Goal: Task Accomplishment & Management: Manage account settings

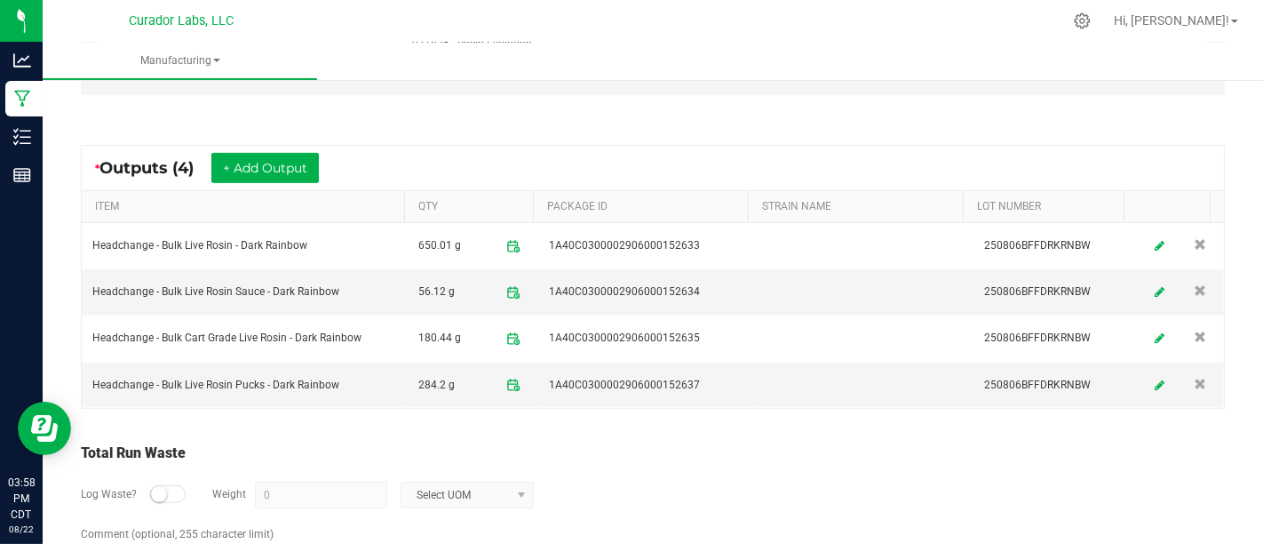
scroll to position [642, 0]
click at [1154, 378] on icon at bounding box center [1159, 384] width 11 height 12
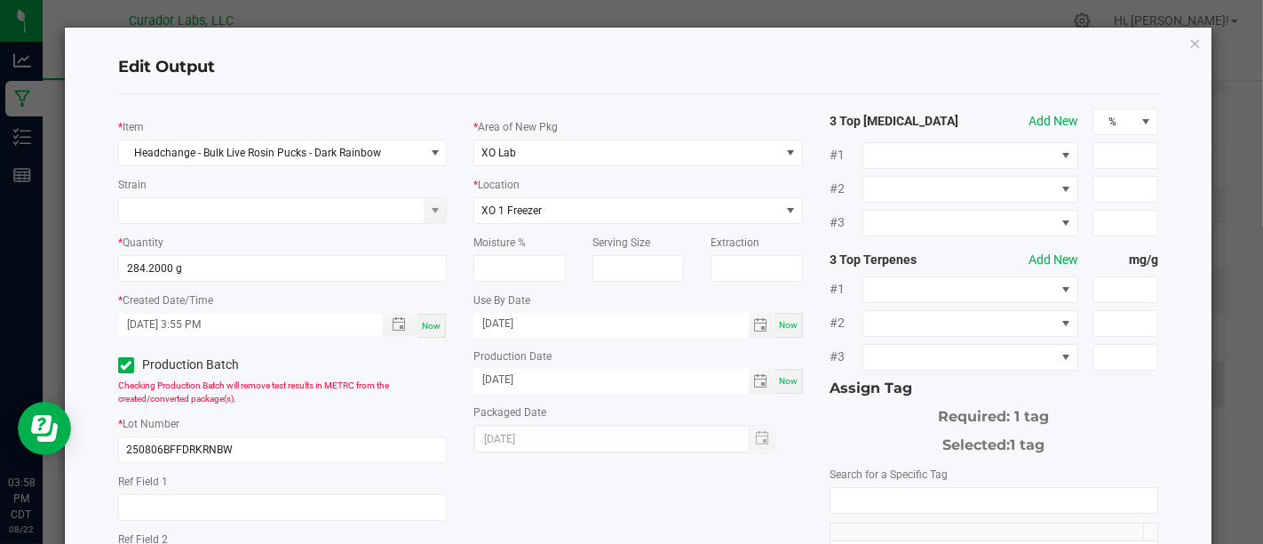
scroll to position [516, 0]
click at [981, 490] on input "NO DATA FOUND" at bounding box center [994, 500] width 327 height 25
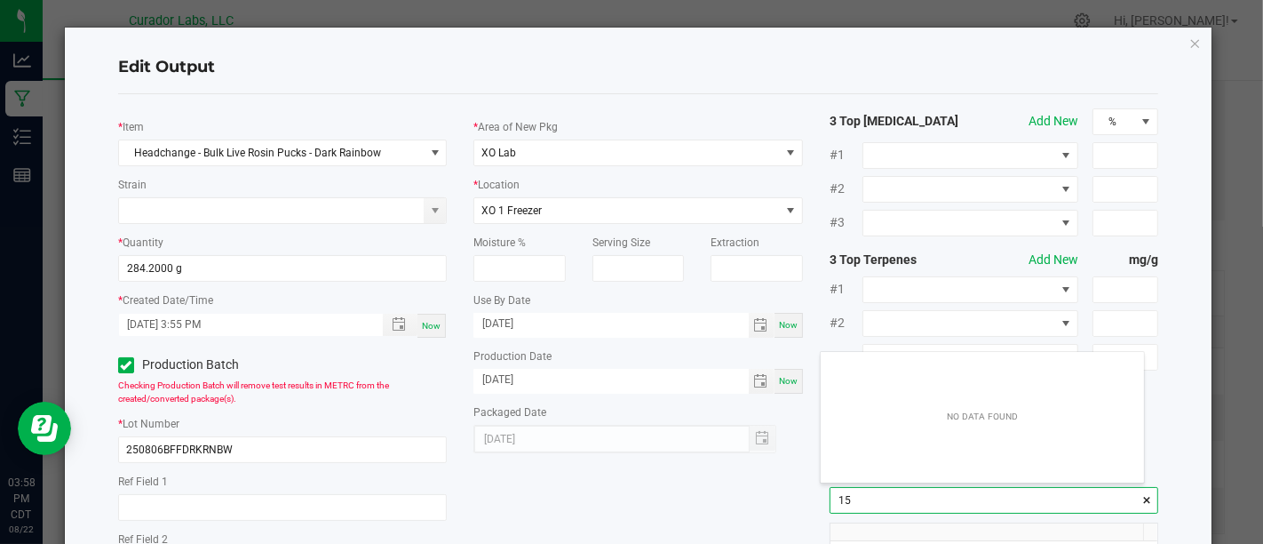
scroll to position [25, 322]
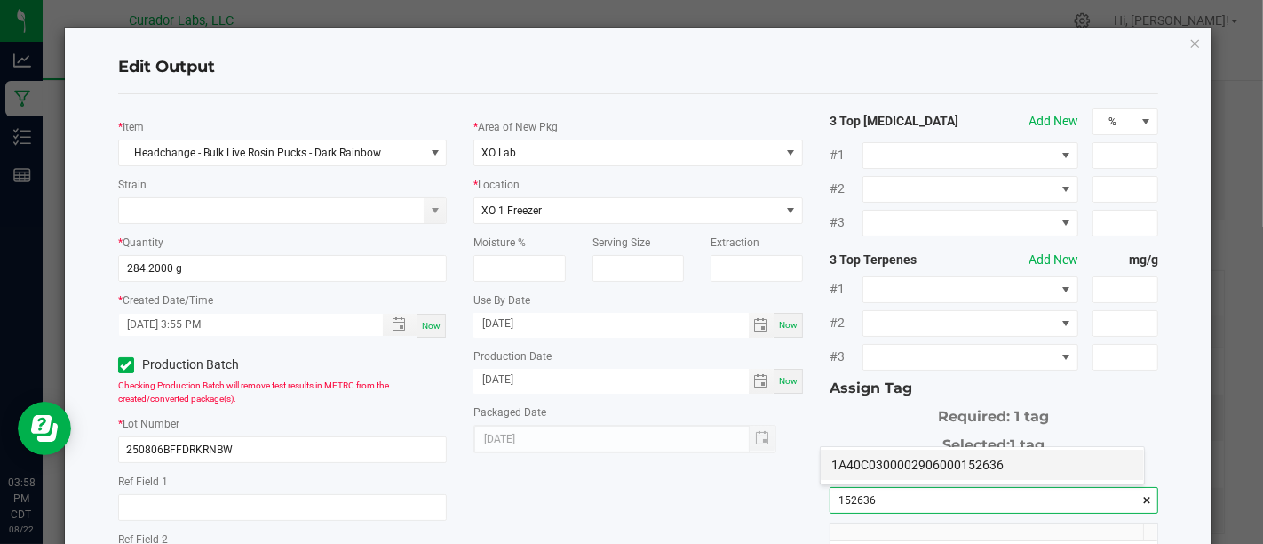
click at [990, 465] on li "1A40C0300002906000152636" at bounding box center [982, 464] width 323 height 30
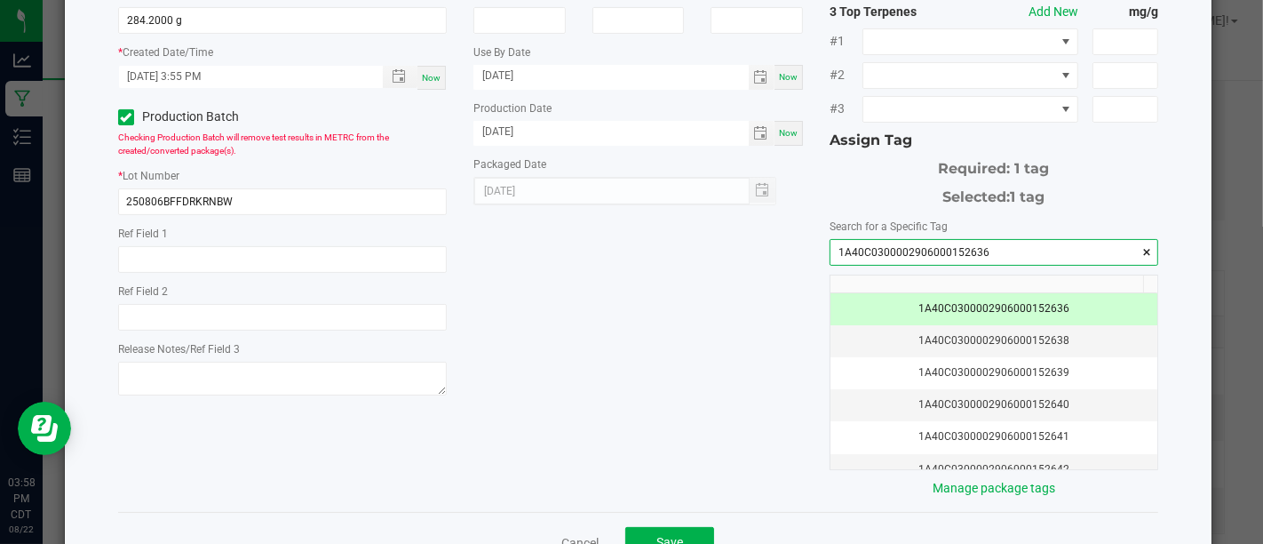
scroll to position [260, 0]
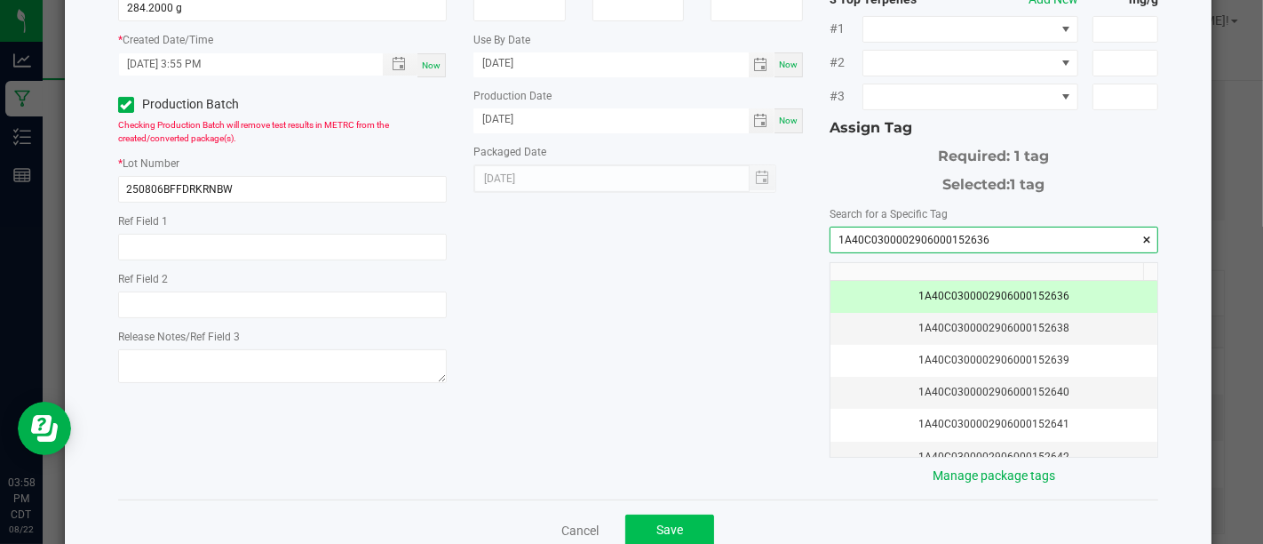
type input "1A40C0300002906000152636"
click at [682, 521] on button "Save" at bounding box center [669, 530] width 89 height 32
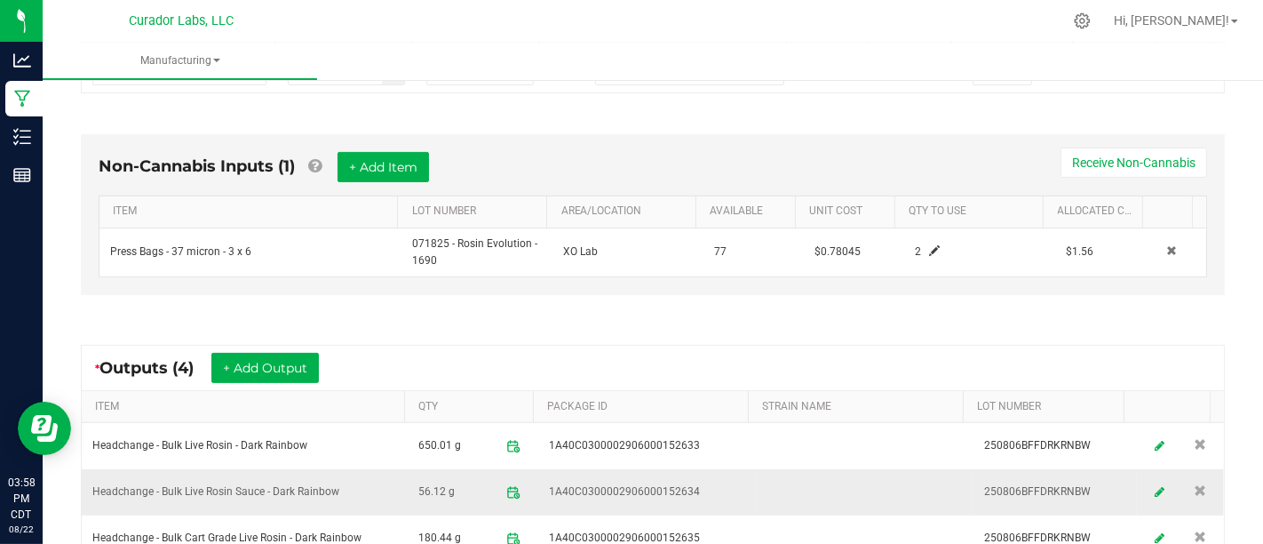
scroll to position [0, 0]
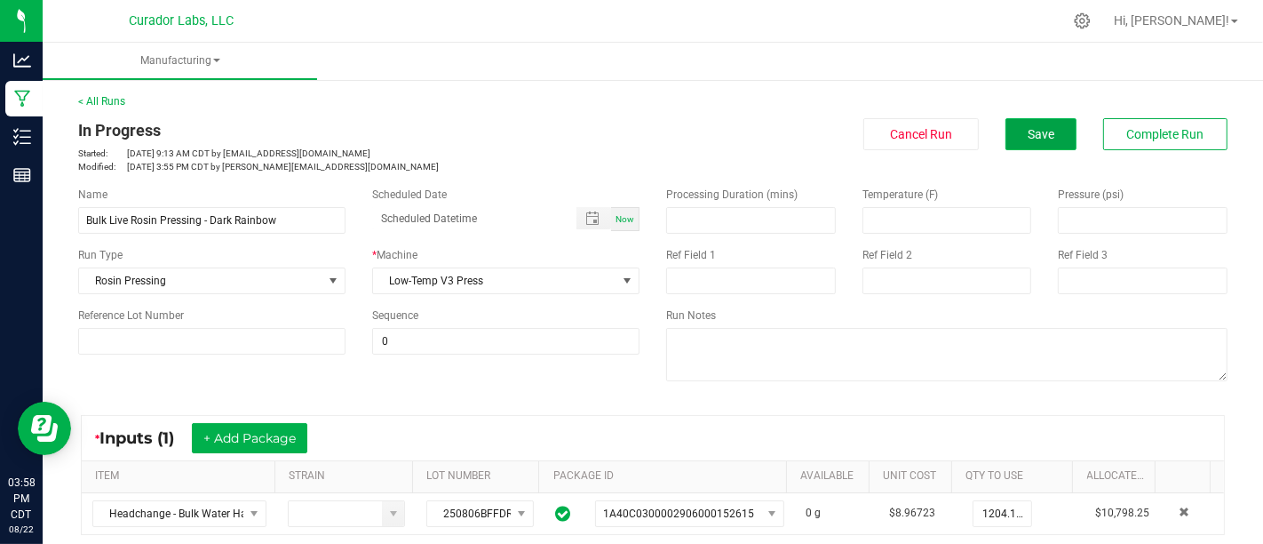
click at [1011, 134] on button "Save" at bounding box center [1041, 134] width 71 height 32
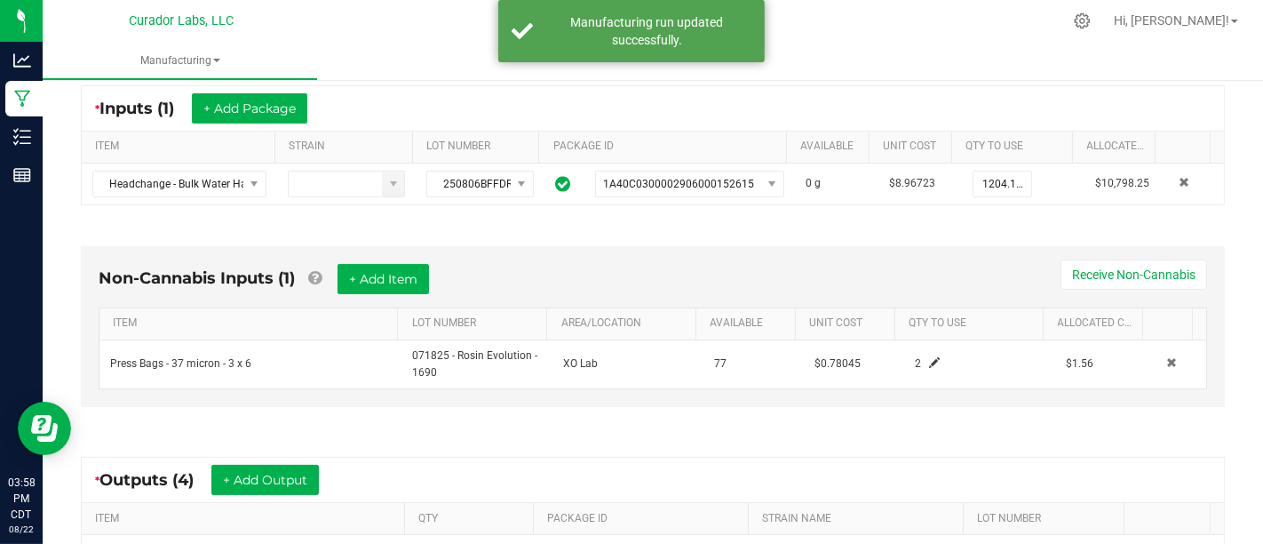
scroll to position [330, 0]
click at [409, 269] on button "+ Add Item" at bounding box center [383, 278] width 91 height 30
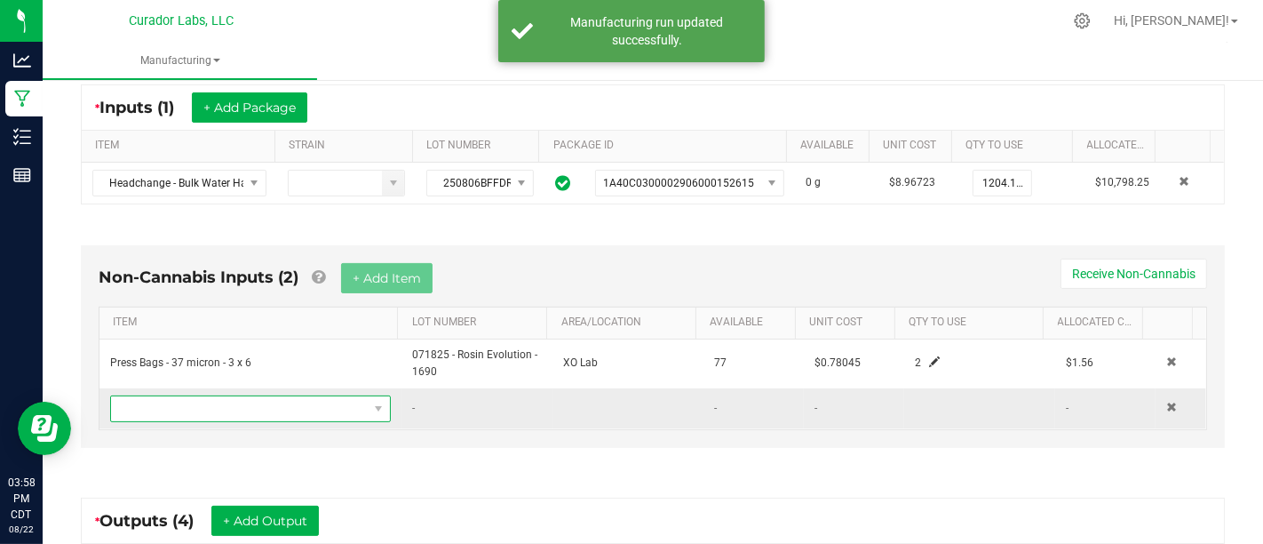
click at [350, 402] on span "NO DATA FOUND" at bounding box center [239, 408] width 257 height 25
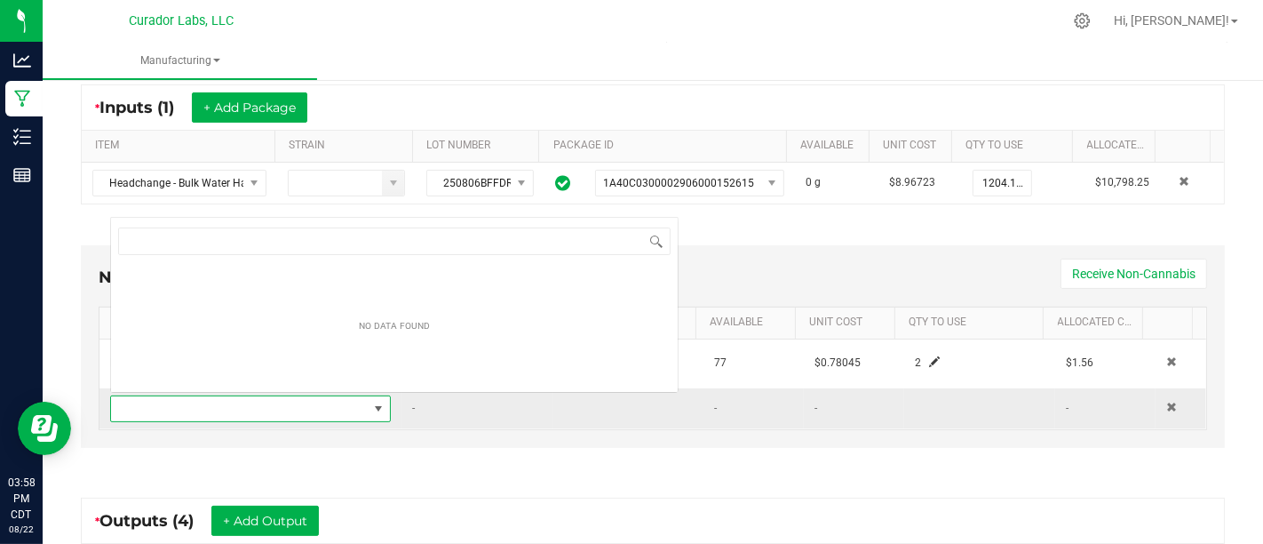
scroll to position [26, 268]
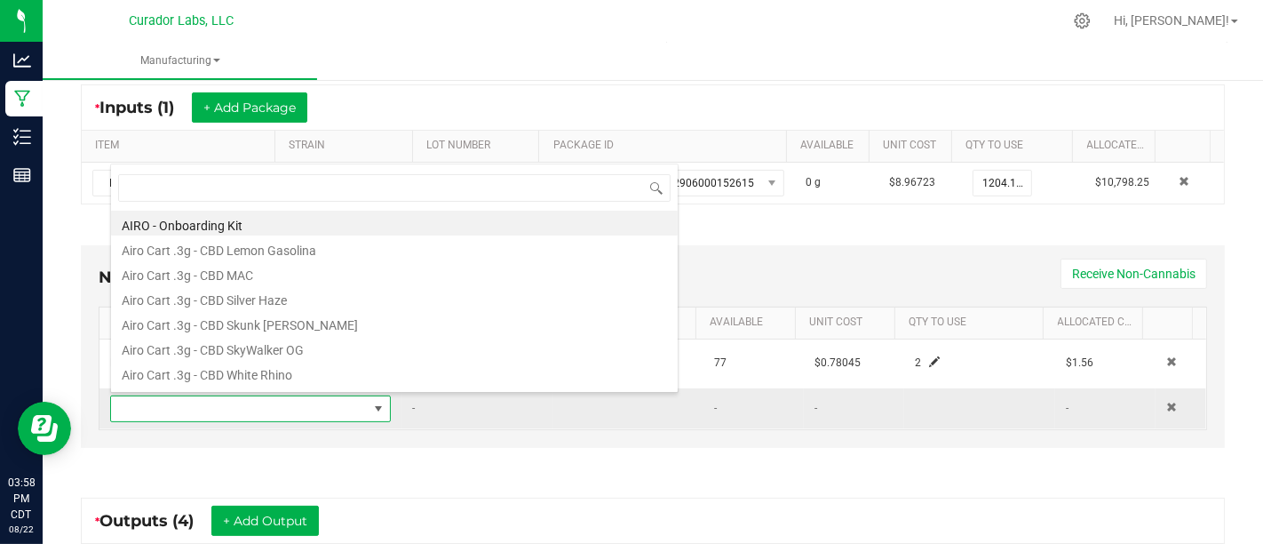
type input "P"
type input "\"
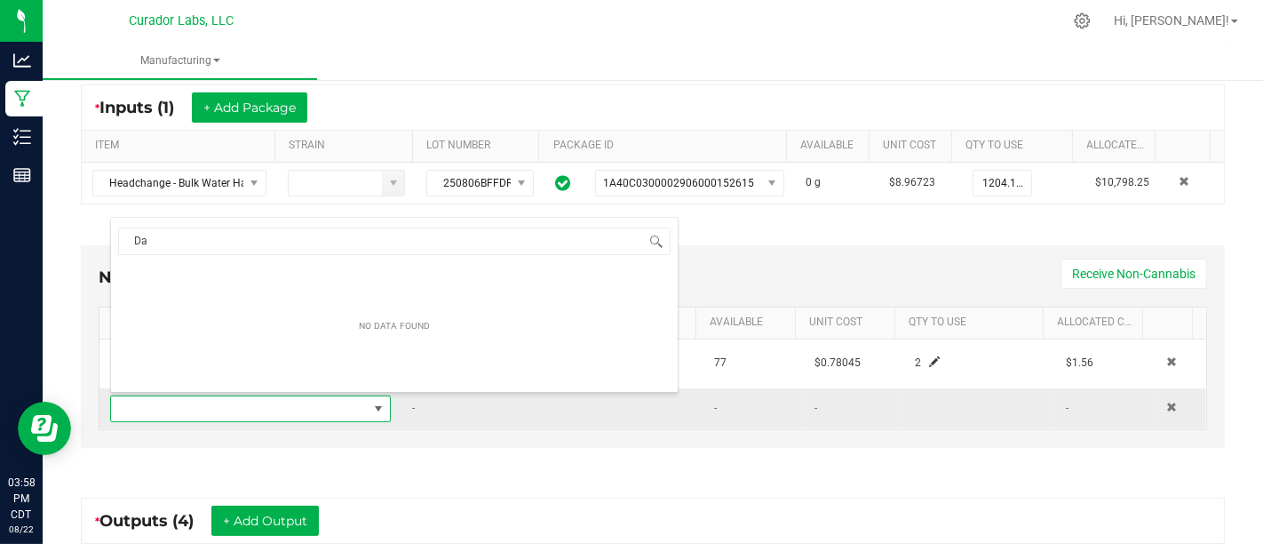
type input "D"
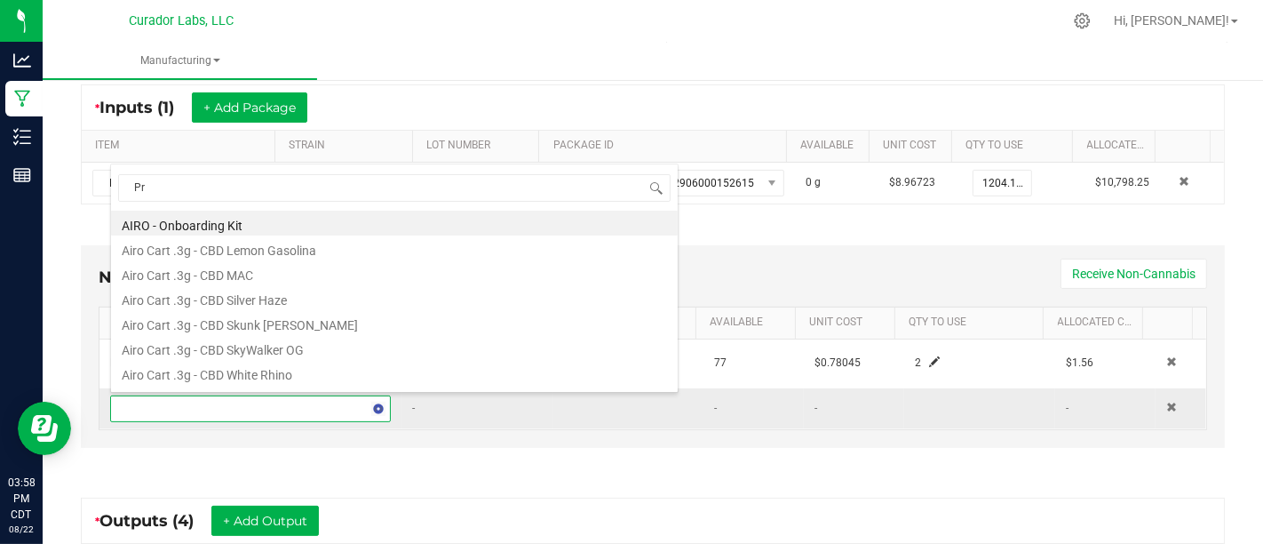
type input "P"
type input "Paper"
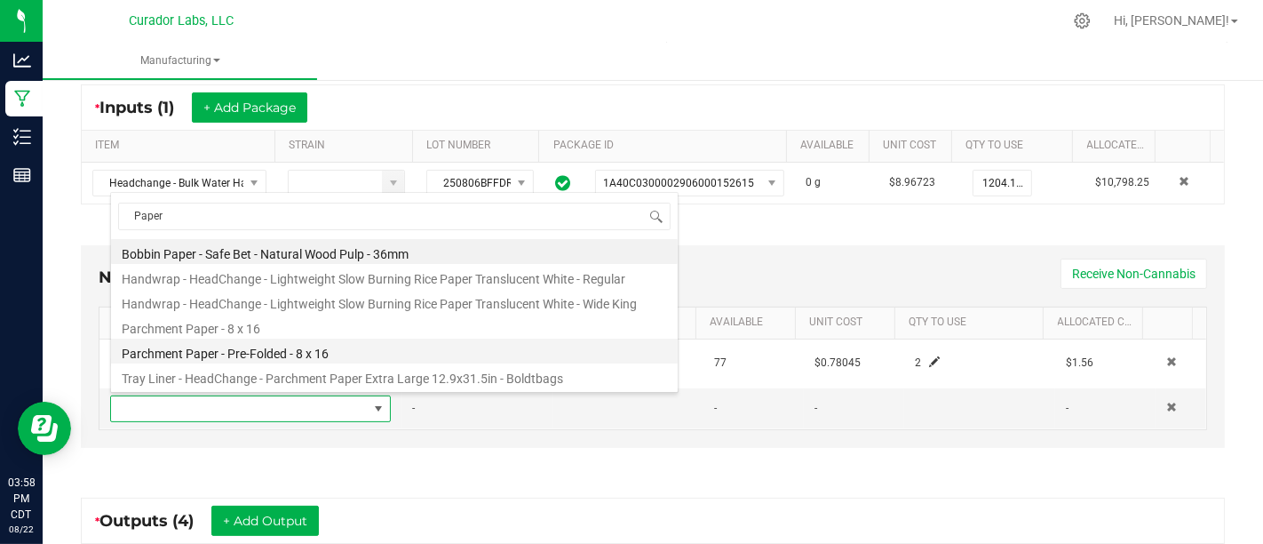
click at [368, 354] on li "Parchment Paper - Pre-Folded - 8 x 16" at bounding box center [394, 350] width 567 height 25
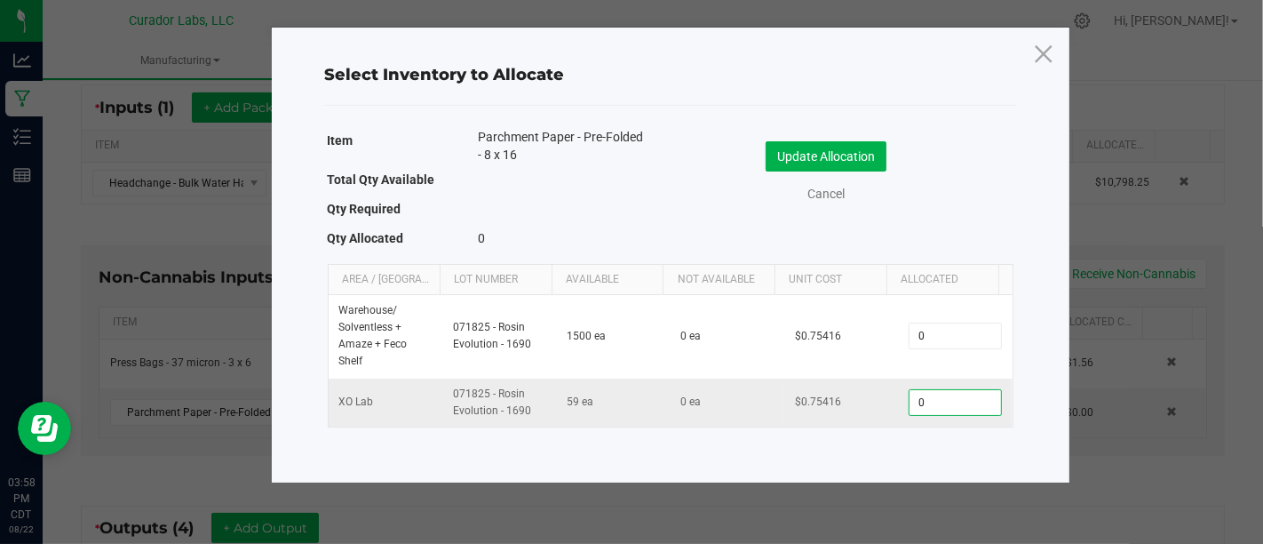
click at [967, 405] on input "0" at bounding box center [955, 402] width 91 height 25
type input "47"
click at [856, 151] on button "Update Allocation" at bounding box center [826, 156] width 121 height 30
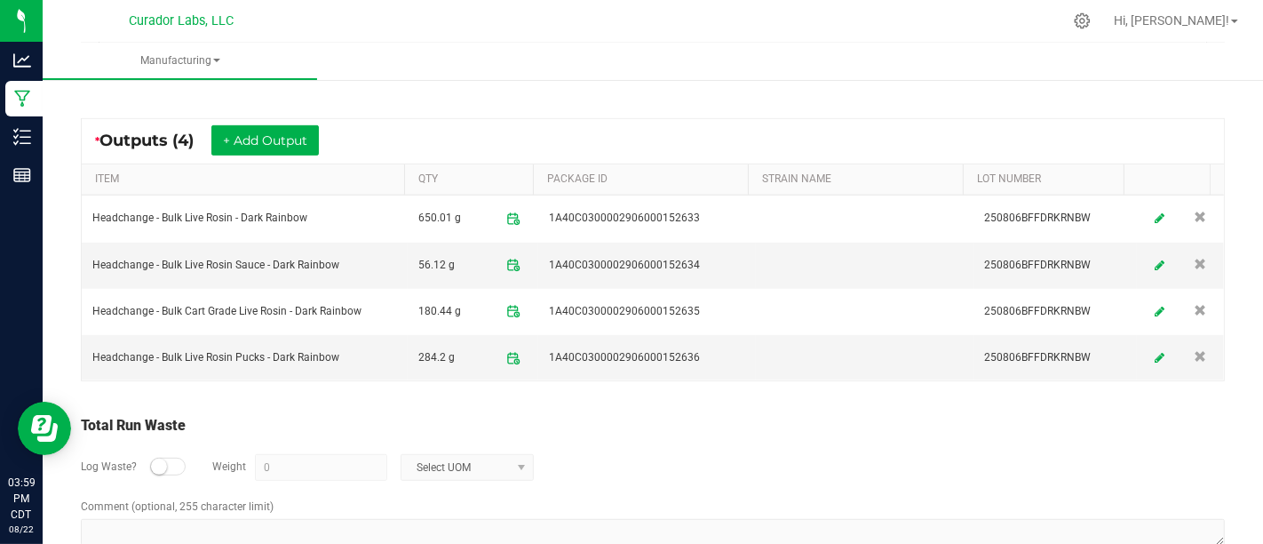
scroll to position [720, 0]
click at [177, 465] on div at bounding box center [168, 465] width 36 height 18
click at [157, 457] on div at bounding box center [168, 465] width 36 height 18
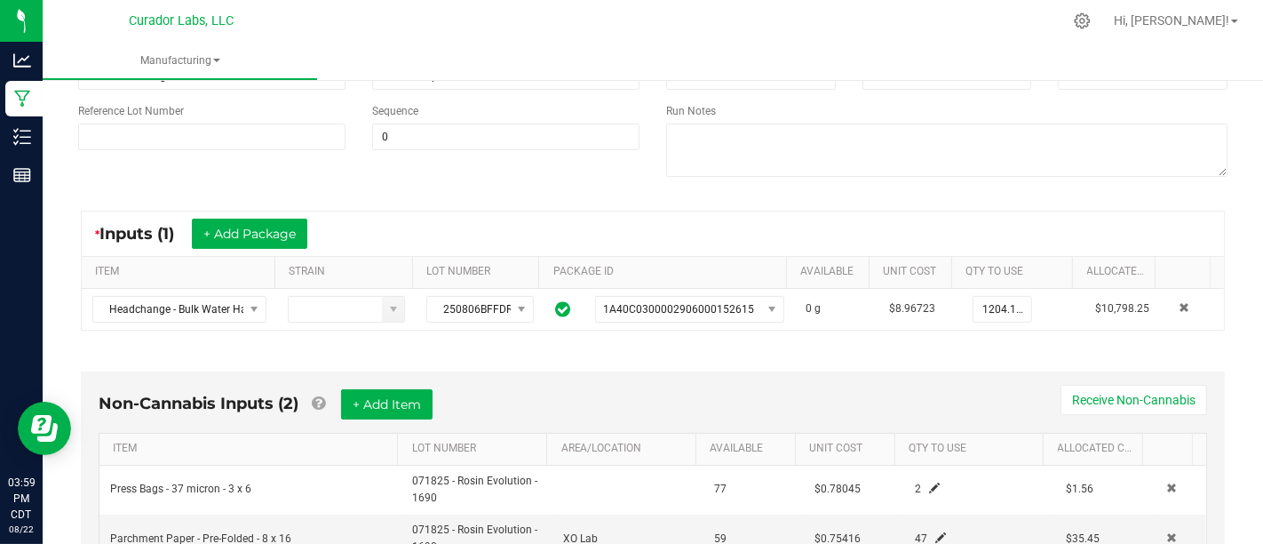
scroll to position [0, 0]
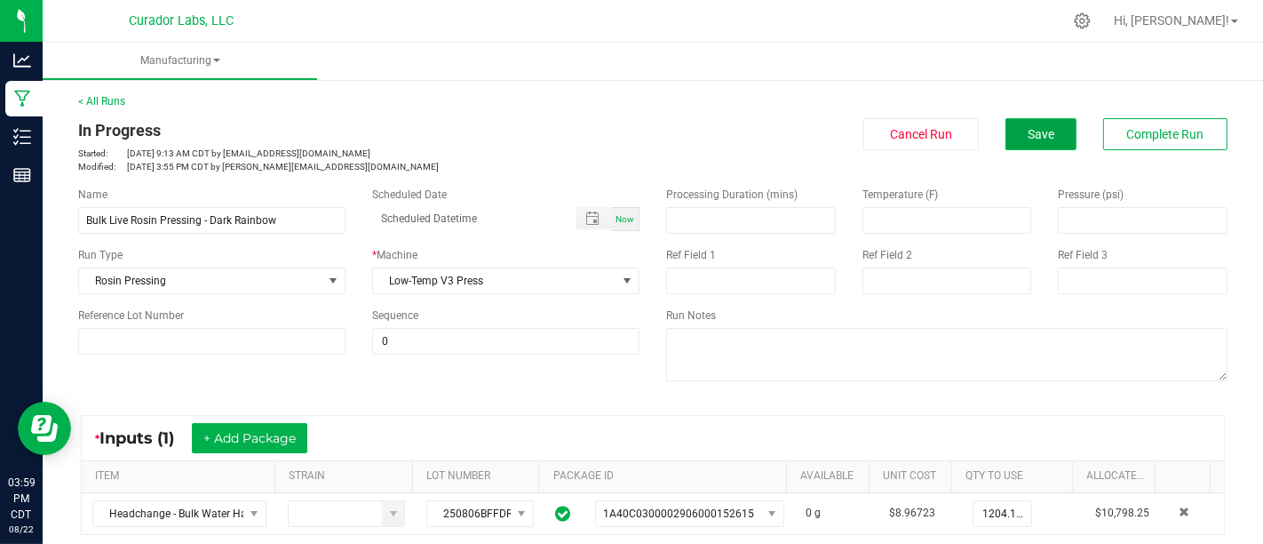
click at [1037, 129] on span "Save" at bounding box center [1041, 134] width 27 height 14
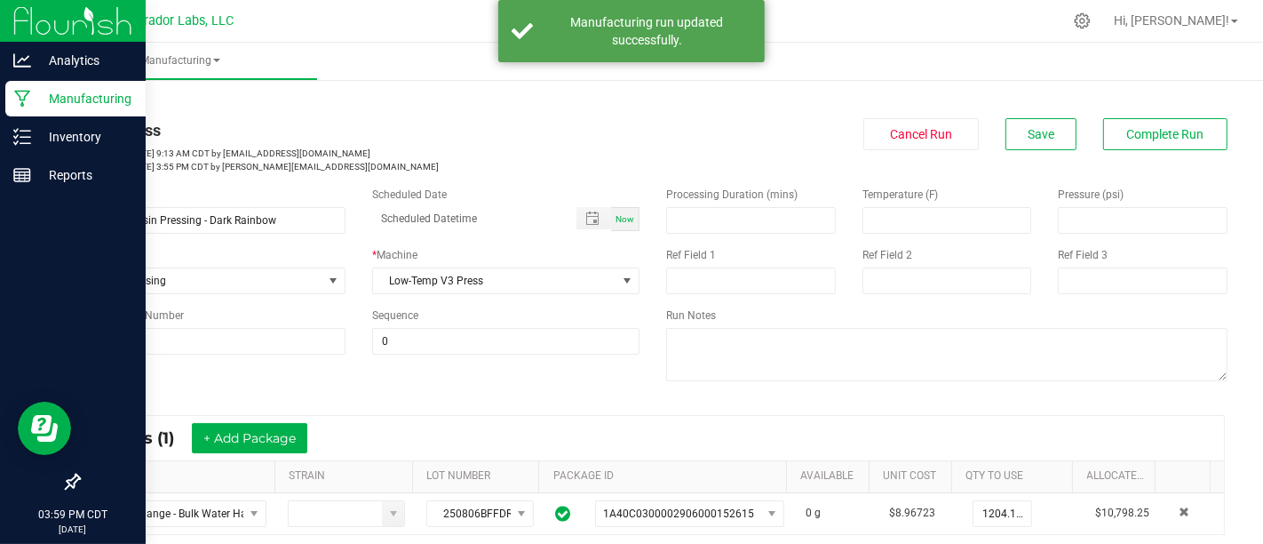
click at [76, 88] on p "Manufacturing" at bounding box center [84, 98] width 107 height 21
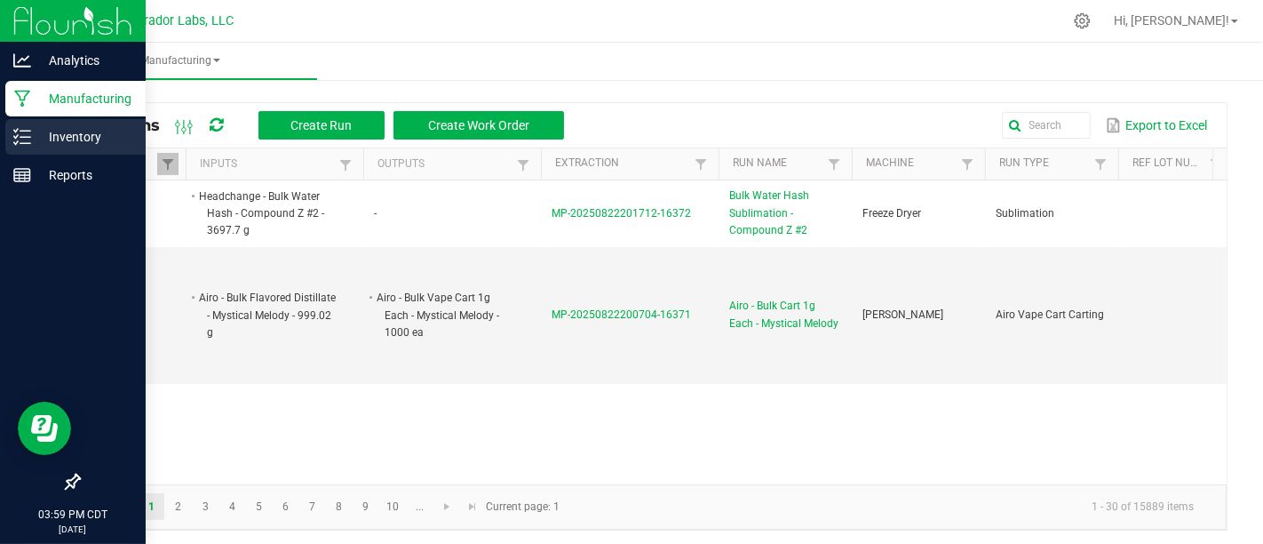
click at [16, 145] on icon at bounding box center [22, 137] width 18 height 18
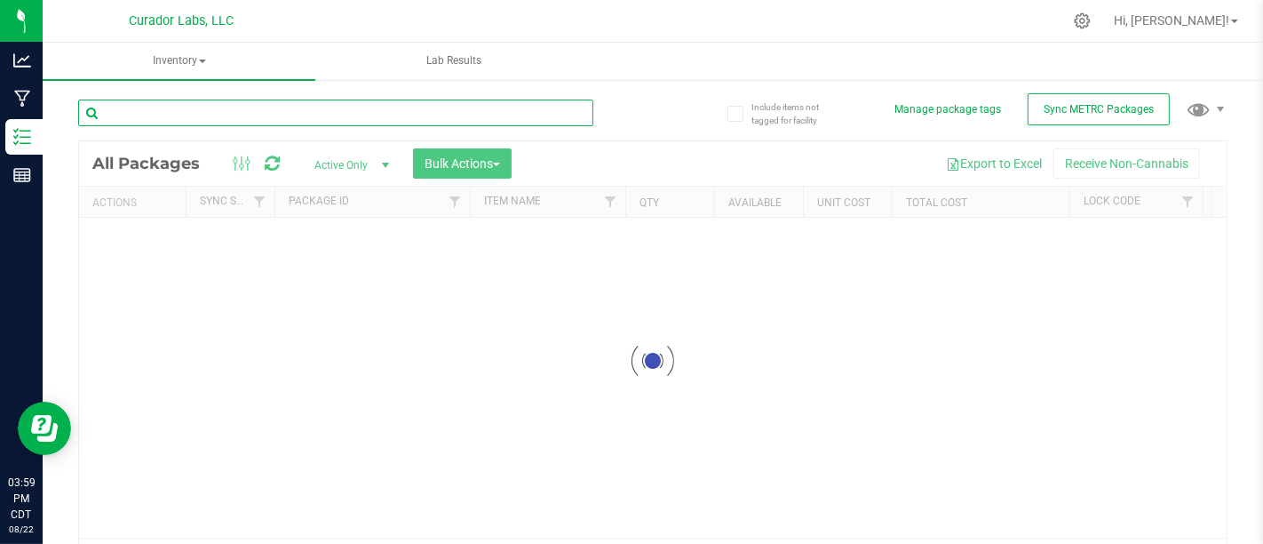
click at [229, 120] on input "text" at bounding box center [335, 112] width 515 height 27
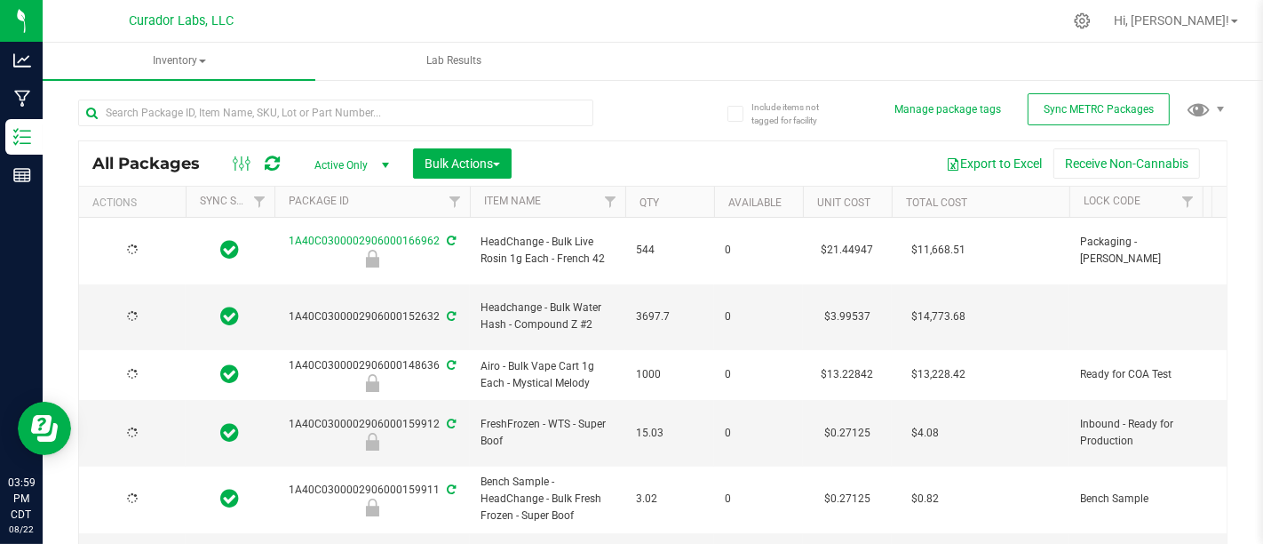
type input "[DATE]"
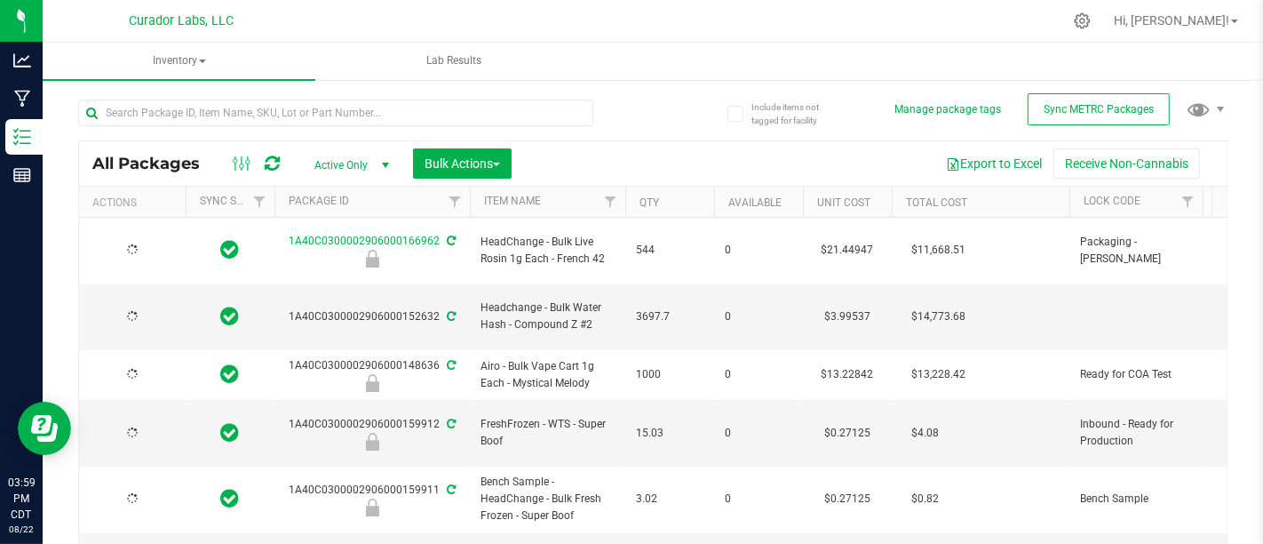
type input "[DATE]"
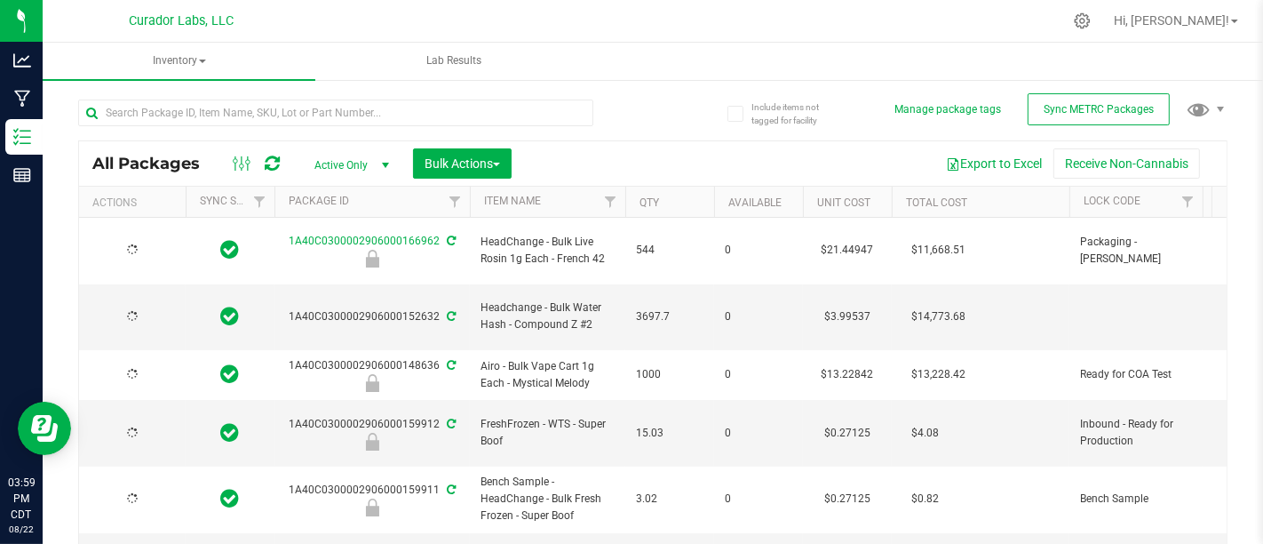
type input "[DATE]"
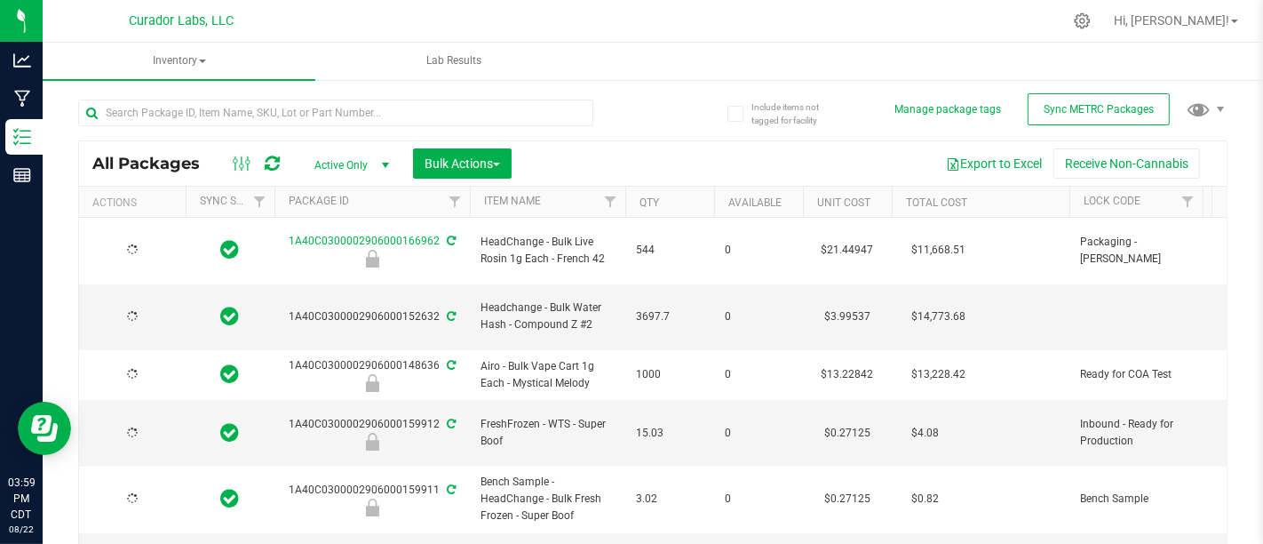
type input "[DATE]"
click at [200, 62] on span at bounding box center [202, 62] width 7 height 4
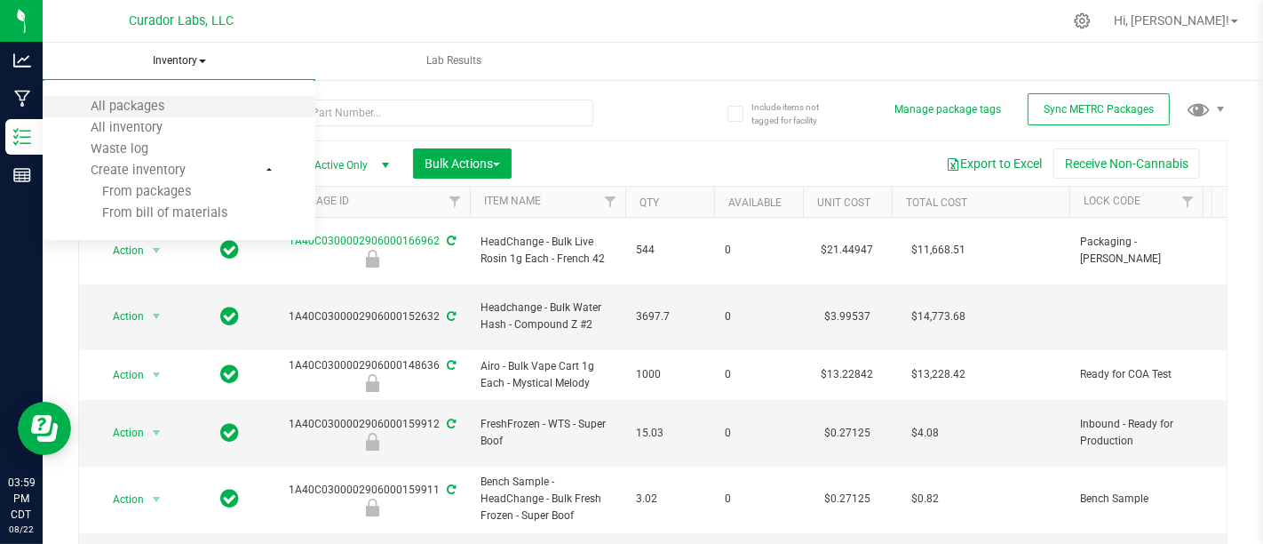
click at [195, 111] on li "All packages" at bounding box center [179, 106] width 273 height 21
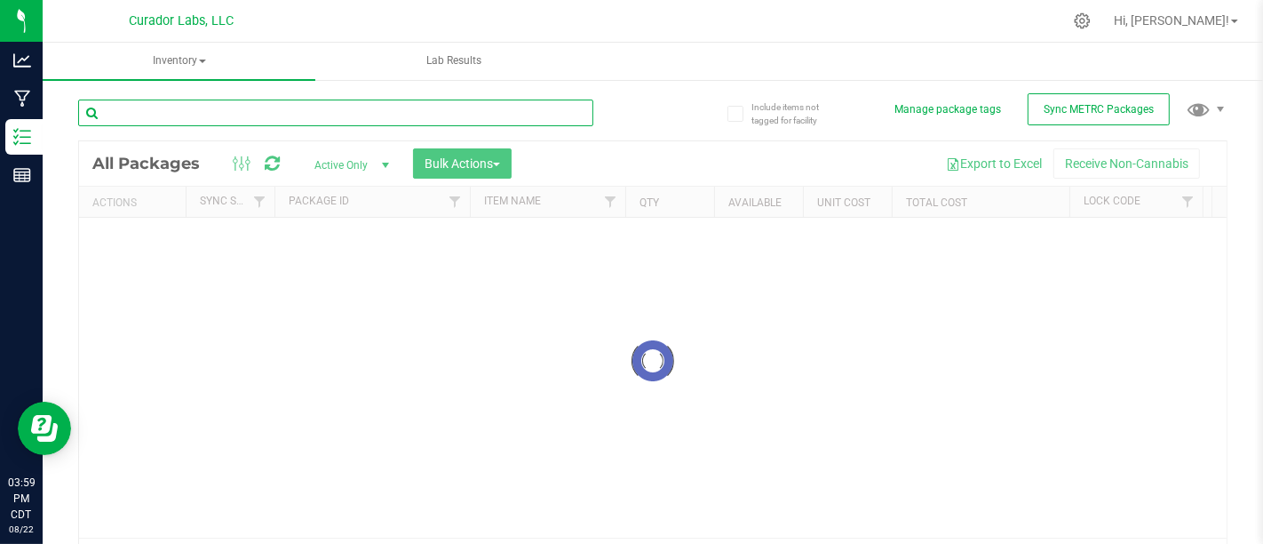
click at [335, 116] on input "text" at bounding box center [335, 112] width 515 height 27
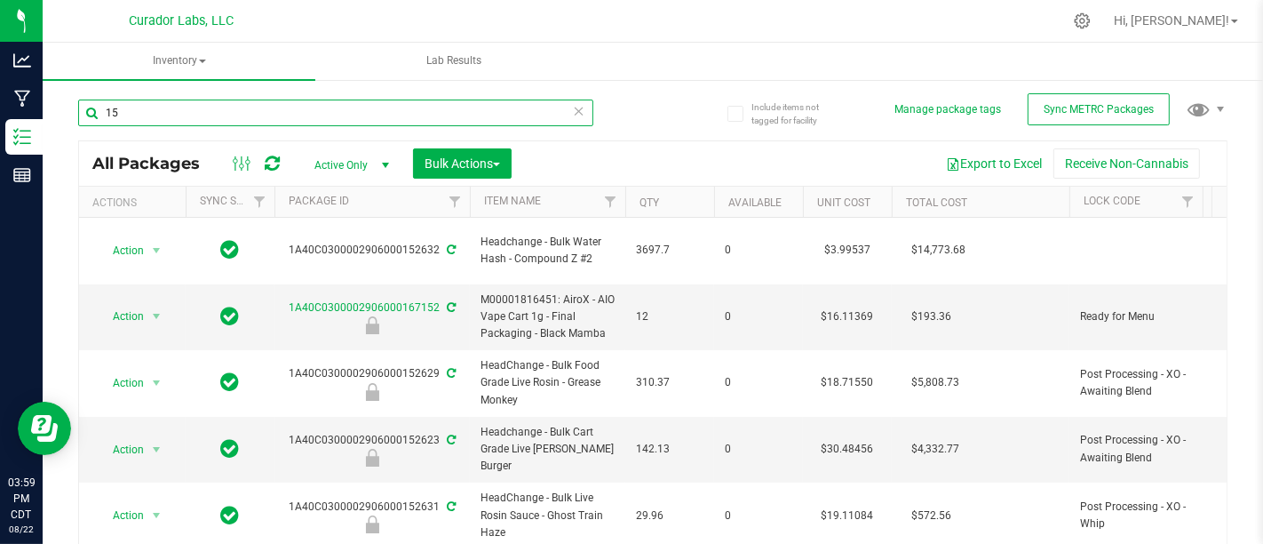
type input "1"
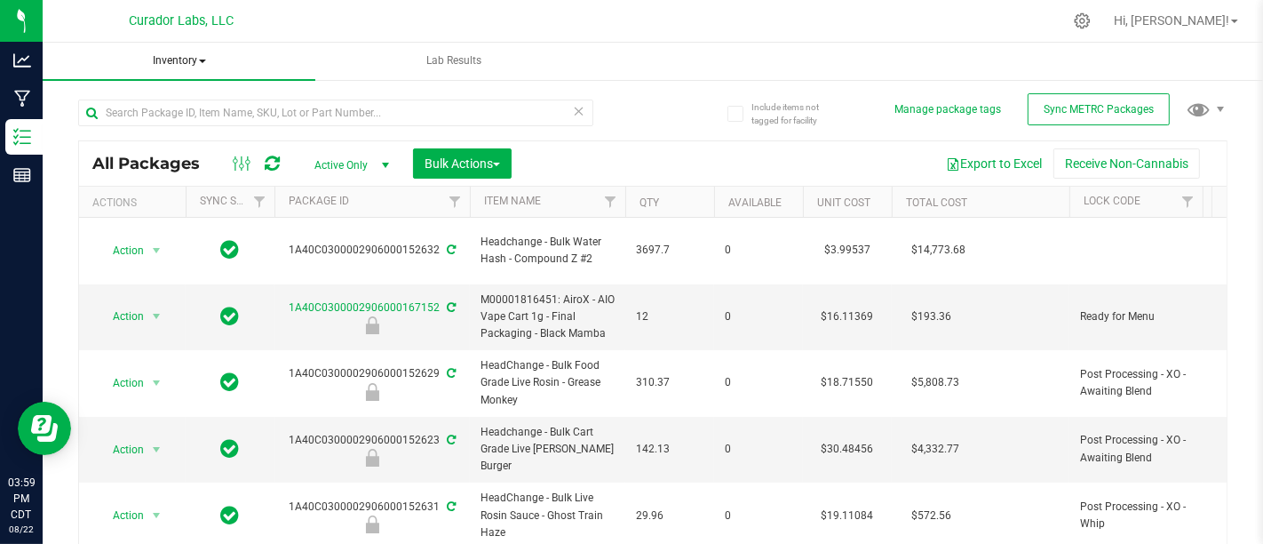
click at [220, 65] on span "Inventory" at bounding box center [179, 61] width 273 height 37
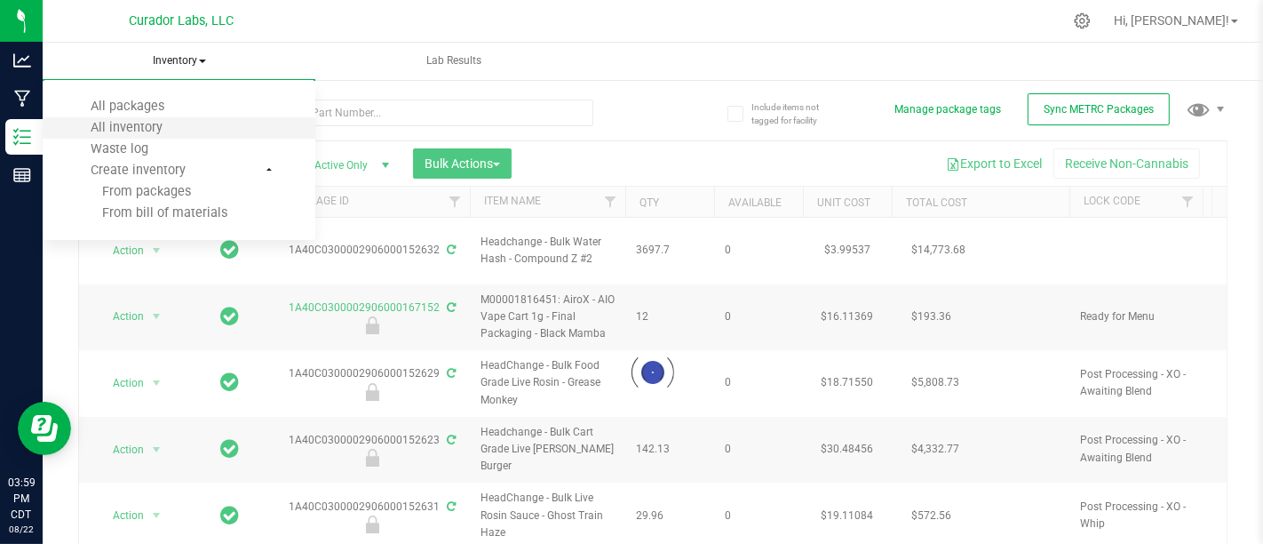
click at [218, 125] on li "All inventory" at bounding box center [179, 127] width 273 height 21
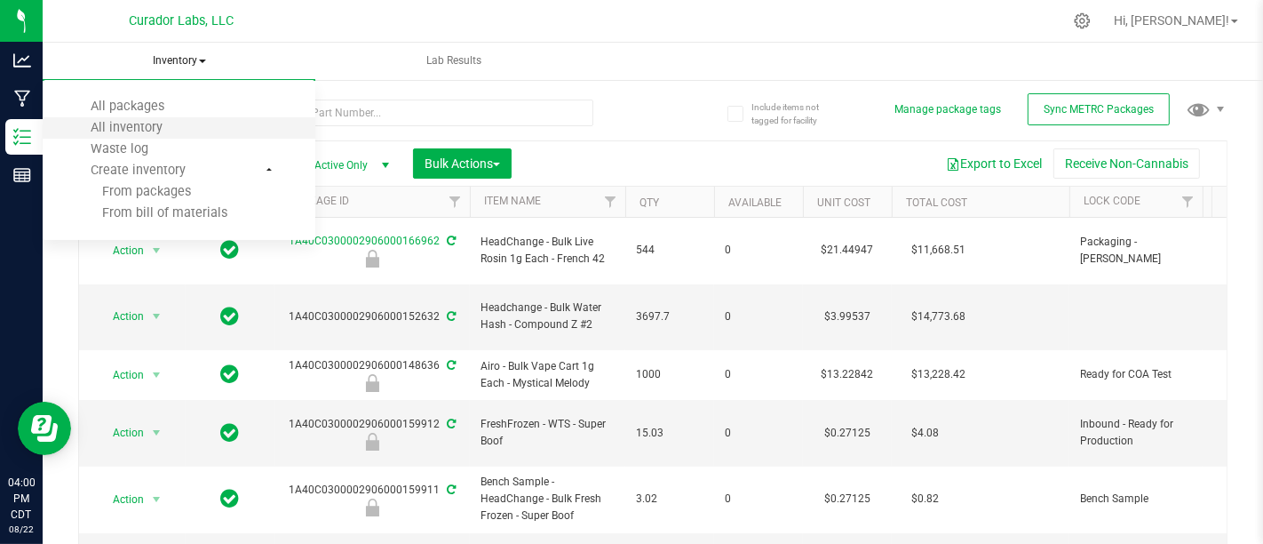
click at [262, 128] on li "All inventory" at bounding box center [179, 127] width 273 height 21
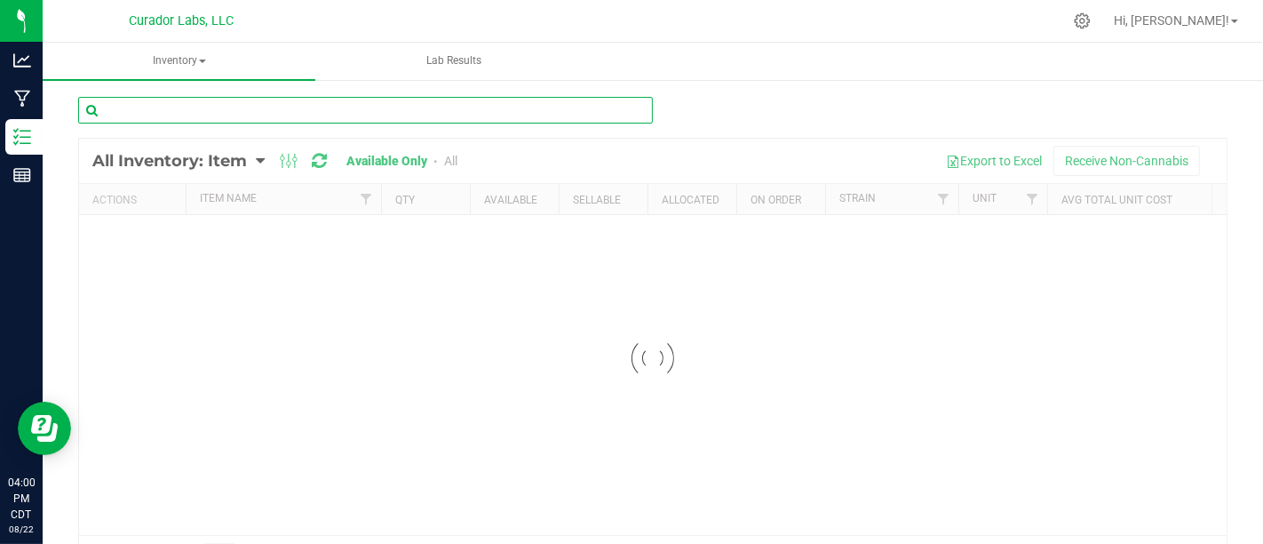
click at [282, 110] on input "text" at bounding box center [365, 110] width 575 height 27
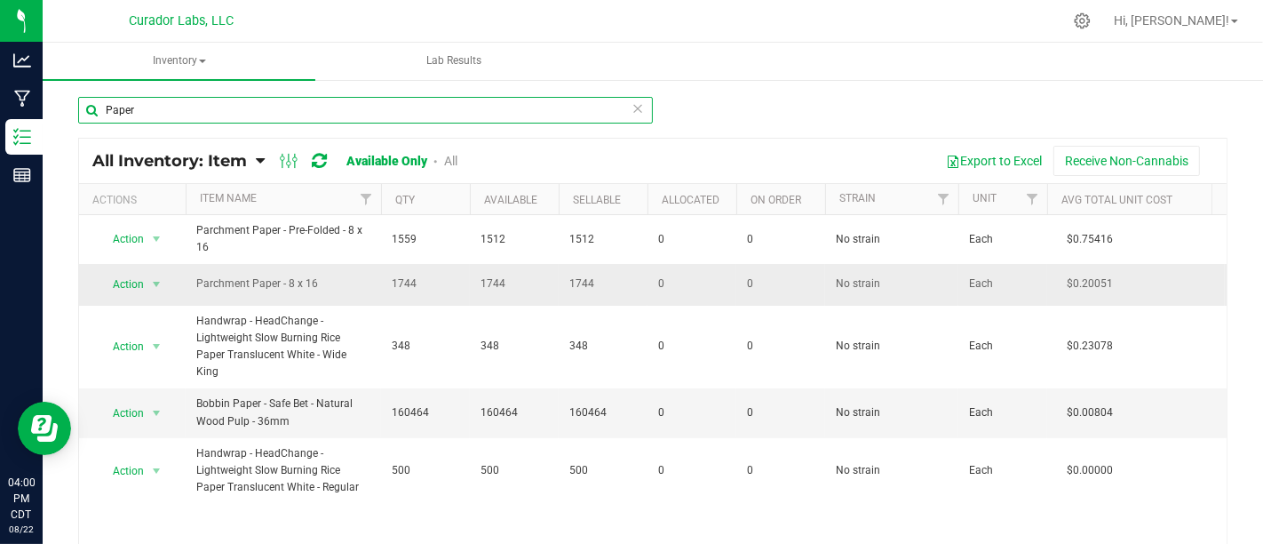
type input "Paper"
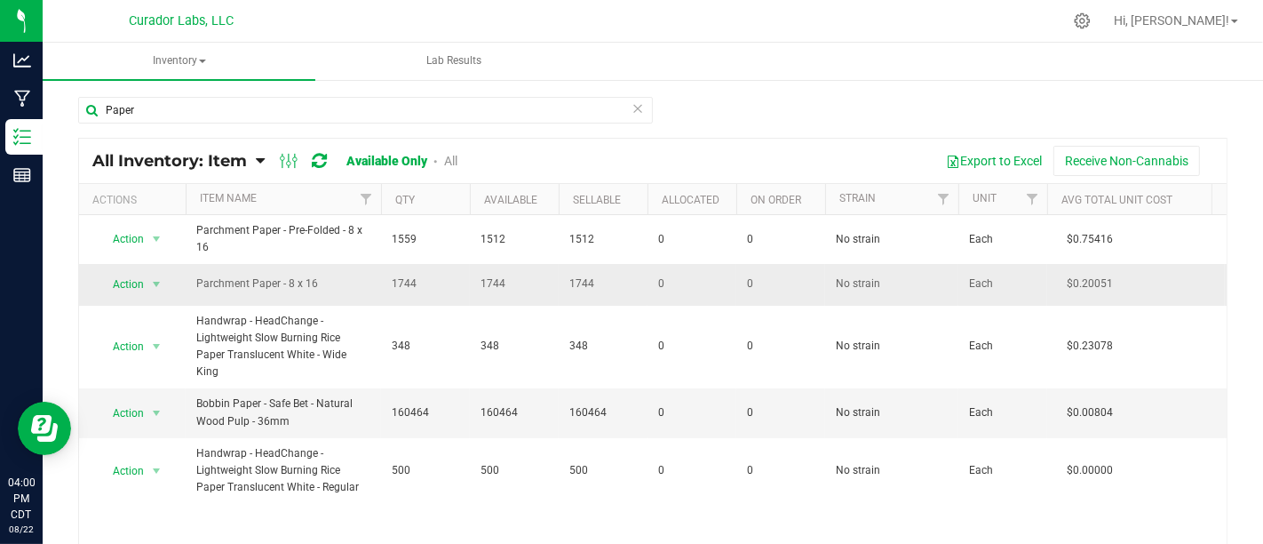
click at [196, 281] on span "Parchment Paper - 8 x 16" at bounding box center [283, 283] width 174 height 17
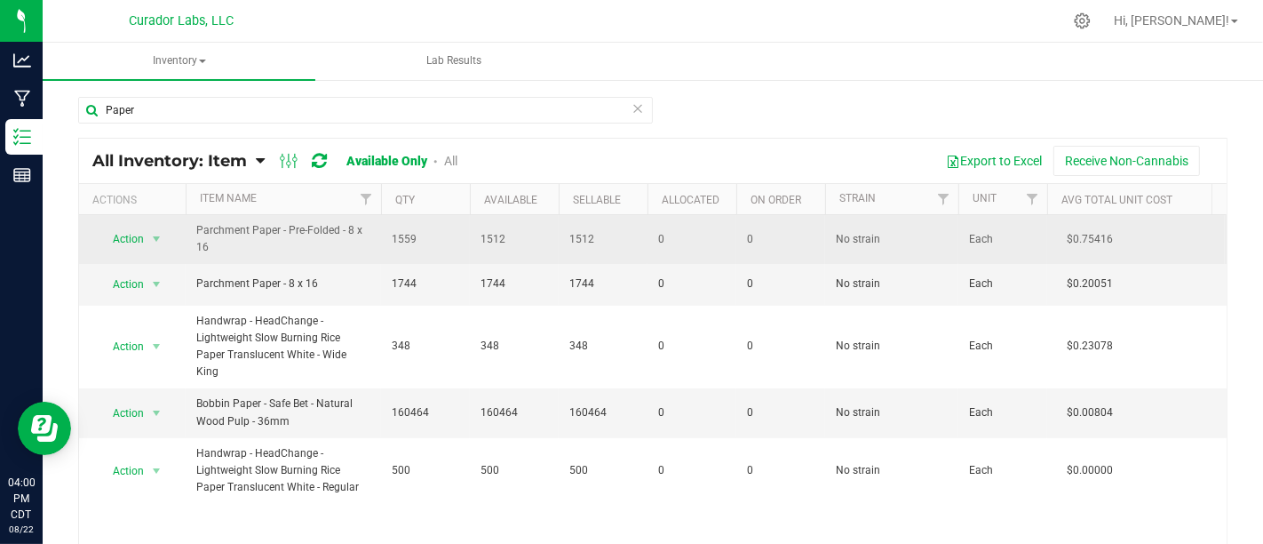
drag, startPoint x: 193, startPoint y: 227, endPoint x: 247, endPoint y: 245, distance: 57.3
click at [247, 245] on td "Parchment Paper - Pre-Folded - 8 x 16" at bounding box center [283, 239] width 195 height 49
copy span "Parchment Paper - Pre-Folded - 8 x 16"
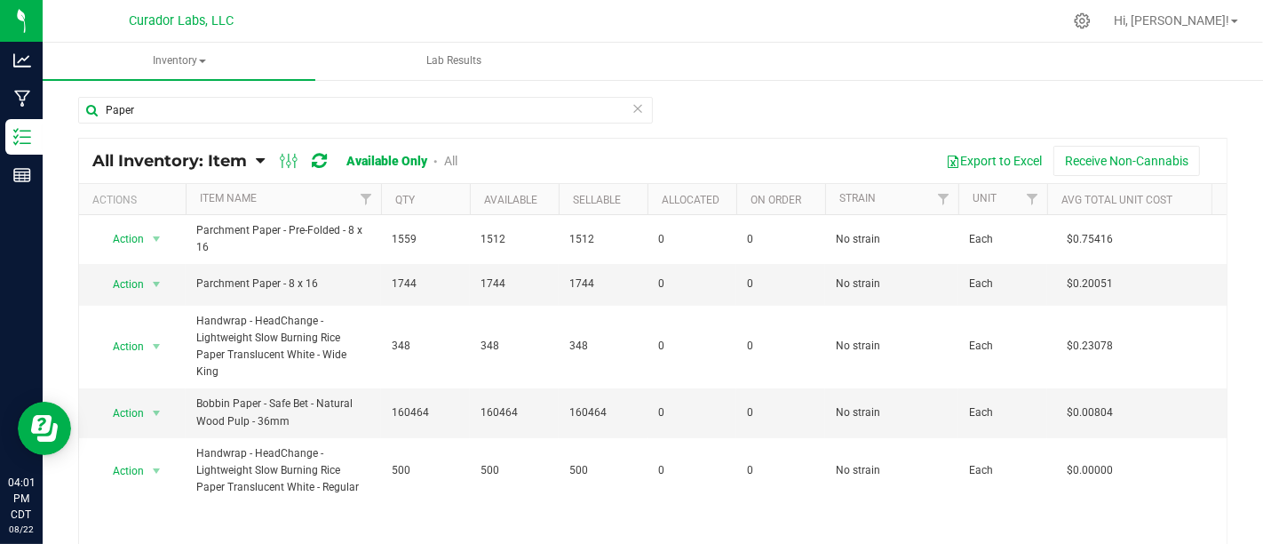
click at [674, 95] on div "Paper All Inventory: Item Item Summary Item (default) Item by Strain Item by Lo…" at bounding box center [653, 355] width 1221 height 555
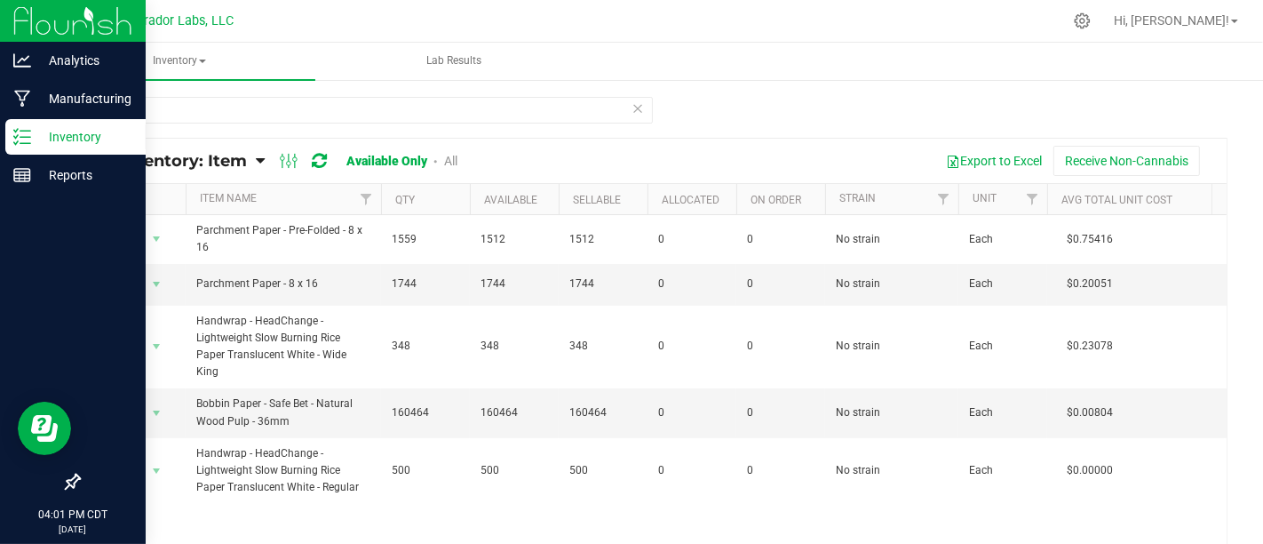
click at [20, 139] on icon at bounding box center [22, 137] width 18 height 18
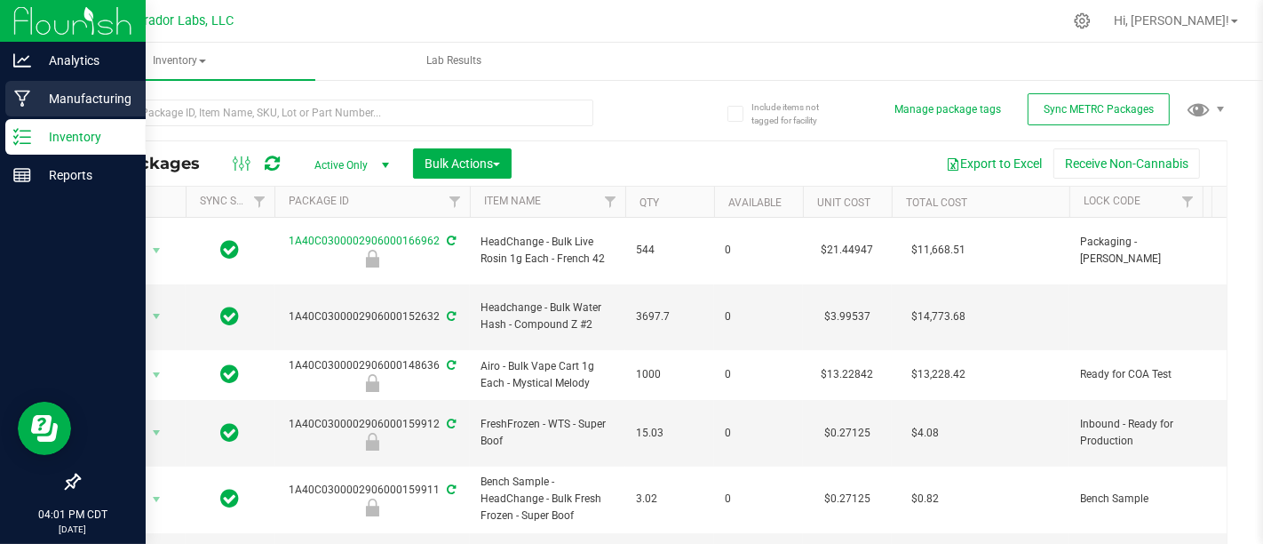
click at [18, 91] on icon at bounding box center [22, 99] width 16 height 17
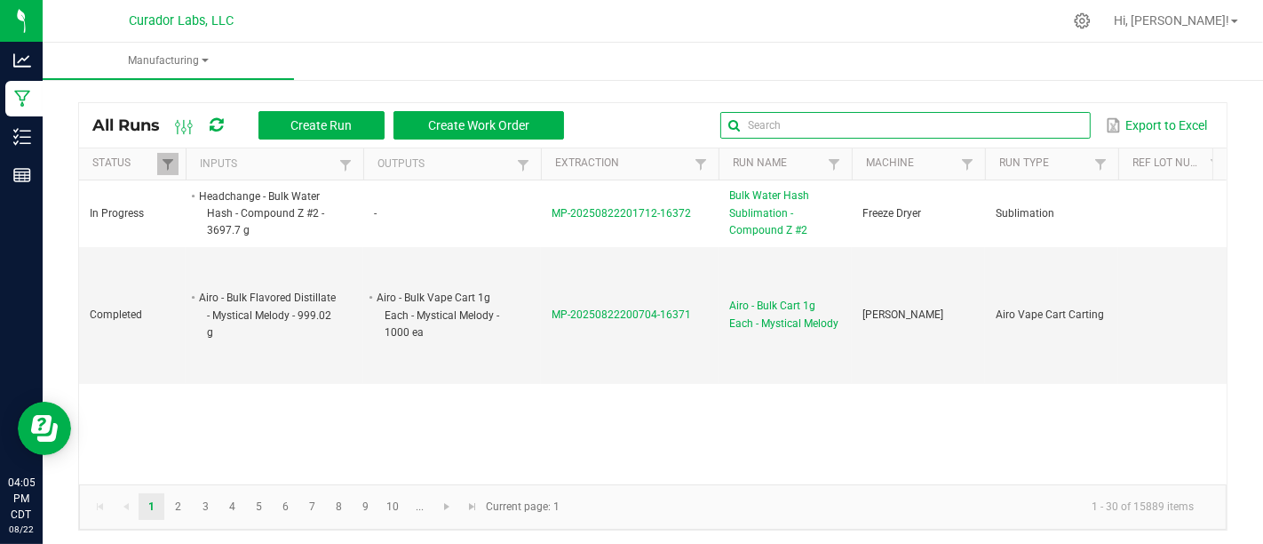
click at [1022, 123] on input "text" at bounding box center [905, 125] width 370 height 27
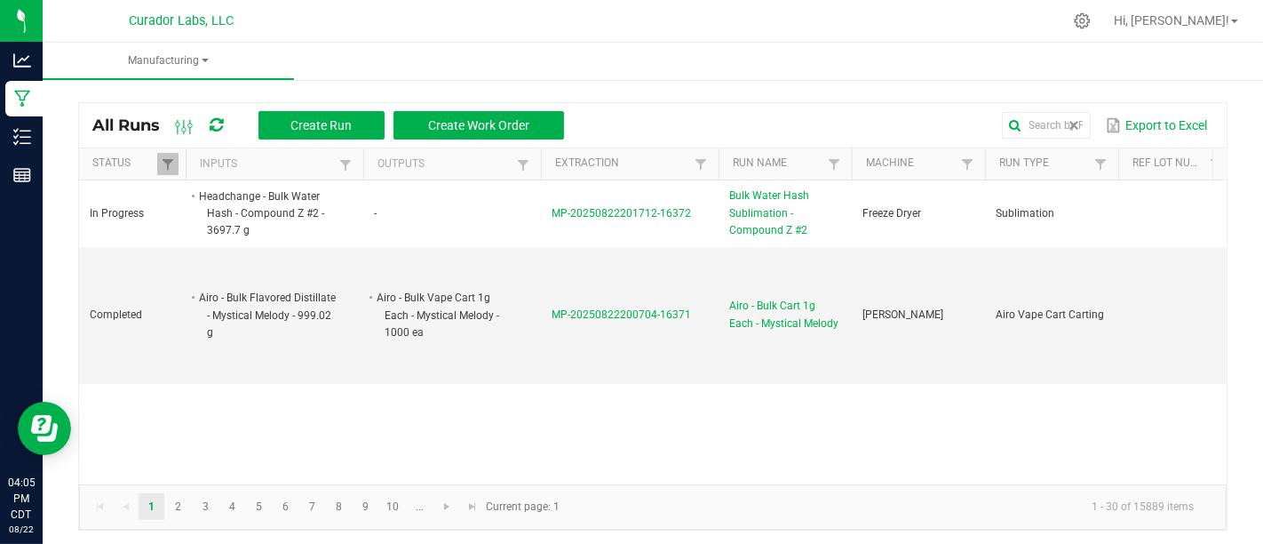
click at [640, 111] on div "Export to Excel" at bounding box center [895, 125] width 636 height 30
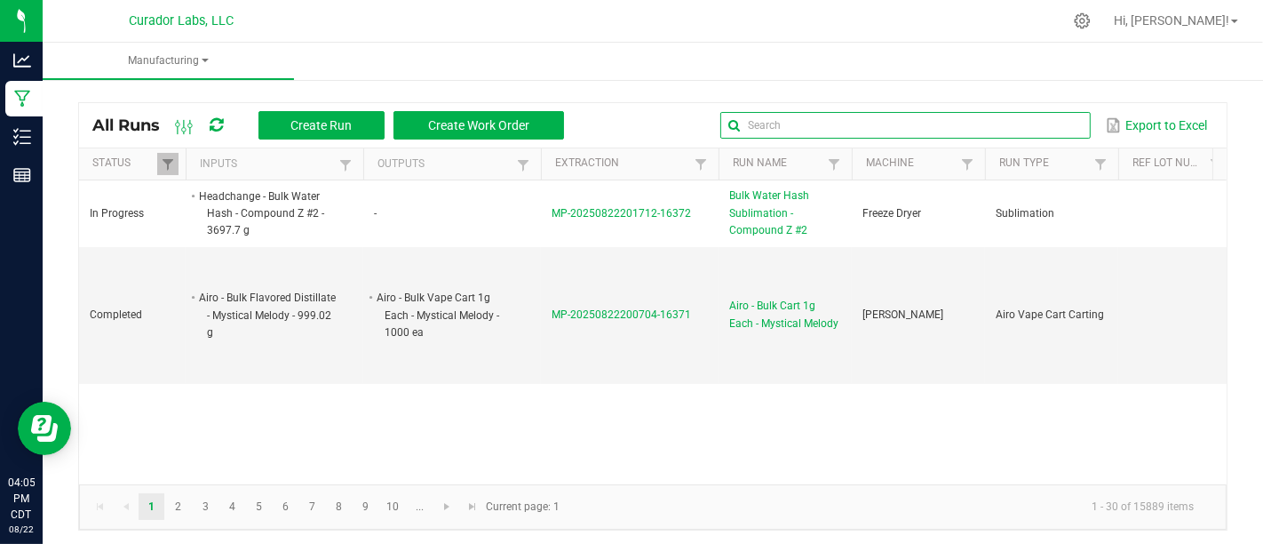
click at [1010, 125] on input "text" at bounding box center [905, 125] width 370 height 27
type input "Dark Rainbow"
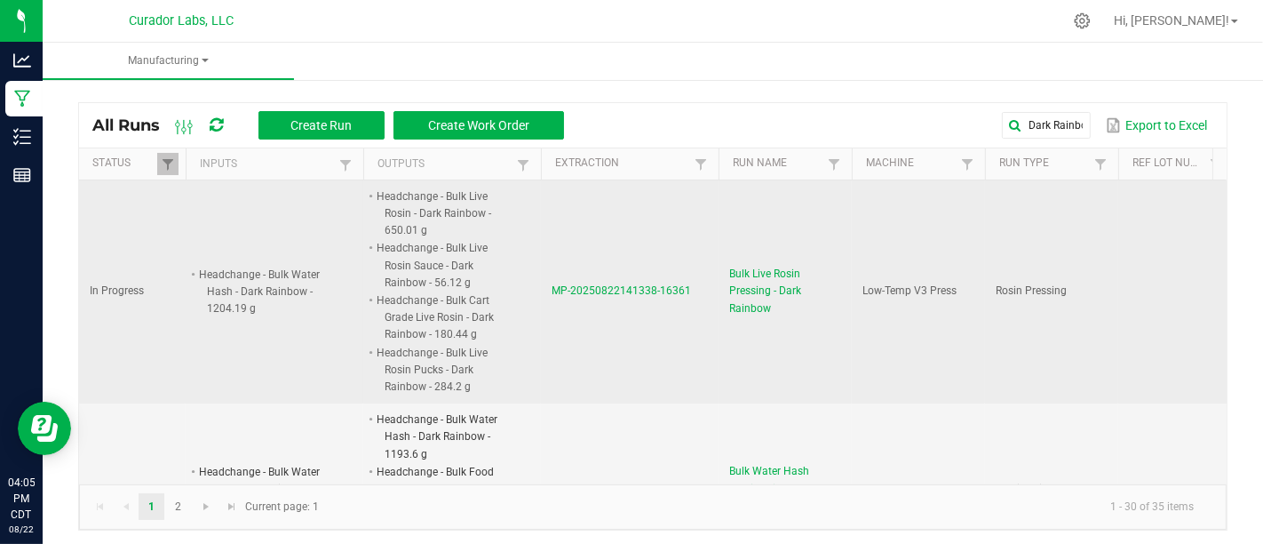
click at [753, 291] on span "Bulk Live Rosin Pressing - Dark Rainbow" at bounding box center [785, 292] width 112 height 52
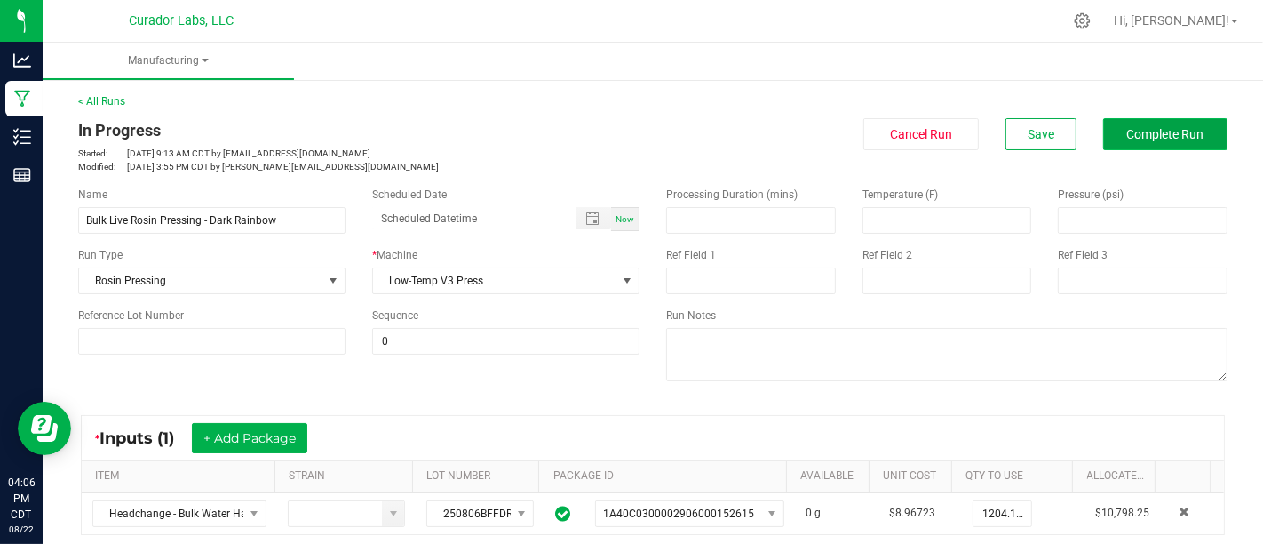
click at [1127, 135] on span "Complete Run" at bounding box center [1165, 134] width 77 height 14
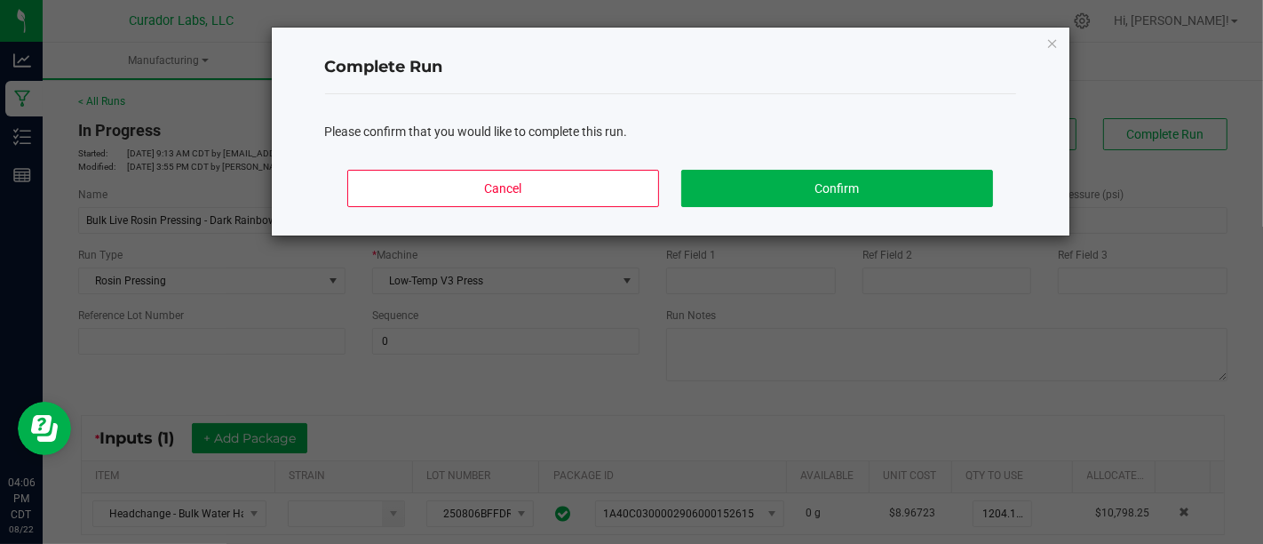
click at [923, 217] on div "Cancel Confirm" at bounding box center [670, 195] width 691 height 80
click at [921, 211] on div "Cancel Confirm" at bounding box center [670, 195] width 691 height 80
click at [916, 184] on button "Confirm" at bounding box center [836, 188] width 311 height 37
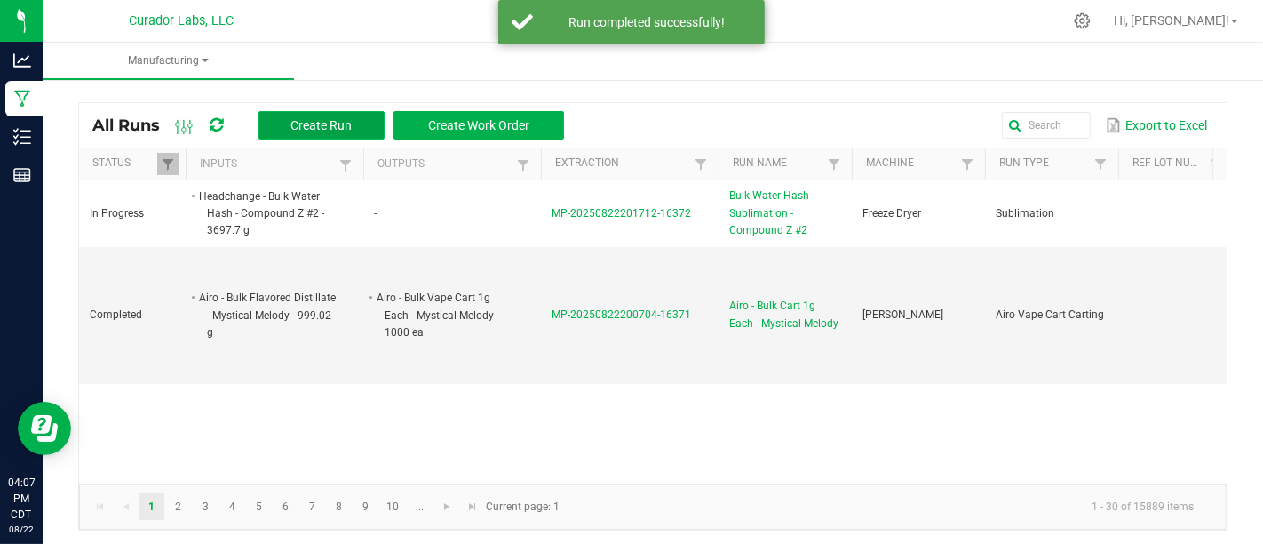
click at [286, 124] on button "Create Run" at bounding box center [321, 125] width 126 height 28
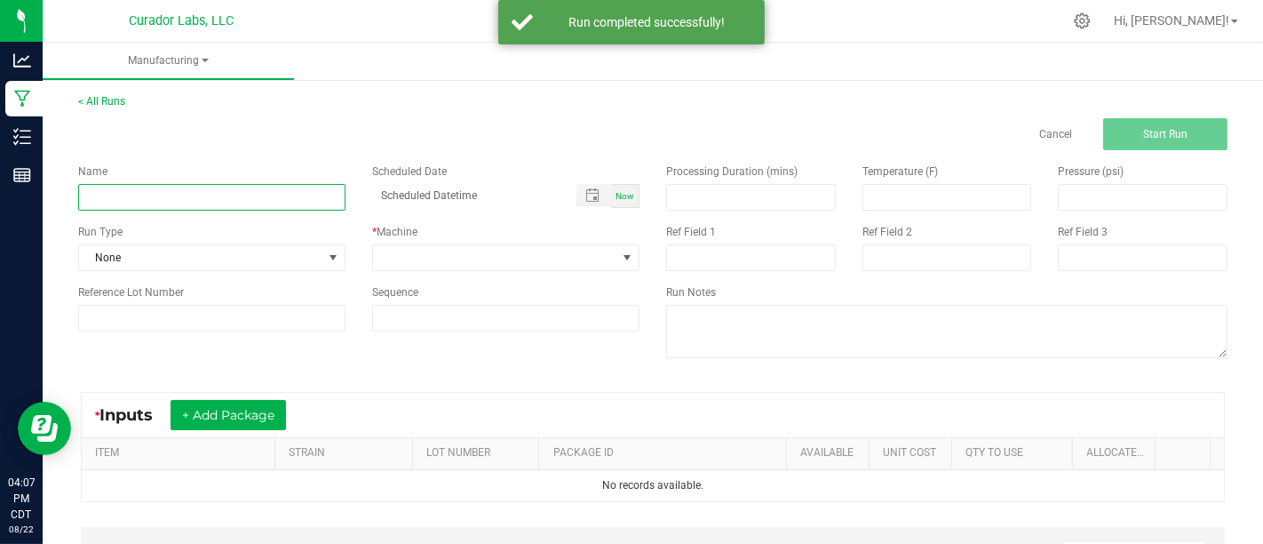
click at [218, 196] on input at bounding box center [211, 197] width 267 height 27
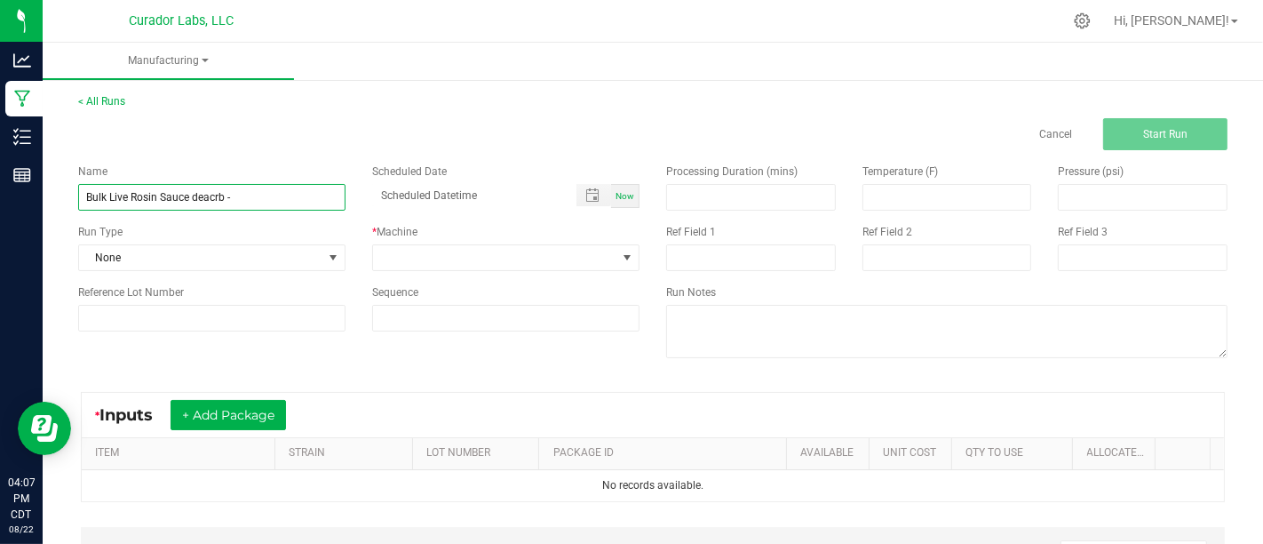
click at [211, 200] on input "Bulk Live Rosin Sauce deacrb -" at bounding box center [211, 197] width 267 height 27
click at [279, 199] on input "Bulk Live Rosin Sauce decarb -" at bounding box center [211, 197] width 267 height 27
type input "Bulk Live Rosin Sauce decarb - Dark Rainbow"
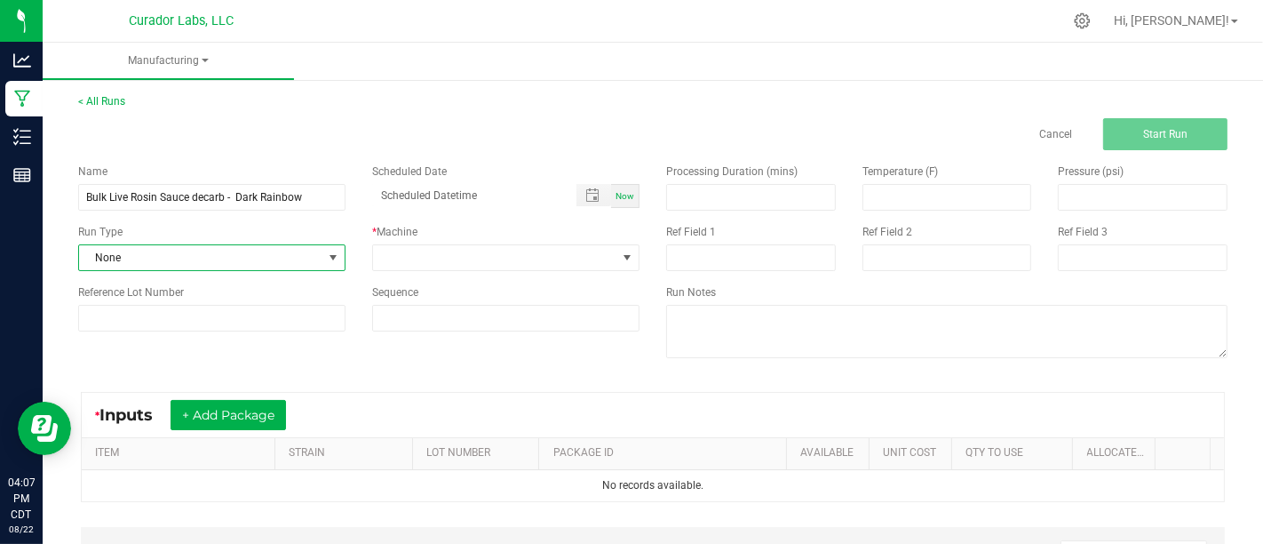
click at [294, 247] on span "None" at bounding box center [200, 257] width 243 height 25
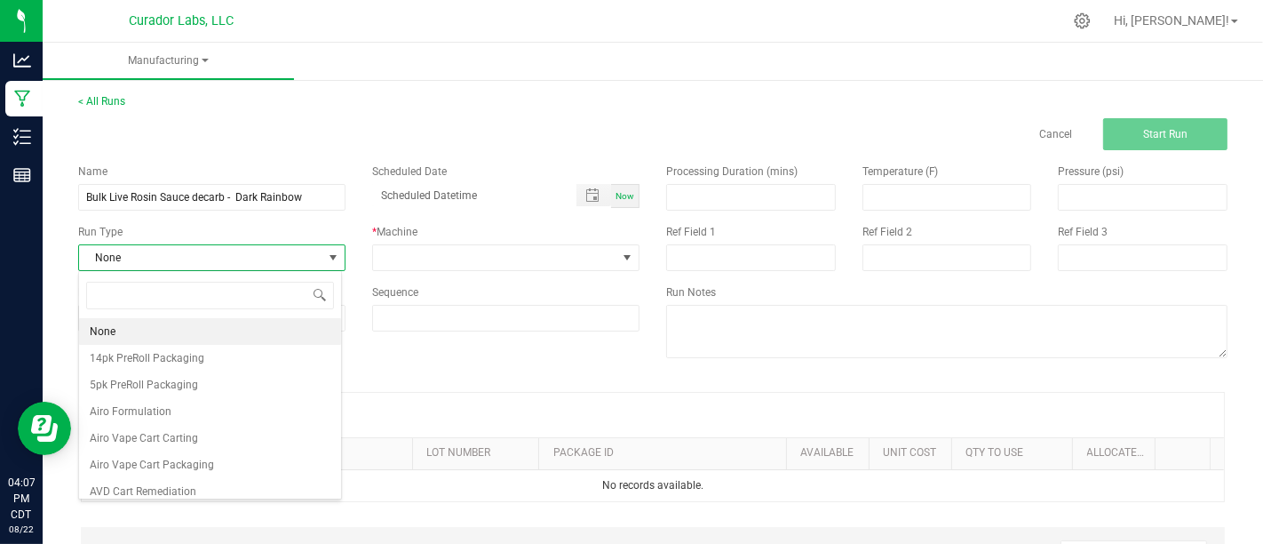
scroll to position [26, 263]
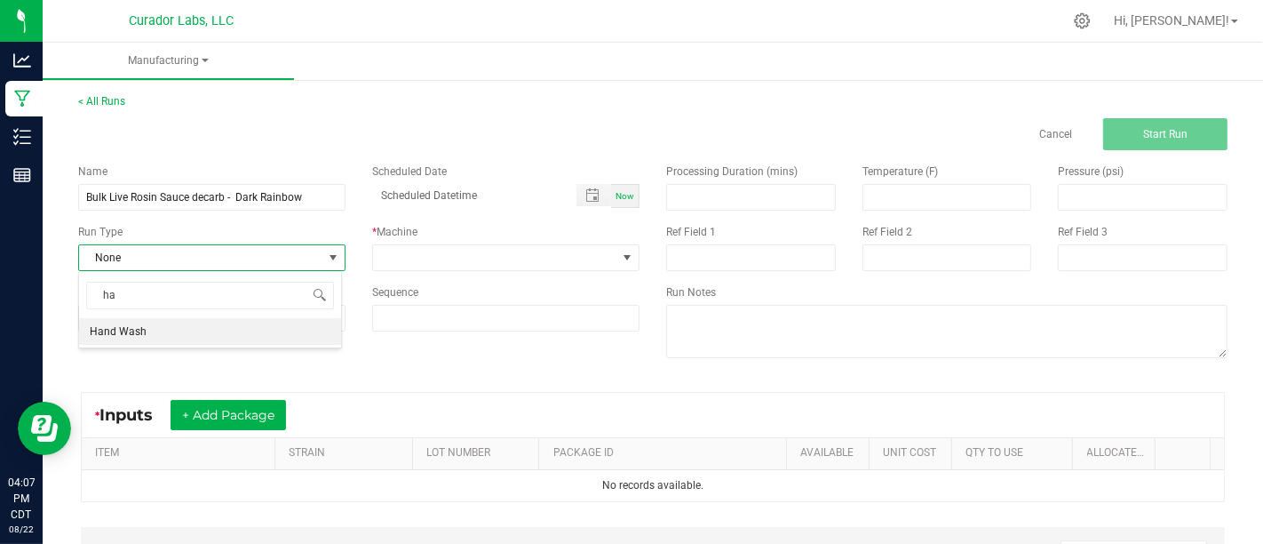
type input "h"
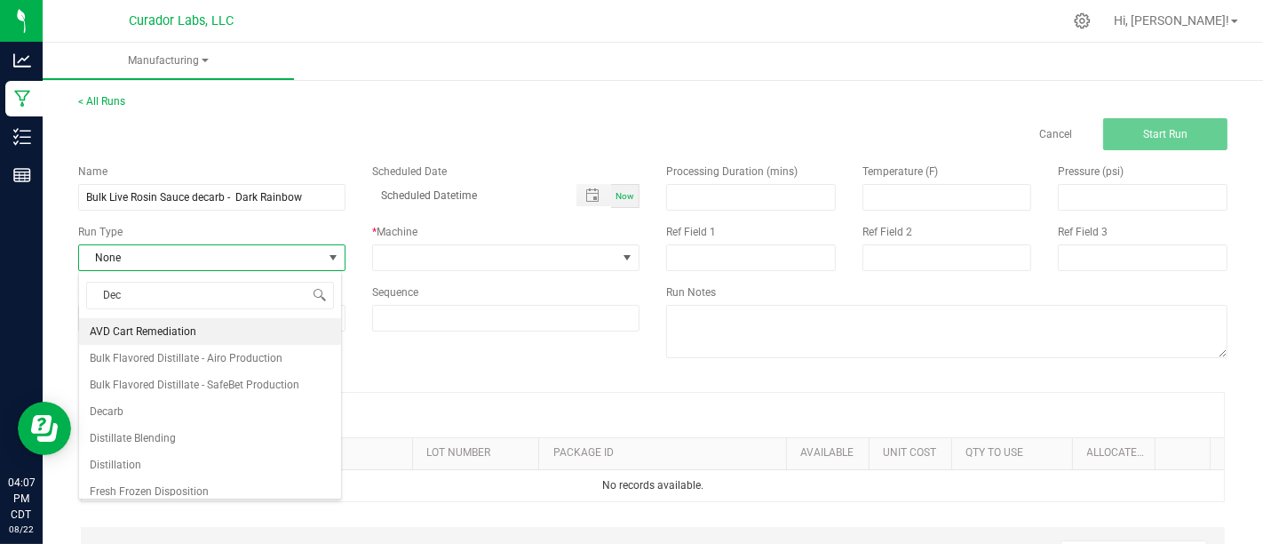
type input "Deca"
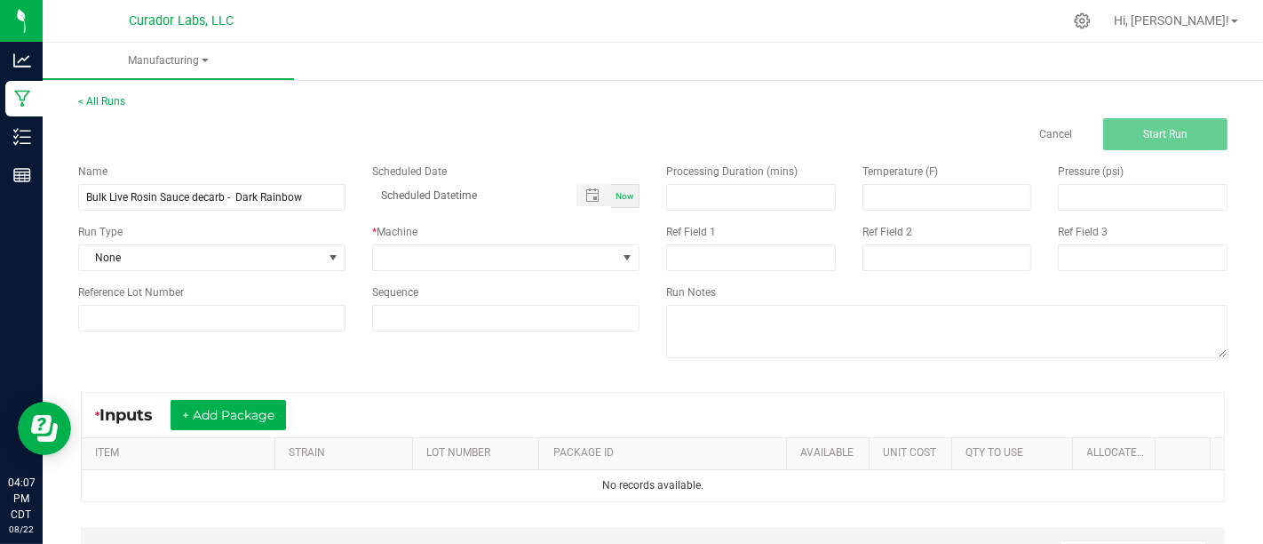
click at [284, 354] on div "Name Bulk Live Rosin Sauce decarb - Dark Rainbow Scheduled Date Now Run Type No…" at bounding box center [653, 263] width 1176 height 226
click at [304, 242] on div "Run Type None" at bounding box center [212, 247] width 294 height 47
click at [304, 248] on span "None" at bounding box center [200, 257] width 243 height 25
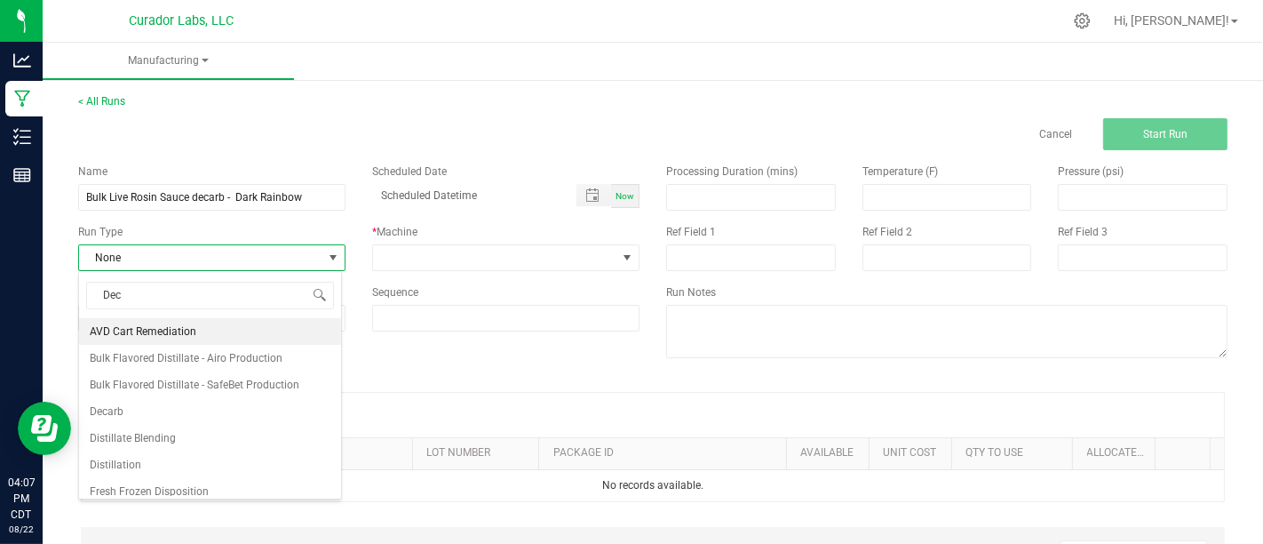
type input "Deca"
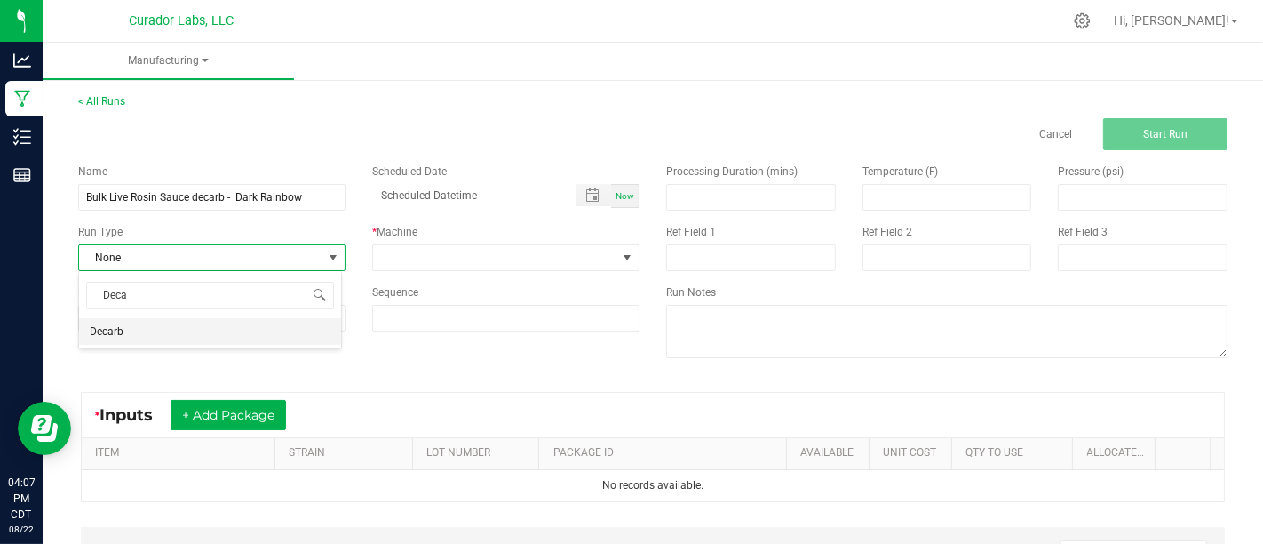
click at [298, 326] on li "Decarb" at bounding box center [210, 331] width 262 height 27
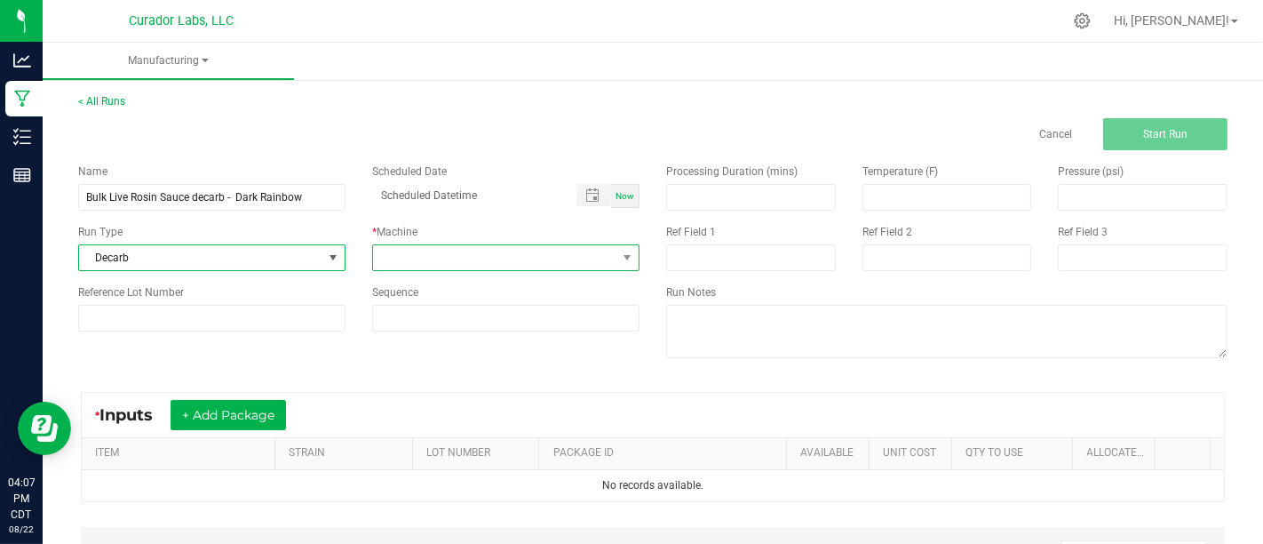
click at [474, 261] on span at bounding box center [494, 257] width 243 height 25
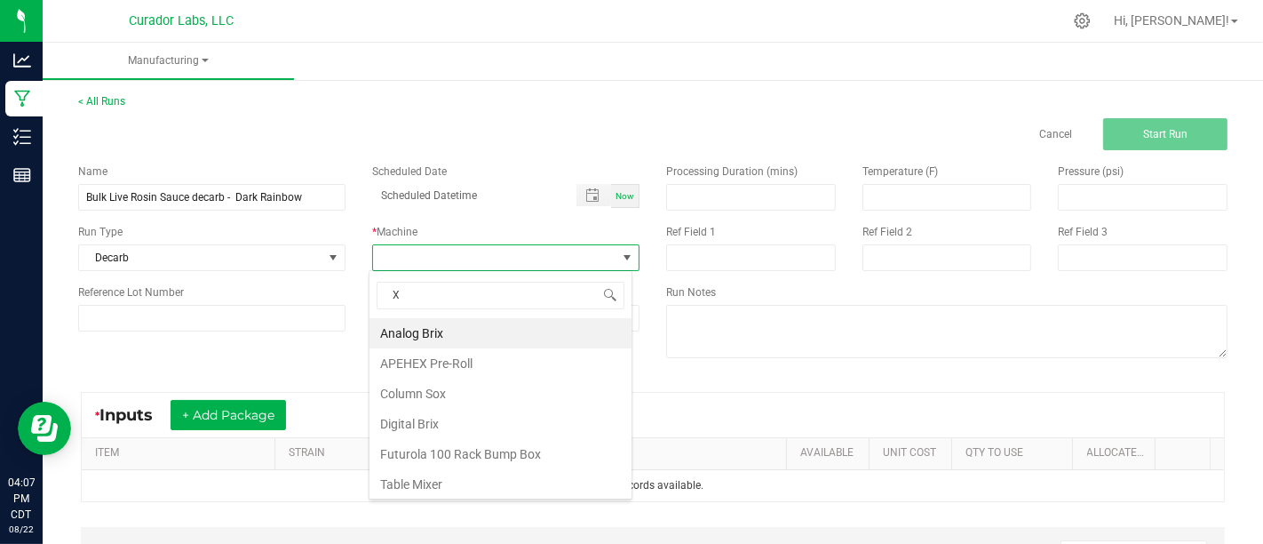
type input "Xo"
click at [507, 338] on li "XO Oven" at bounding box center [501, 333] width 262 height 30
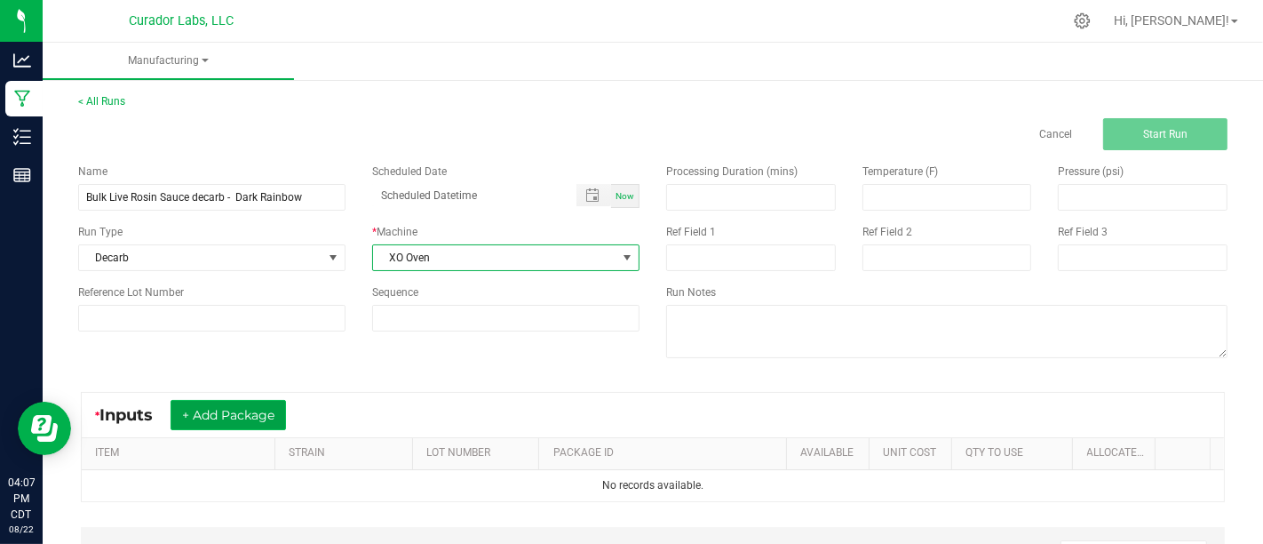
click at [245, 401] on button "+ Add Package" at bounding box center [228, 415] width 115 height 30
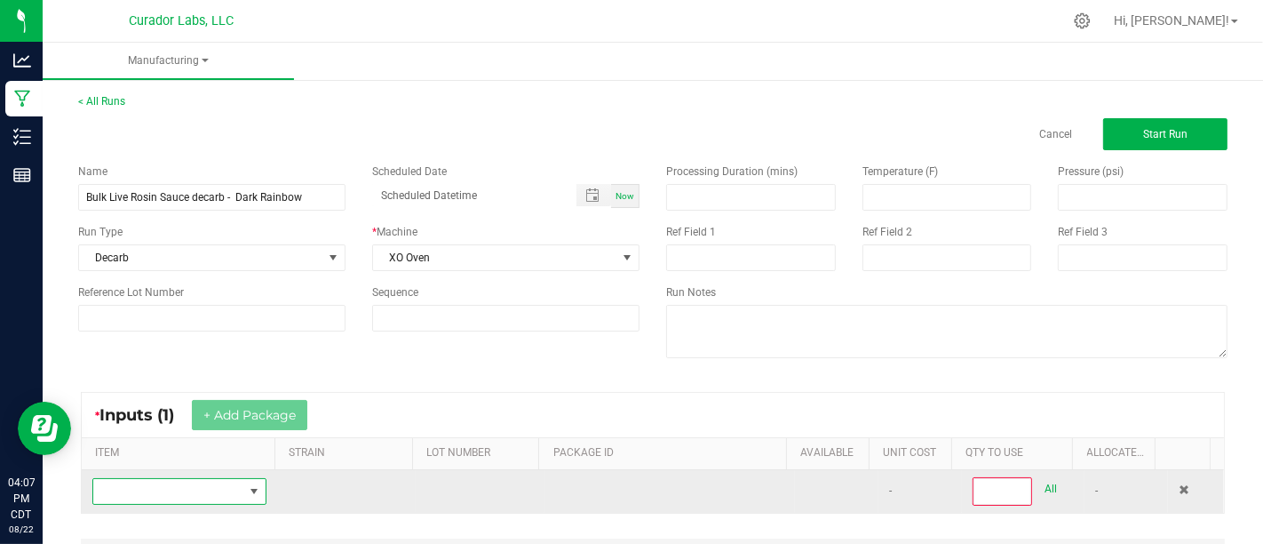
click at [235, 489] on span "NO DATA FOUND" at bounding box center [168, 491] width 150 height 25
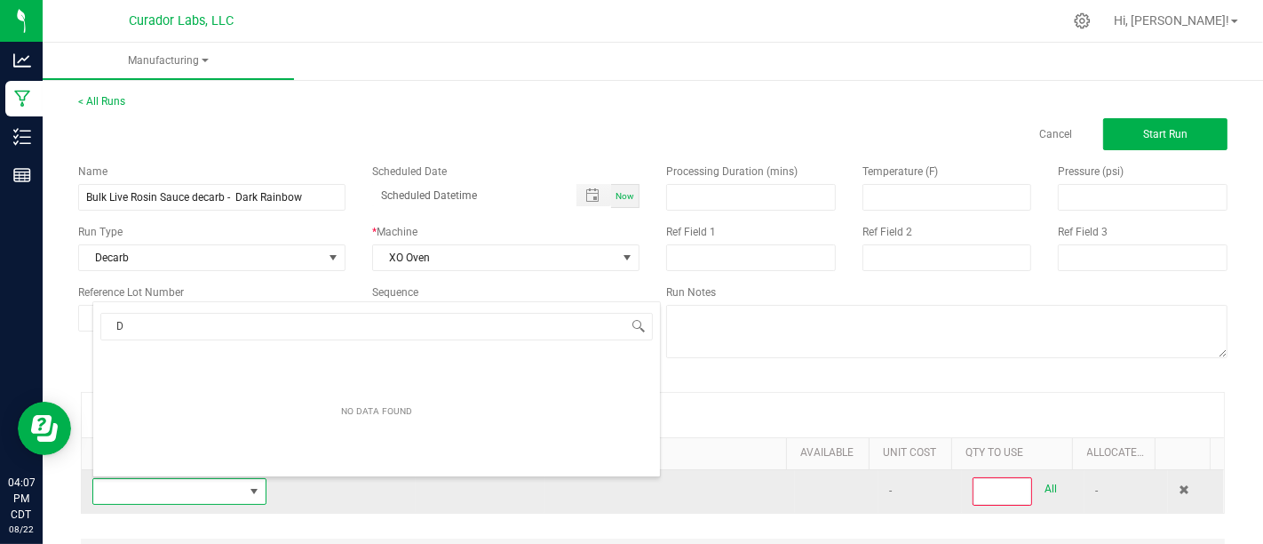
scroll to position [26, 166]
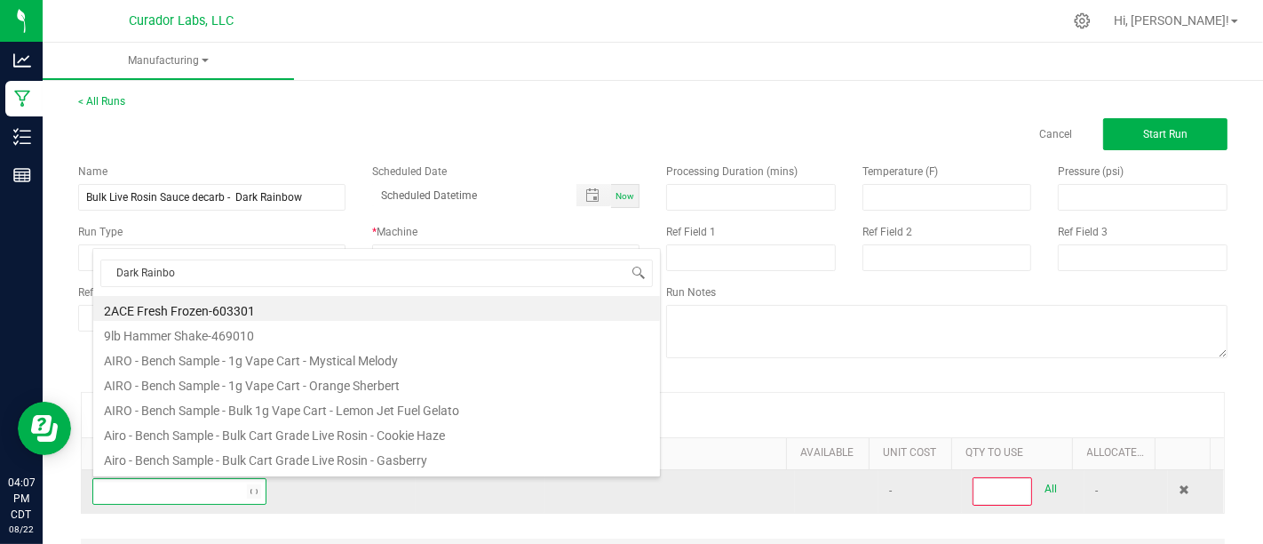
type input "Dark Rainbow"
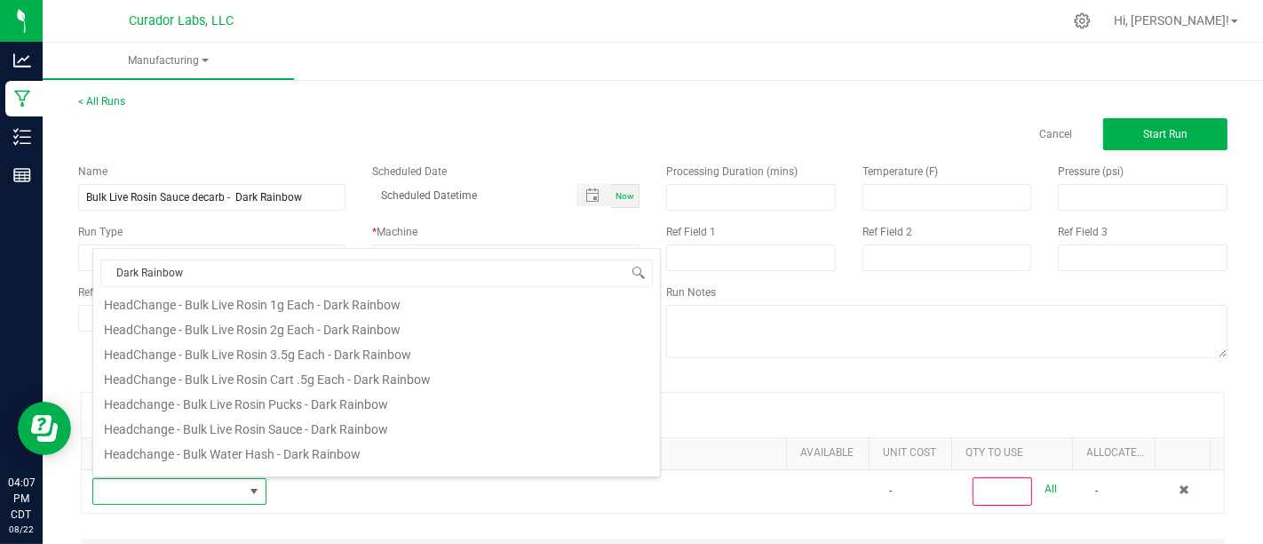
scroll to position [306, 0]
click at [314, 419] on li "Headchange - Bulk Live Rosin Sauce - Dark Rainbow" at bounding box center [376, 425] width 567 height 25
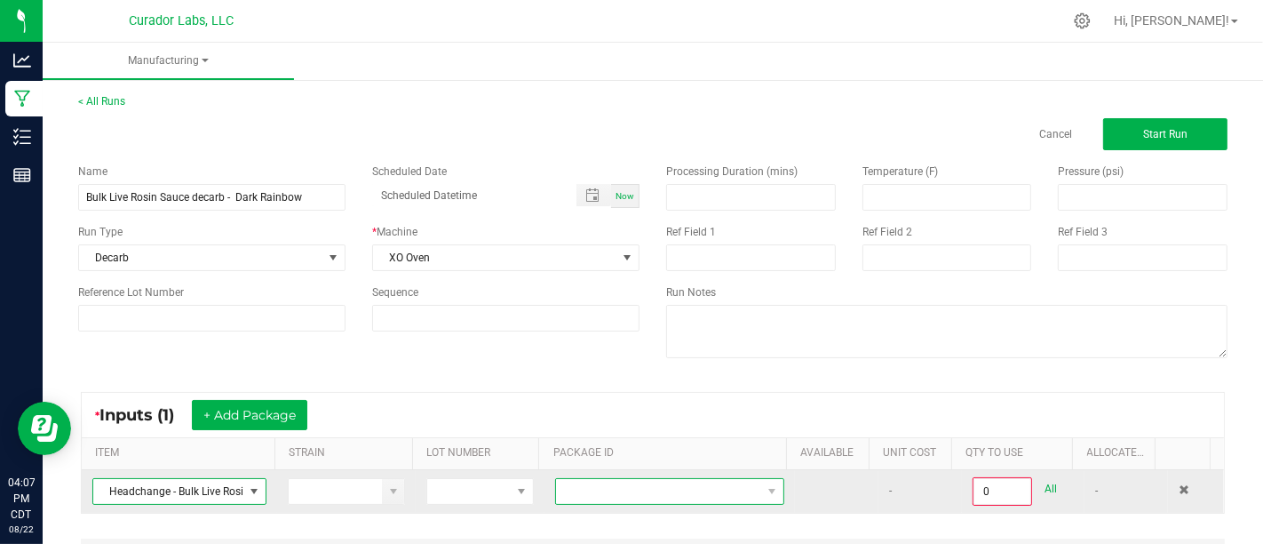
click at [592, 483] on span at bounding box center [658, 491] width 205 height 25
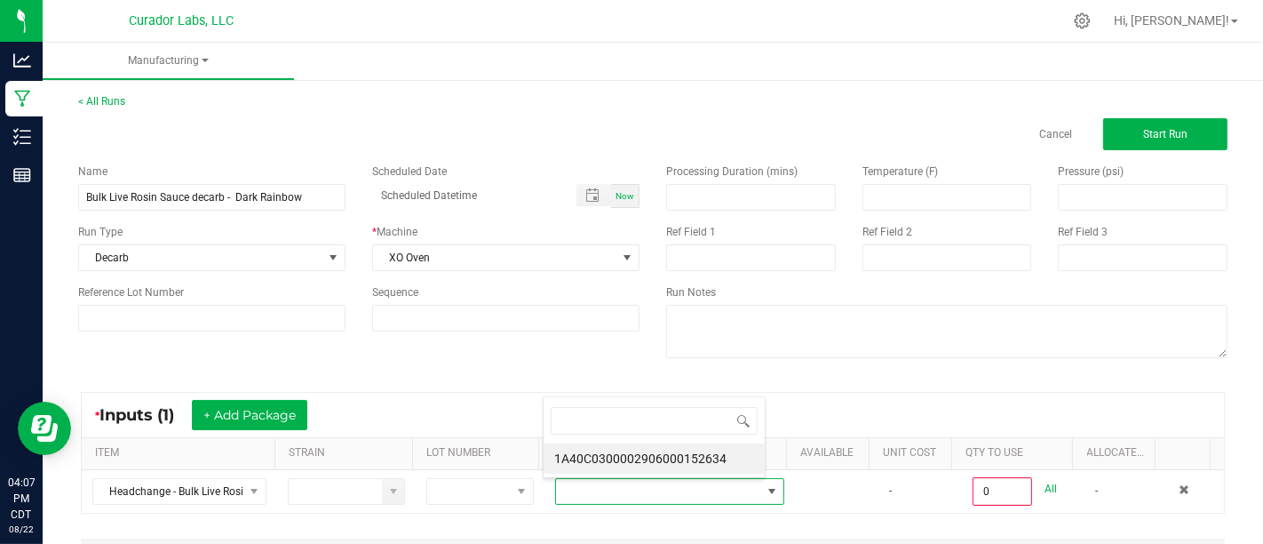
click at [656, 441] on div "1A40C0300002906000152634" at bounding box center [654, 437] width 223 height 82
click at [663, 450] on li "1A40C0300002906000152634" at bounding box center [654, 458] width 221 height 30
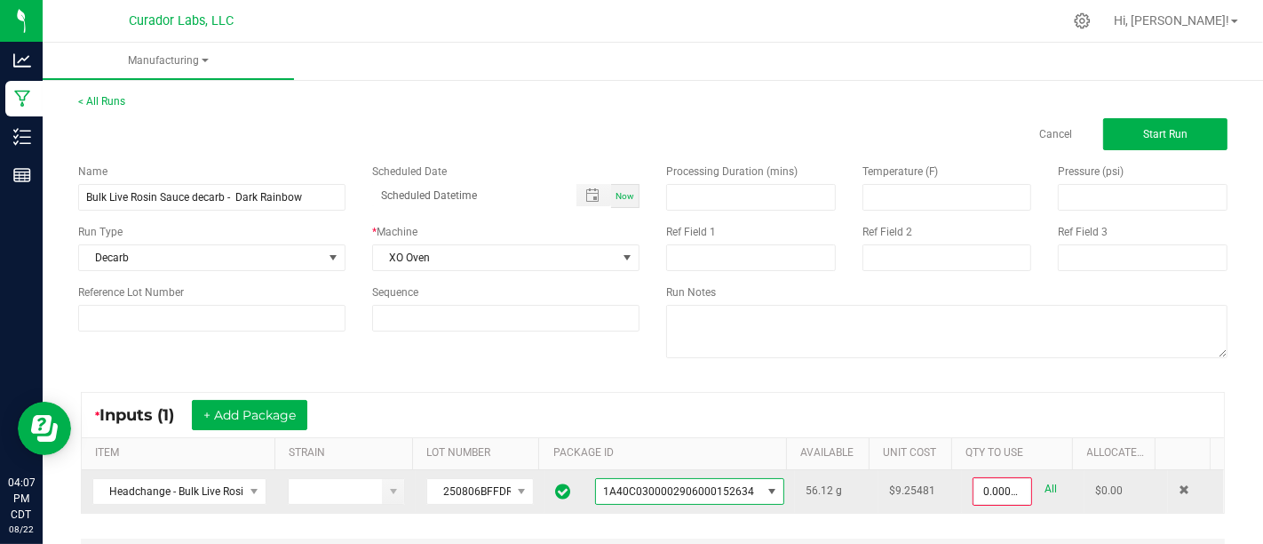
click at [1032, 483] on div "0.0000 g All" at bounding box center [1023, 491] width 101 height 28
click at [1045, 488] on link "All" at bounding box center [1051, 489] width 12 height 24
type input "56.1200 g"
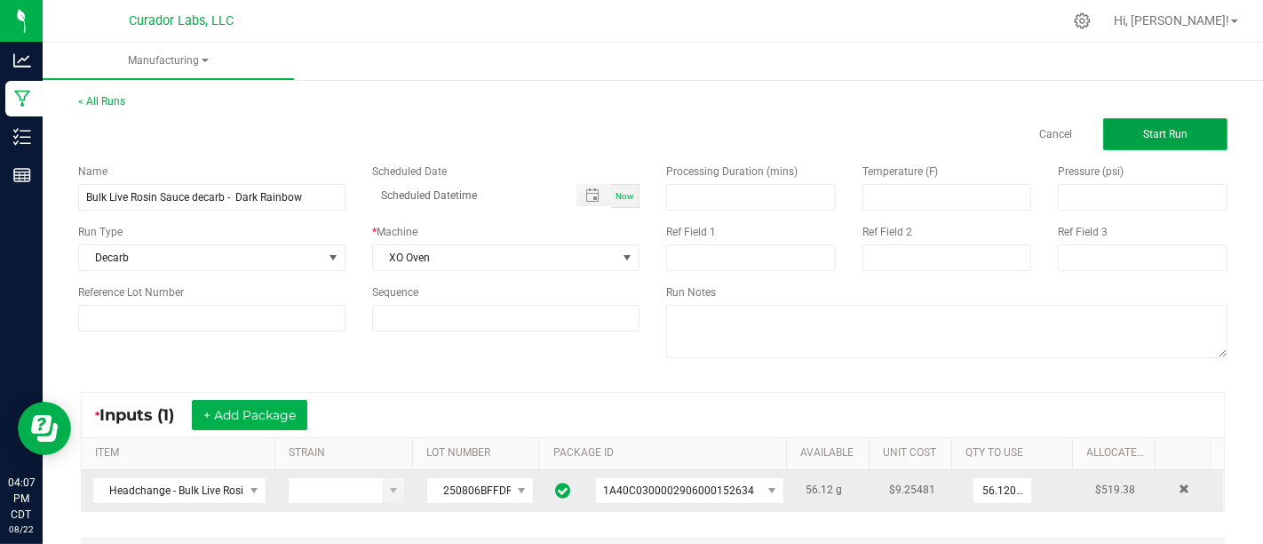
click at [1124, 143] on button "Start Run" at bounding box center [1165, 134] width 124 height 32
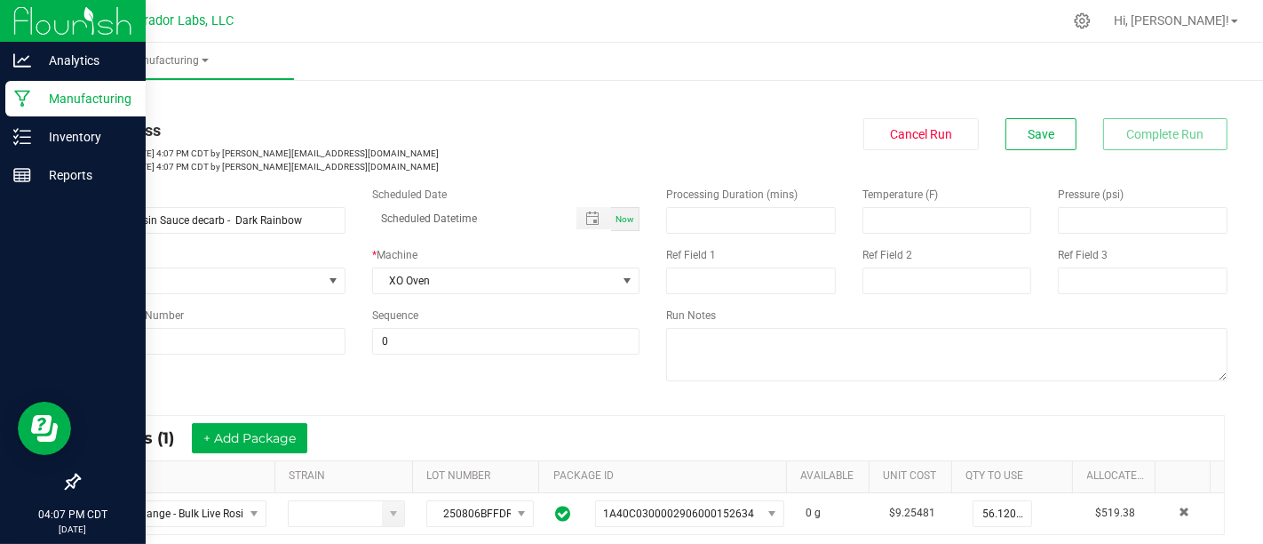
click at [42, 99] on p "Manufacturing" at bounding box center [84, 98] width 107 height 21
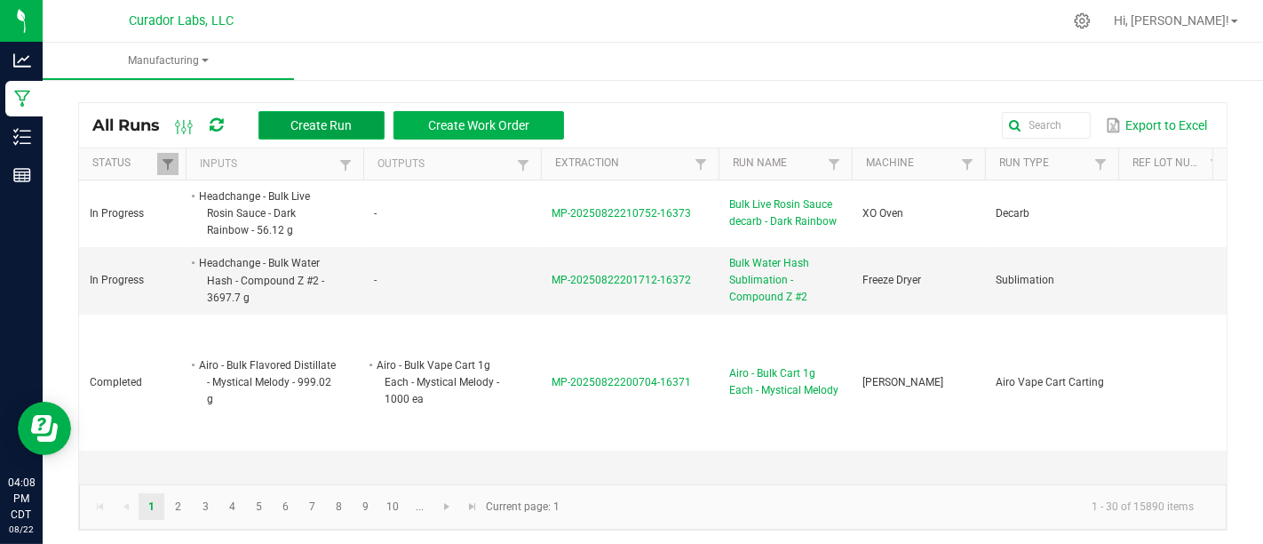
click at [320, 122] on span "Create Run" at bounding box center [320, 125] width 61 height 14
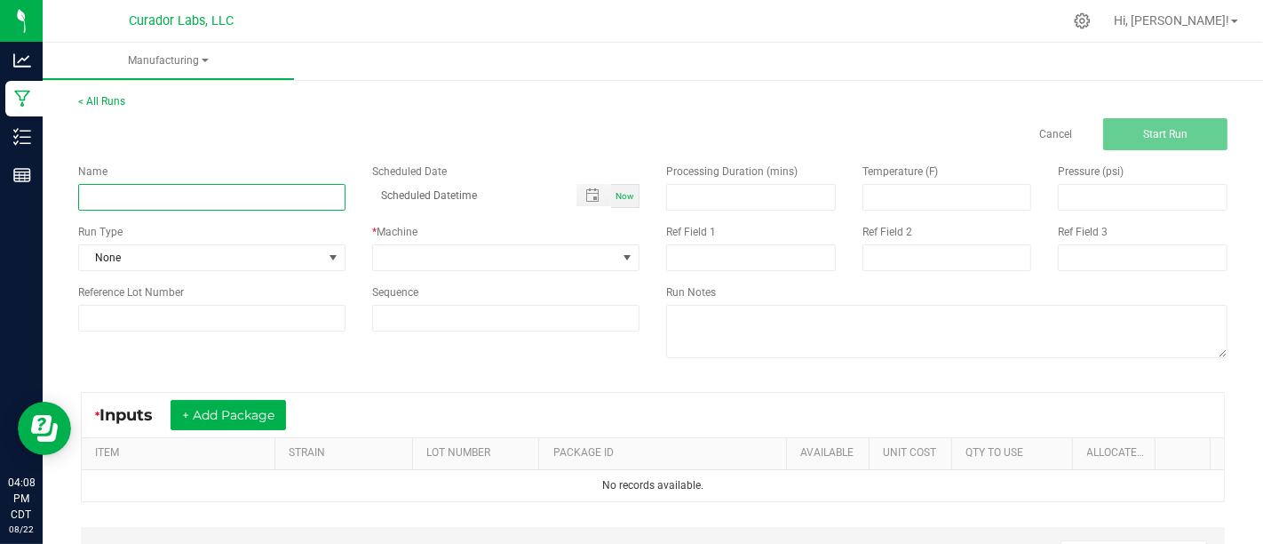
click at [273, 202] on input at bounding box center [211, 197] width 267 height 27
click at [155, 194] on input "Bulk Live Rosin Decarb - Dark Rainbow" at bounding box center [211, 197] width 267 height 27
click at [101, 201] on input "Bulk Live Rosin Decarb - Dark Rainbow" at bounding box center [211, 197] width 267 height 27
click at [111, 200] on input "Bulk Live Rosin Decarb - Dark Rainbow" at bounding box center [211, 197] width 267 height 27
click at [322, 200] on input "Bulk Cart Grade Live Rosin Decarb - Dark Rainbow" at bounding box center [211, 197] width 267 height 27
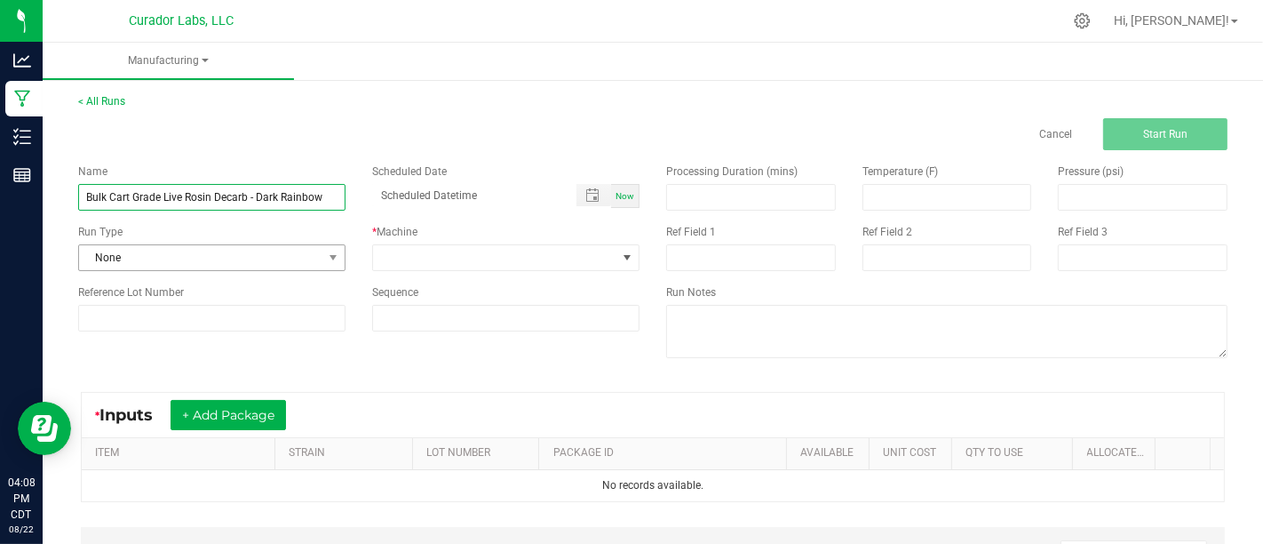
type input "Bulk Cart Grade Live Rosin Decarb - Dark Rainbow"
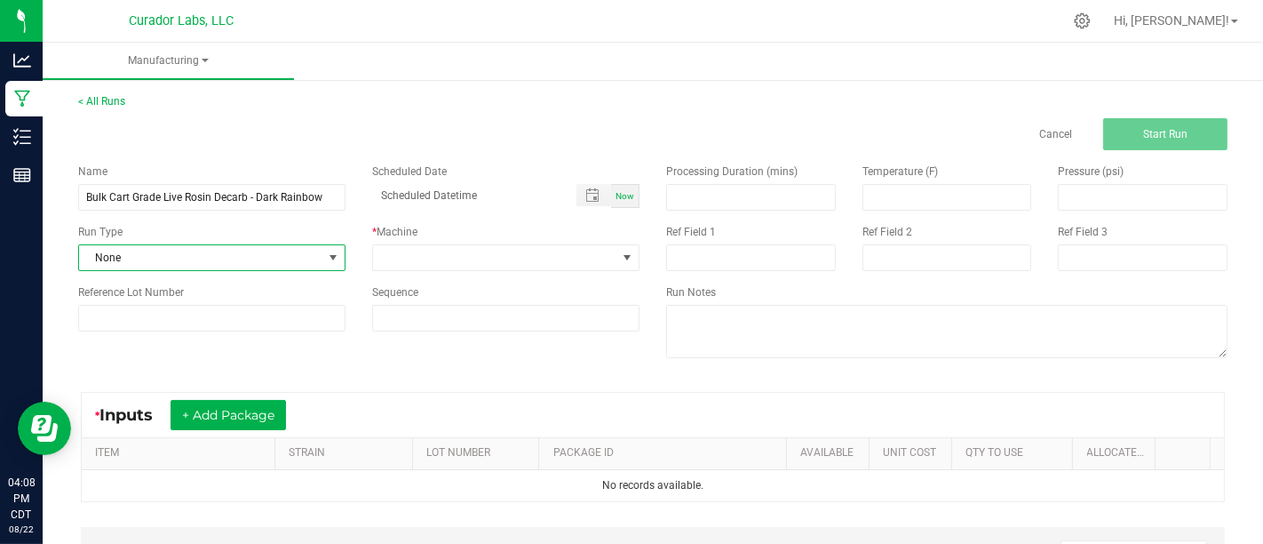
click at [238, 258] on span "None" at bounding box center [200, 257] width 243 height 25
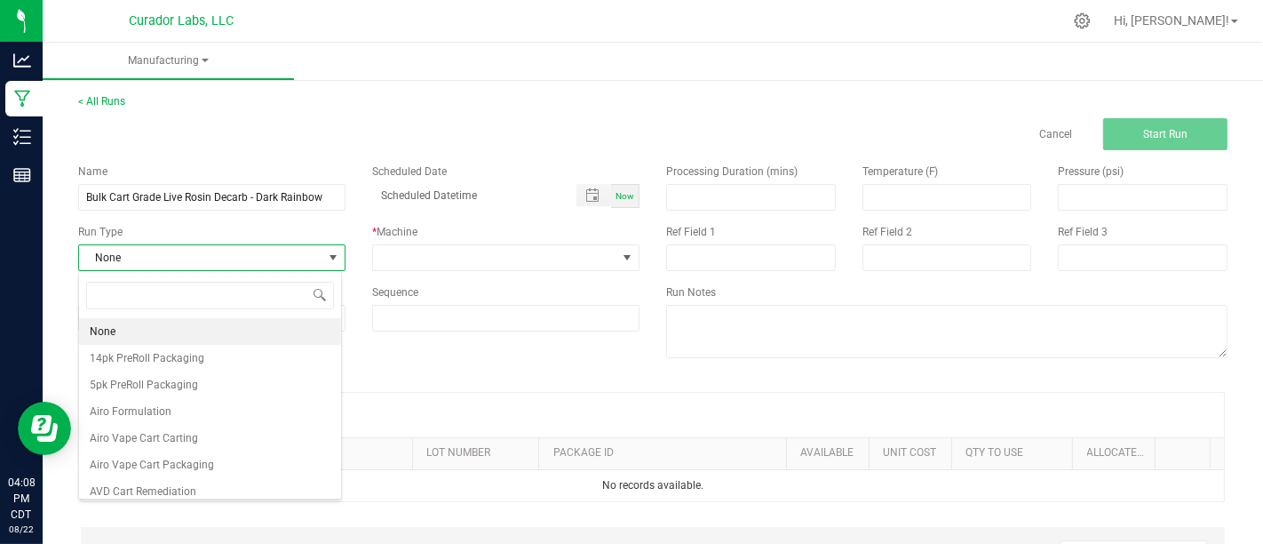
scroll to position [26, 263]
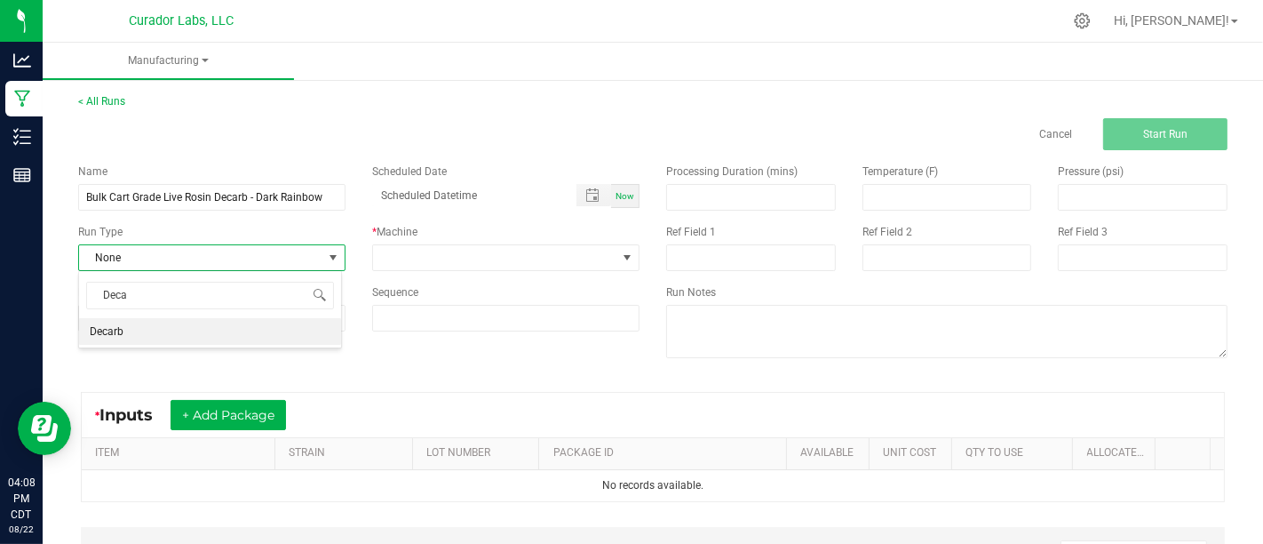
type input "Decar"
click at [296, 330] on li "Decarb" at bounding box center [210, 331] width 262 height 27
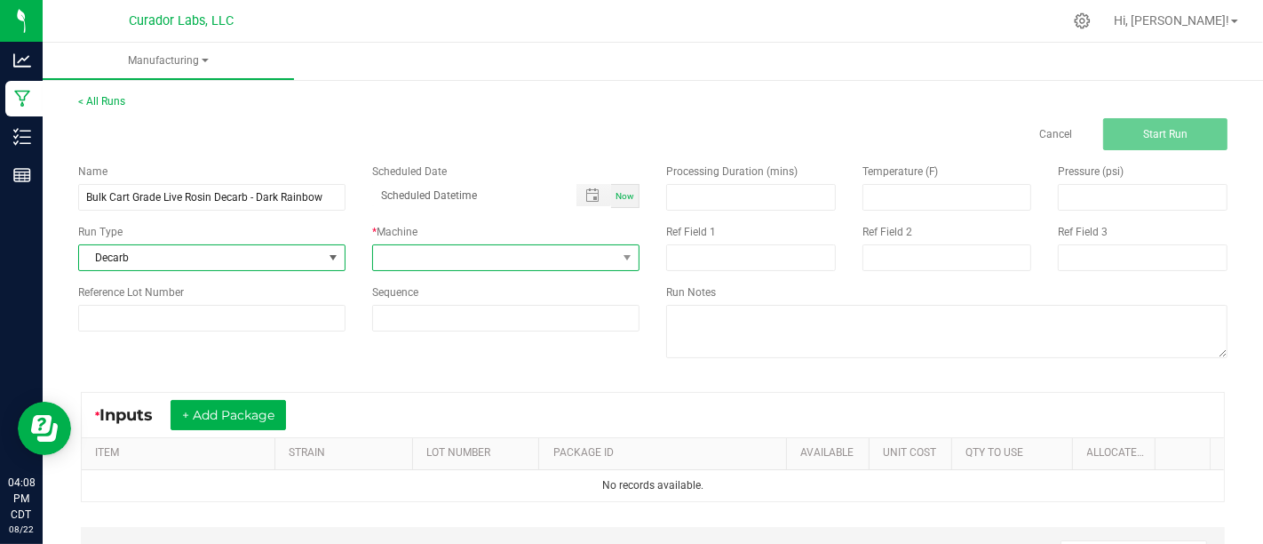
click at [454, 252] on span at bounding box center [494, 257] width 243 height 25
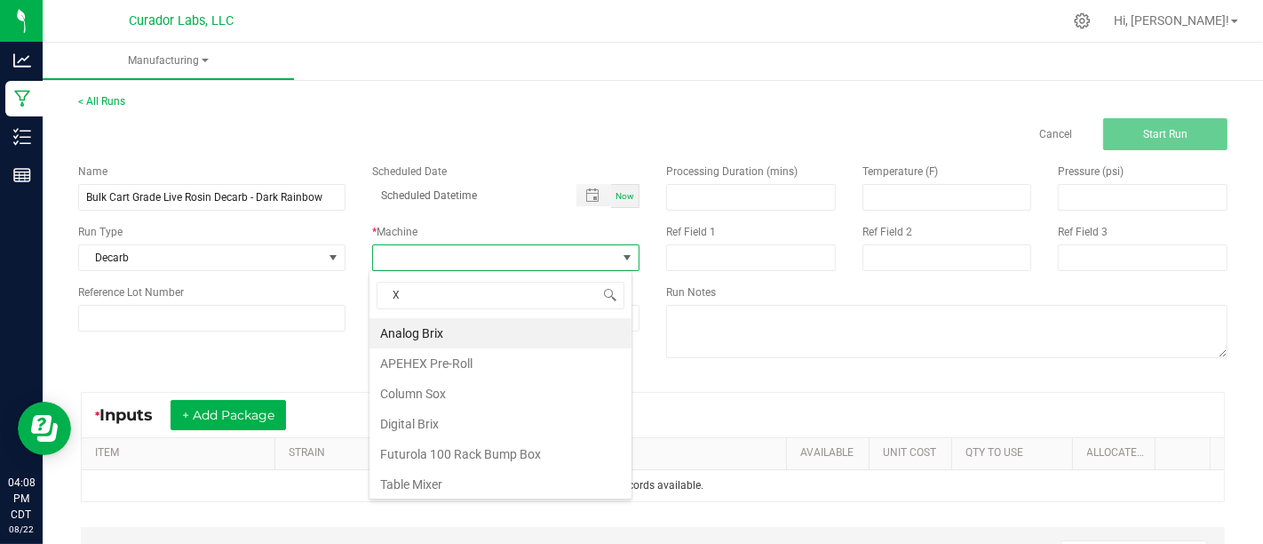
type input "Xo"
click at [514, 324] on li "XO Oven" at bounding box center [501, 333] width 262 height 30
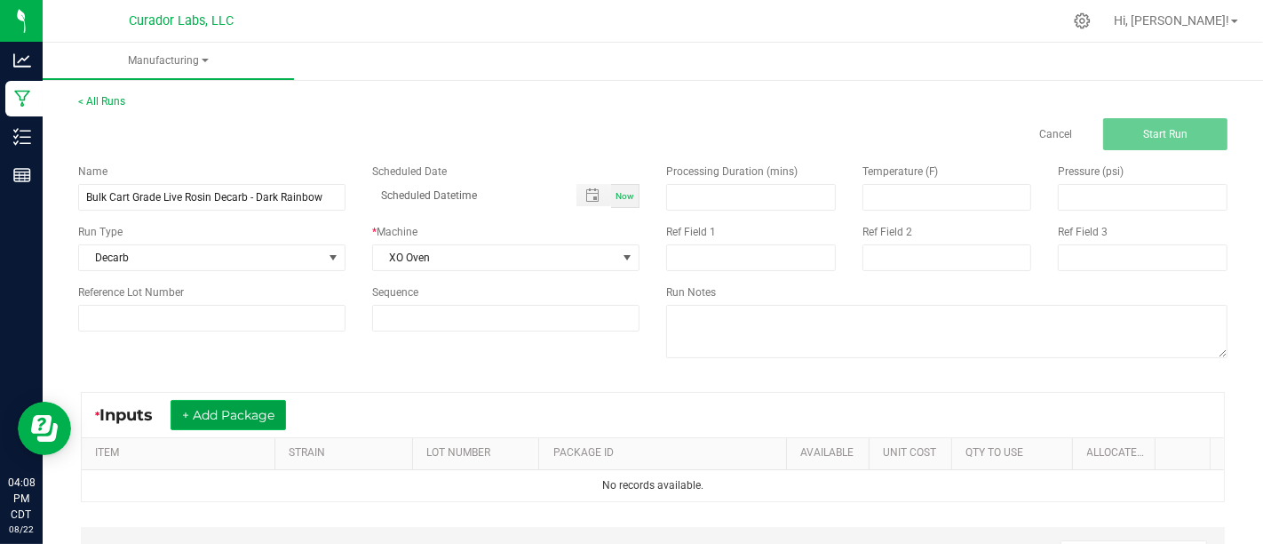
click at [232, 413] on button "+ Add Package" at bounding box center [228, 415] width 115 height 30
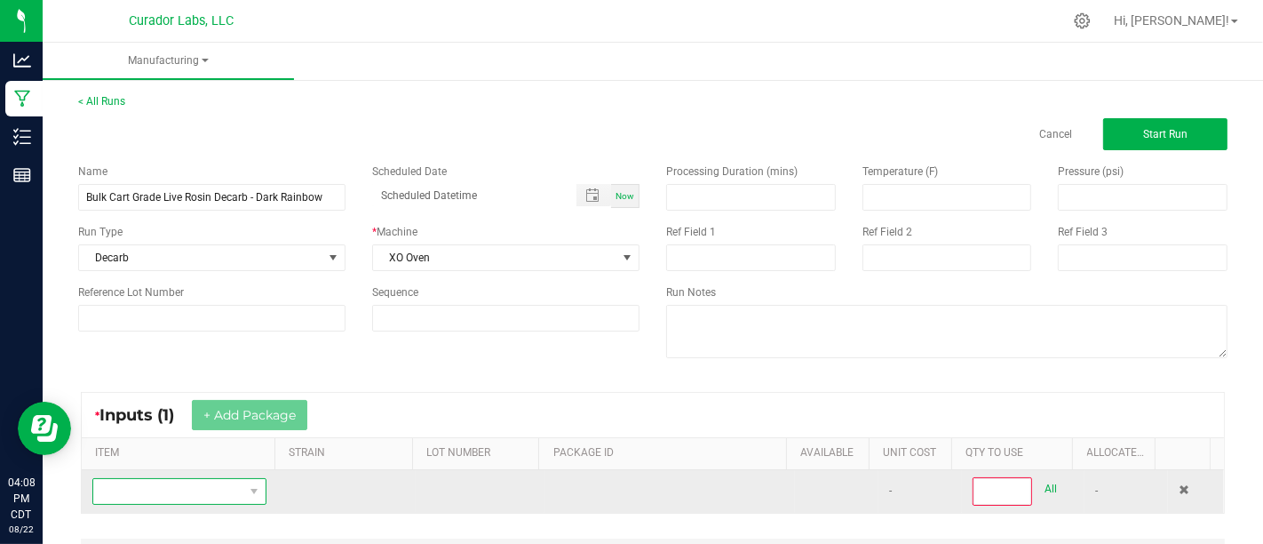
click at [235, 481] on span "NO DATA FOUND" at bounding box center [168, 491] width 150 height 25
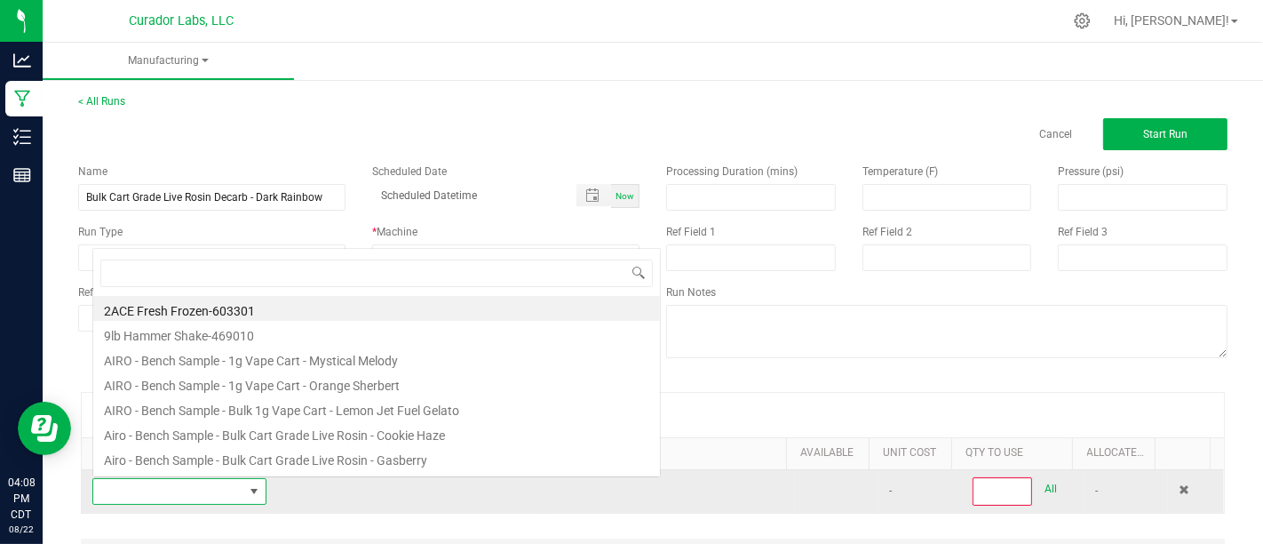
scroll to position [26, 166]
type input "Dark Rainbow"
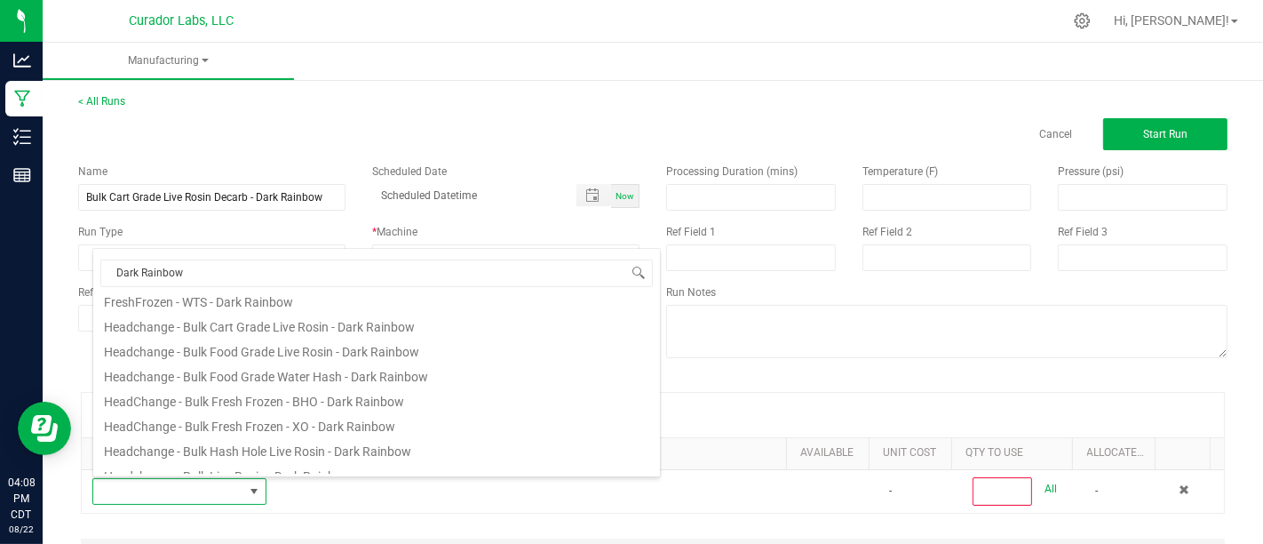
scroll to position [107, 0]
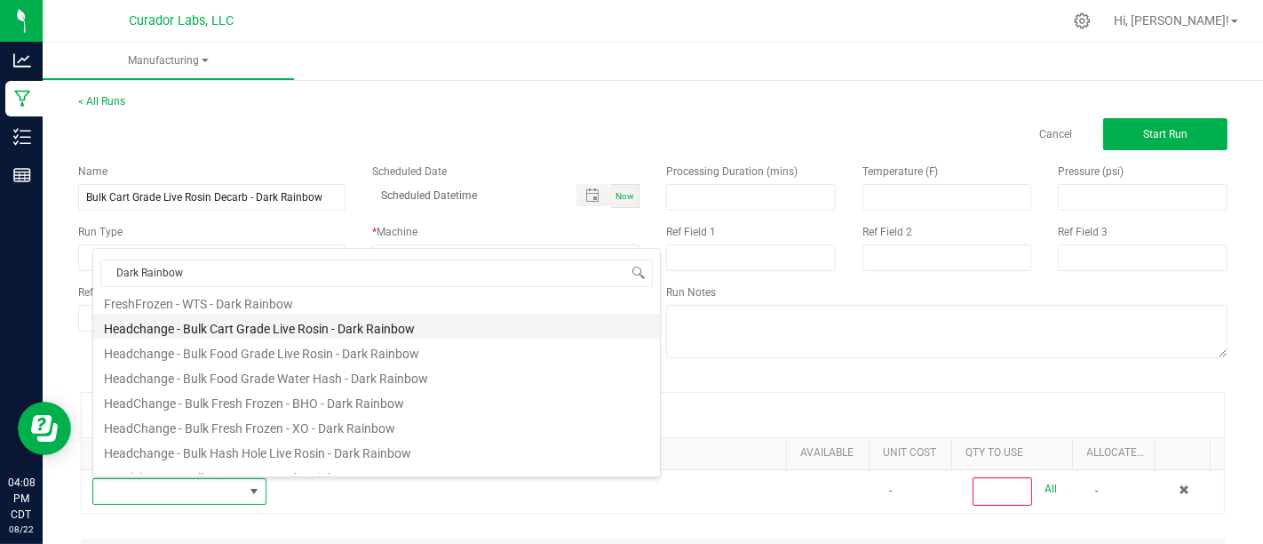
click at [447, 330] on li "Headchange - Bulk Cart Grade Live Rosin - Dark Rainbow" at bounding box center [376, 326] width 567 height 25
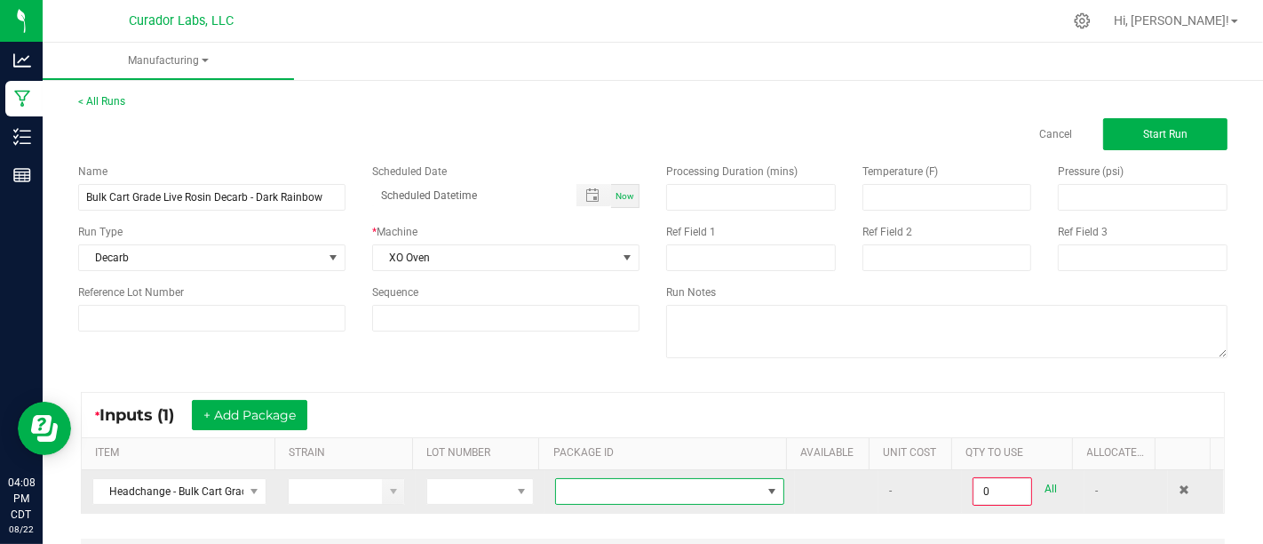
click at [602, 493] on span at bounding box center [658, 491] width 205 height 25
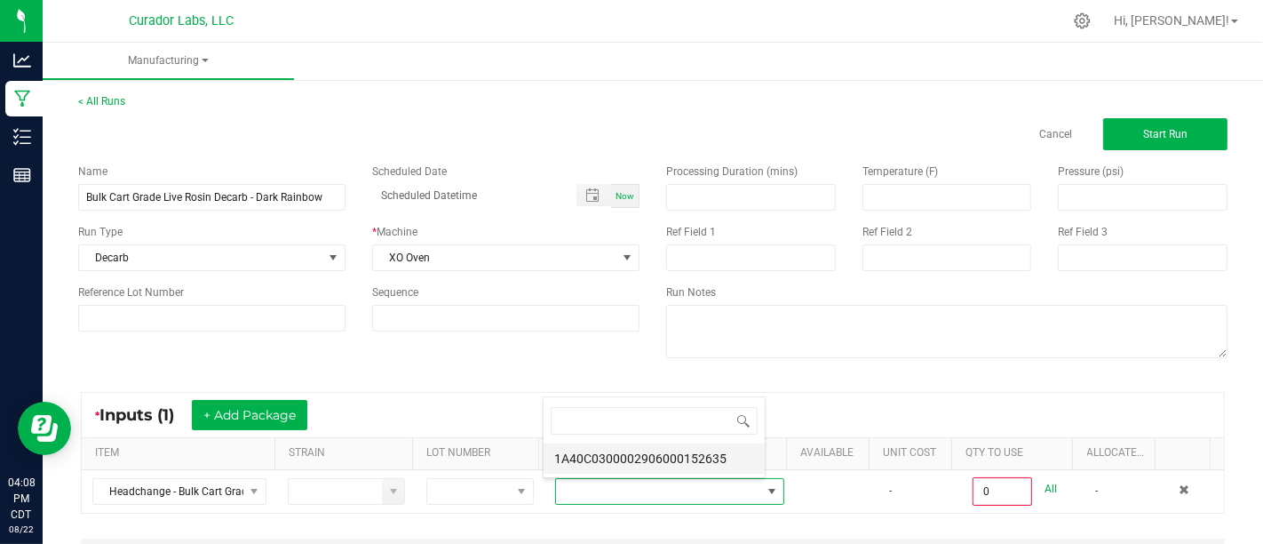
scroll to position [26, 219]
click at [614, 461] on li "1A40C0300002906000152635" at bounding box center [654, 458] width 221 height 30
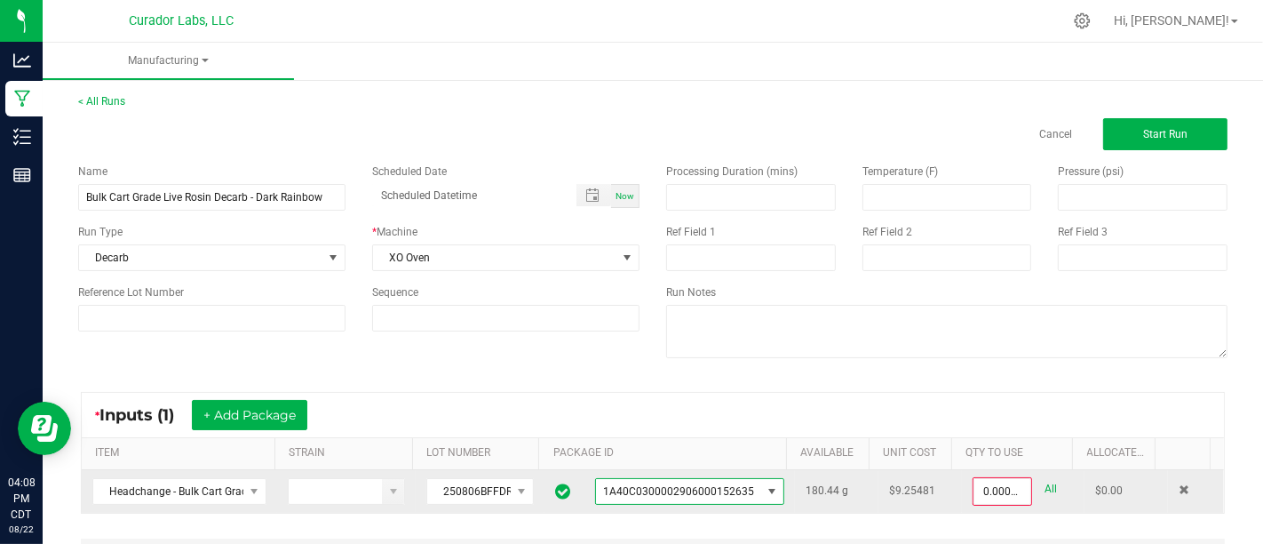
click at [1032, 484] on div "0.0000 g All" at bounding box center [1023, 491] width 101 height 28
click at [1045, 482] on link "All" at bounding box center [1051, 489] width 12 height 24
type input "180.4400 g"
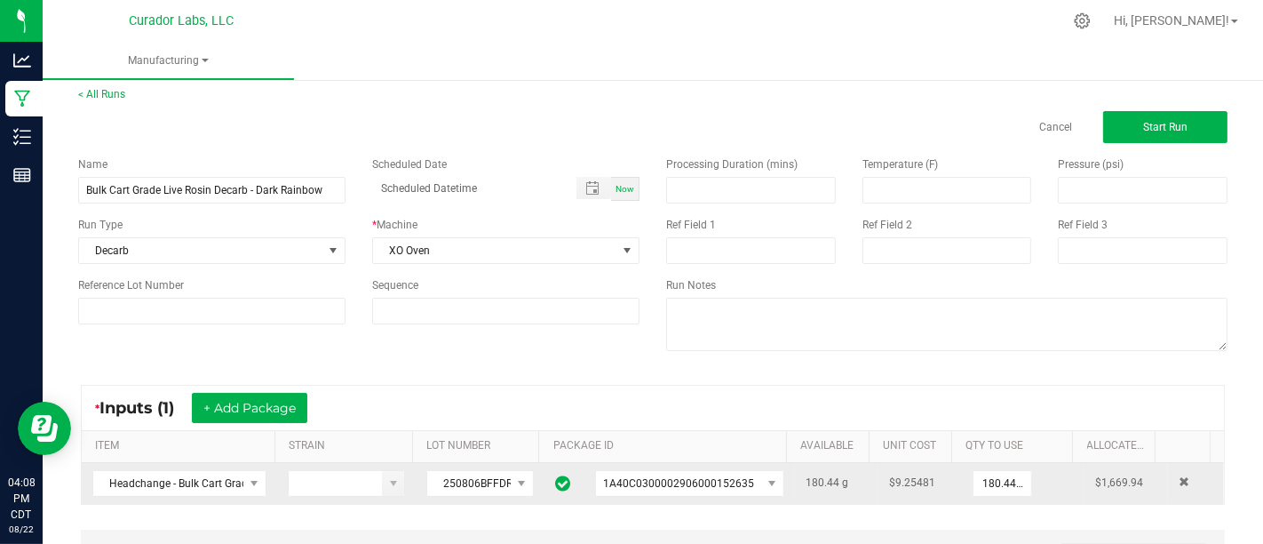
scroll to position [0, 0]
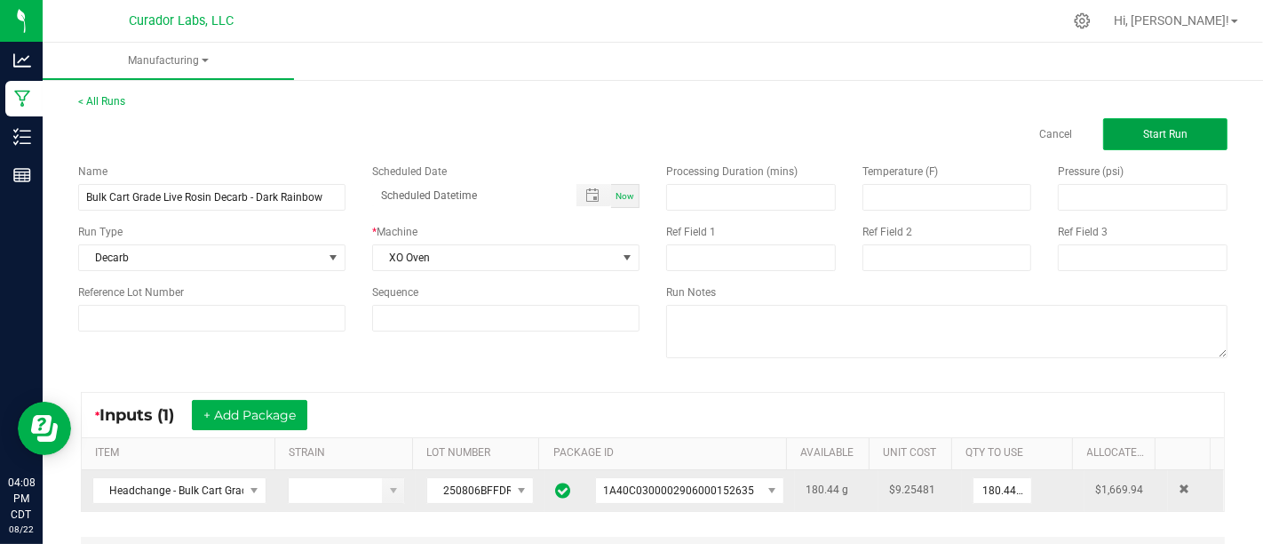
click at [1143, 131] on span "Start Run" at bounding box center [1165, 134] width 44 height 12
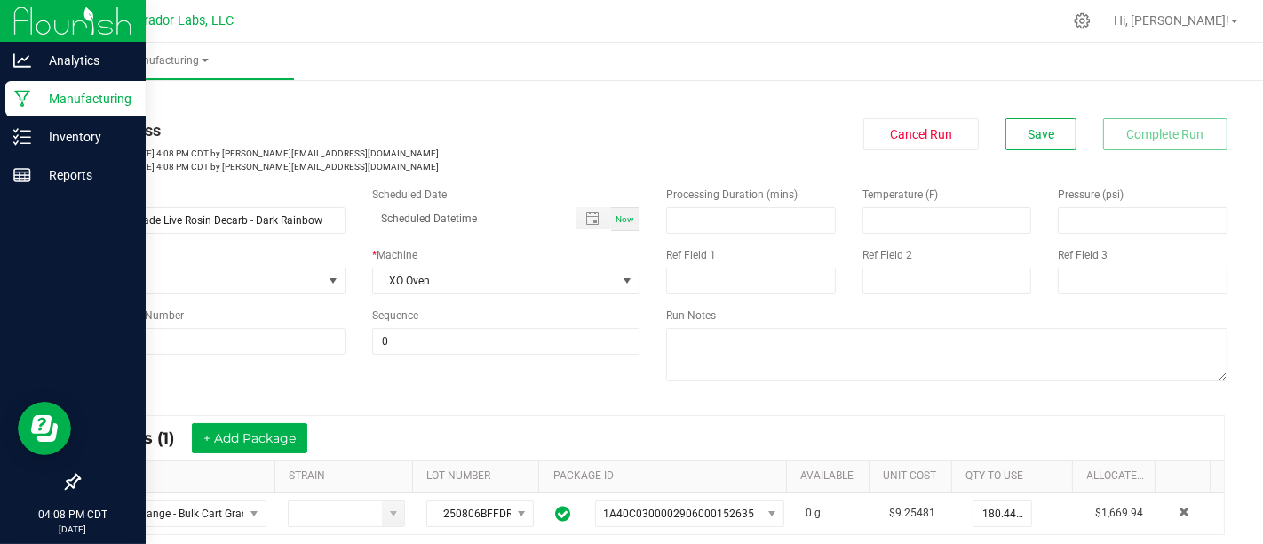
click at [24, 108] on div "Manufacturing" at bounding box center [75, 99] width 140 height 36
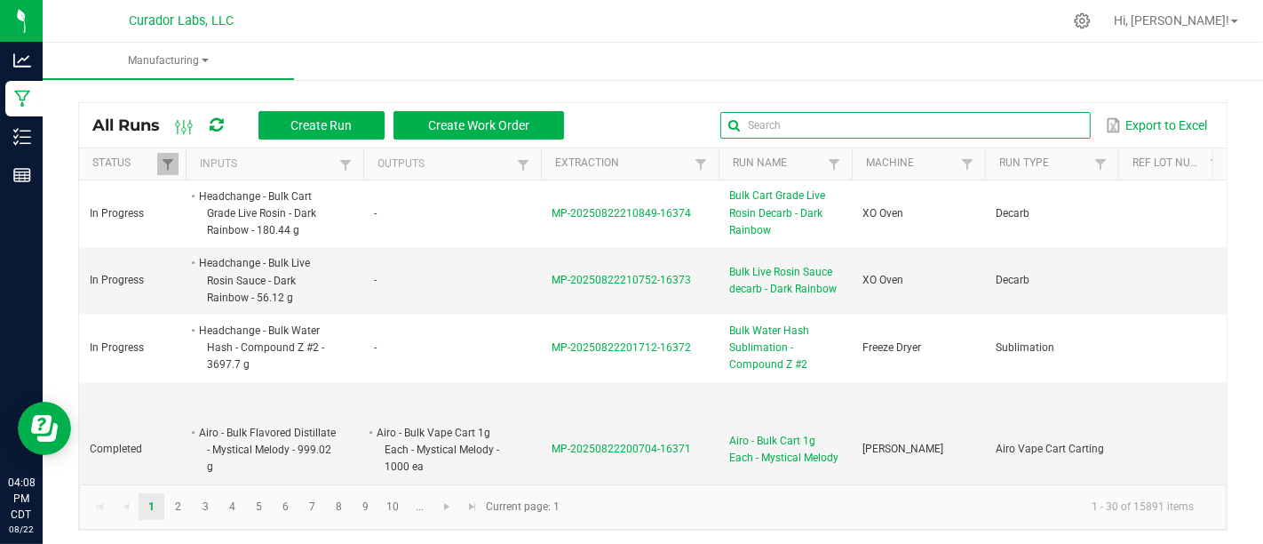
click at [1035, 124] on input "text" at bounding box center [905, 125] width 370 height 27
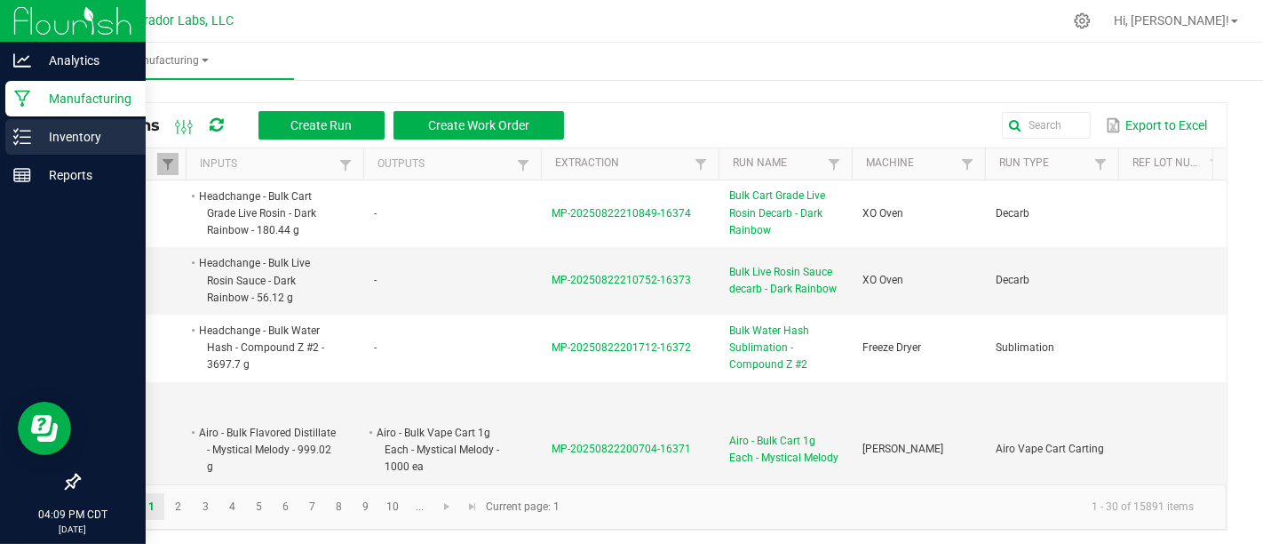
click at [73, 127] on p "Inventory" at bounding box center [84, 136] width 107 height 21
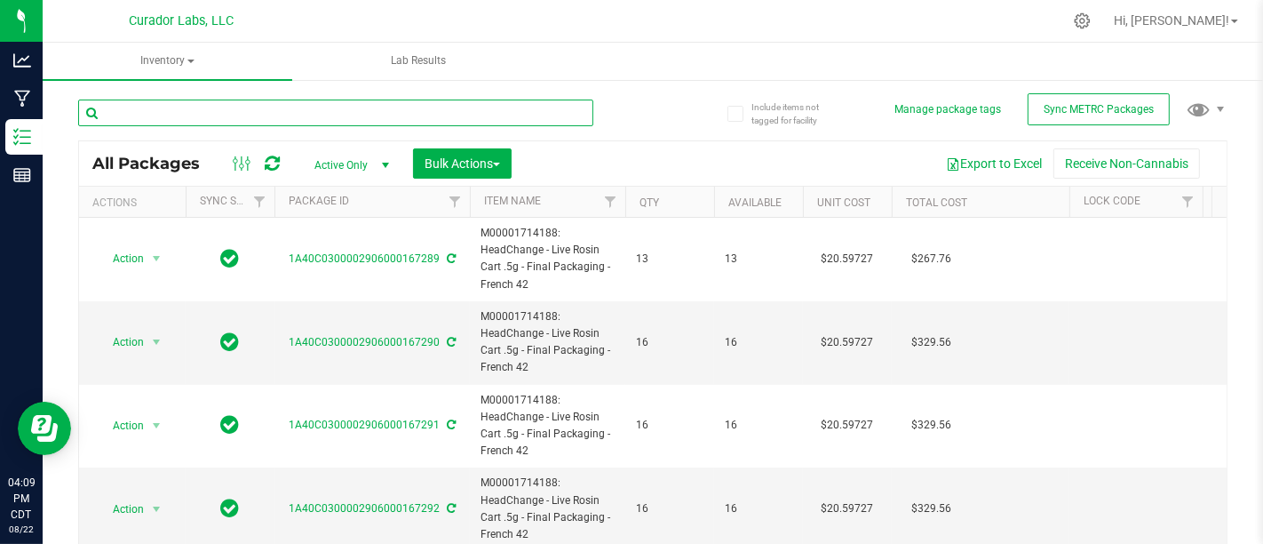
click at [277, 112] on input "text" at bounding box center [335, 112] width 515 height 27
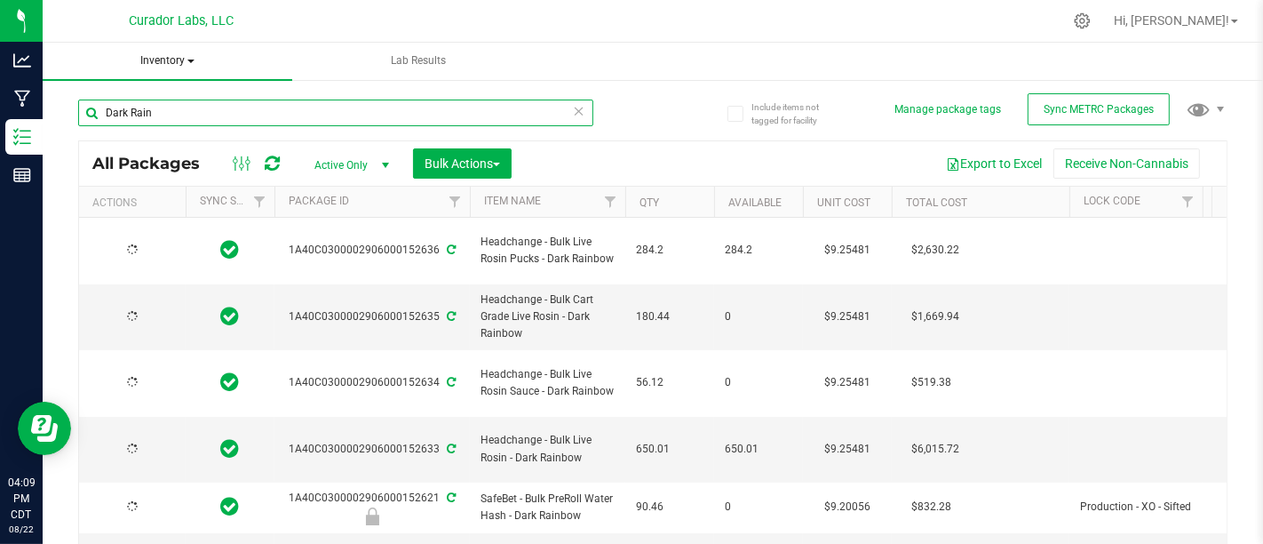
type input "Dark Rainb"
type input "[DATE]"
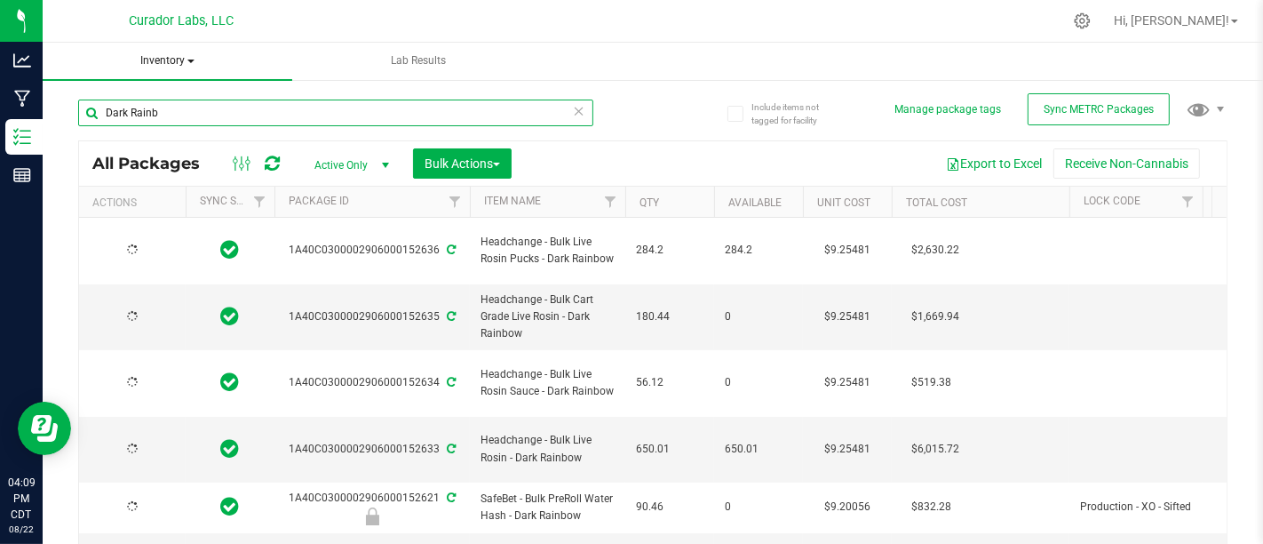
type input "[DATE]"
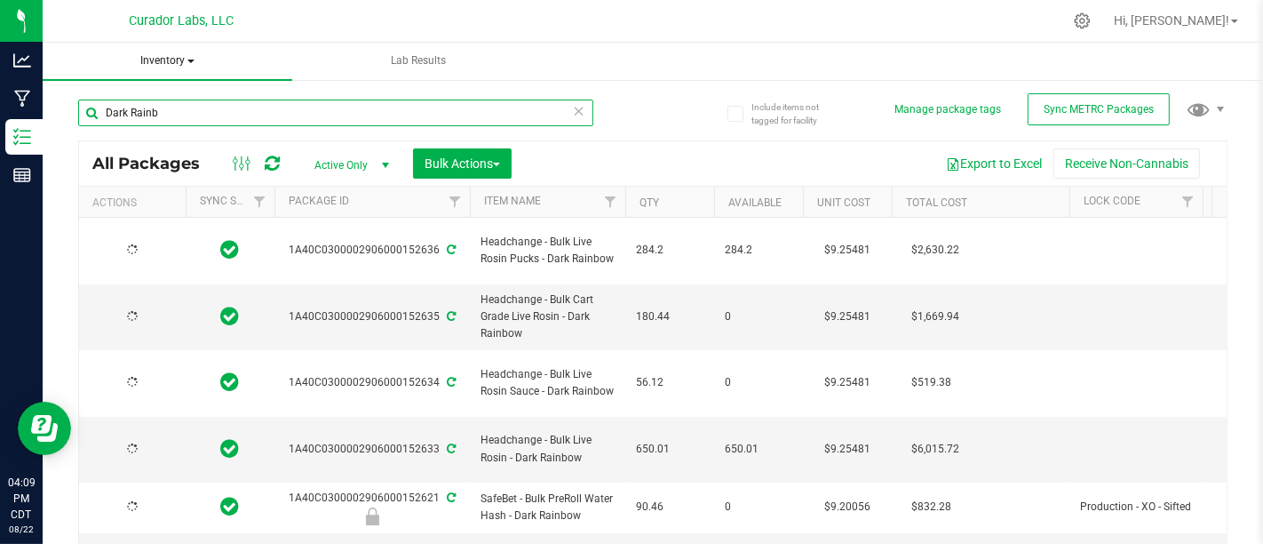
type input "[DATE]"
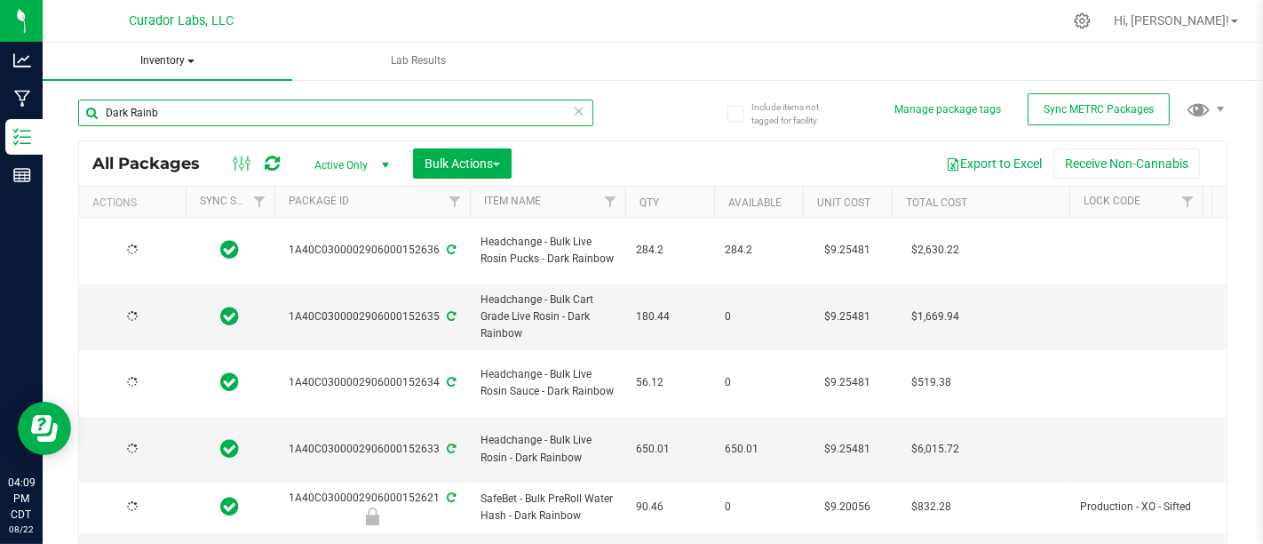
type input "[DATE]"
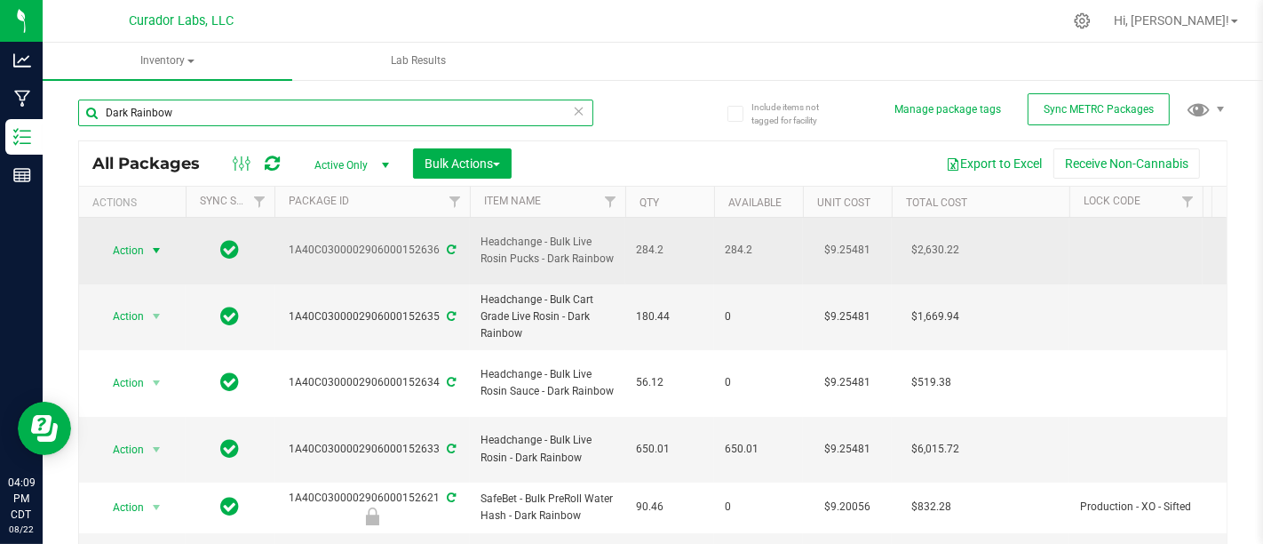
type input "Dark Rainbow"
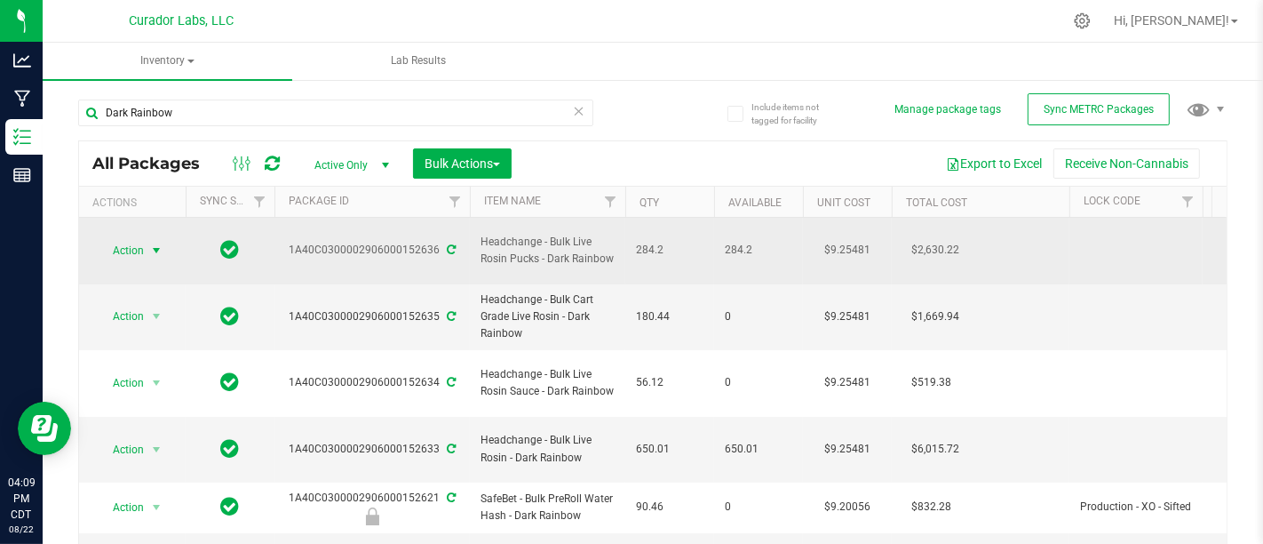
click at [152, 243] on span "select" at bounding box center [156, 250] width 14 height 14
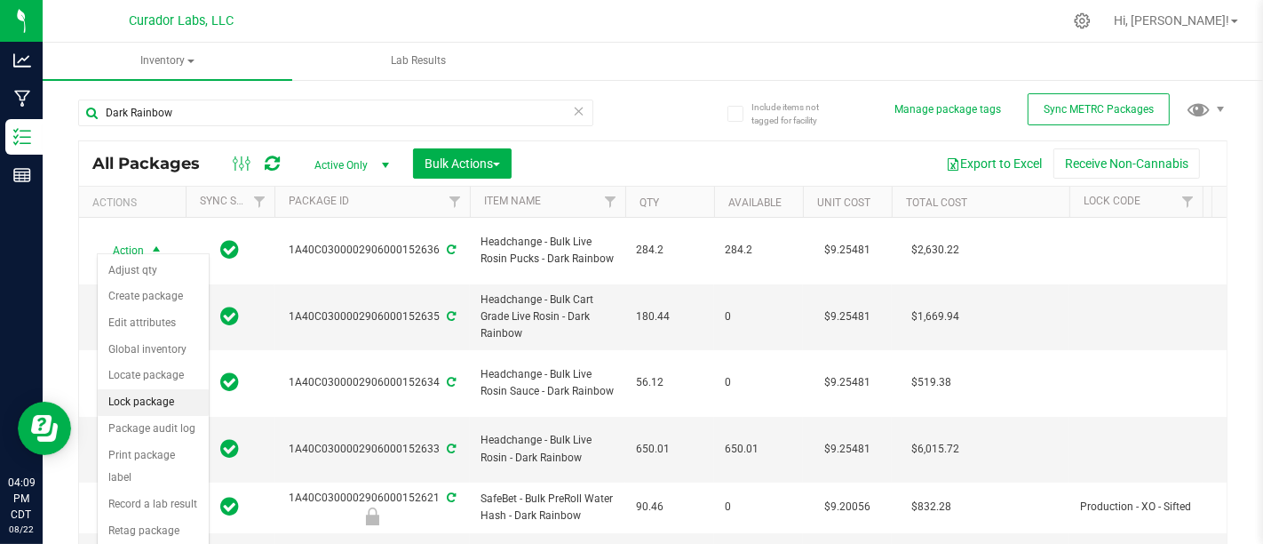
click at [171, 402] on li "Lock package" at bounding box center [153, 402] width 111 height 27
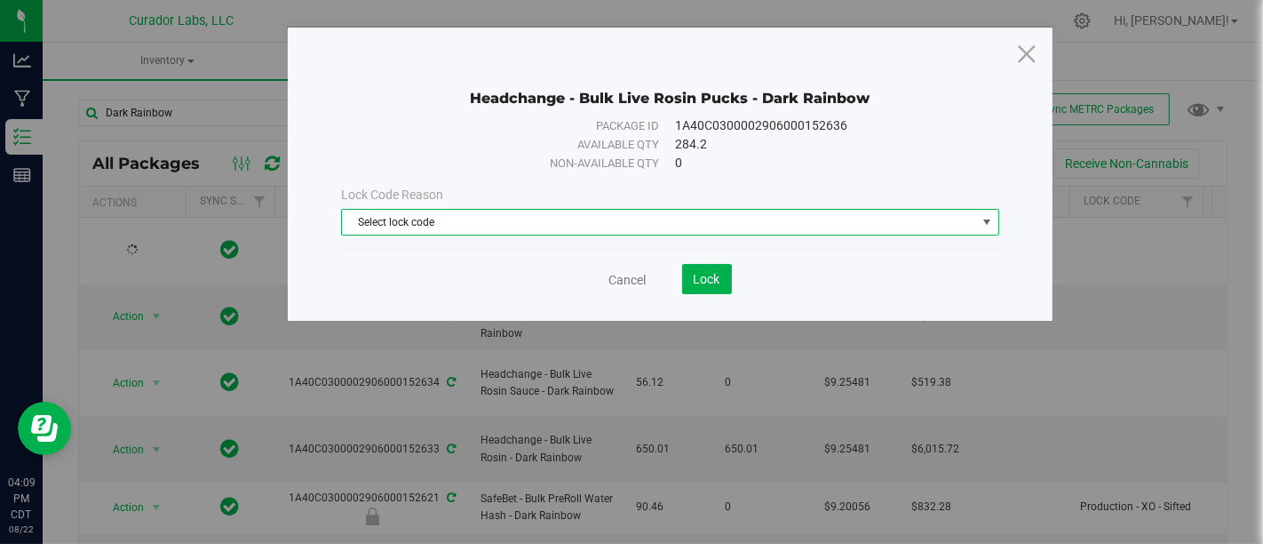
click at [573, 227] on span "Select lock code" at bounding box center [658, 222] width 633 height 25
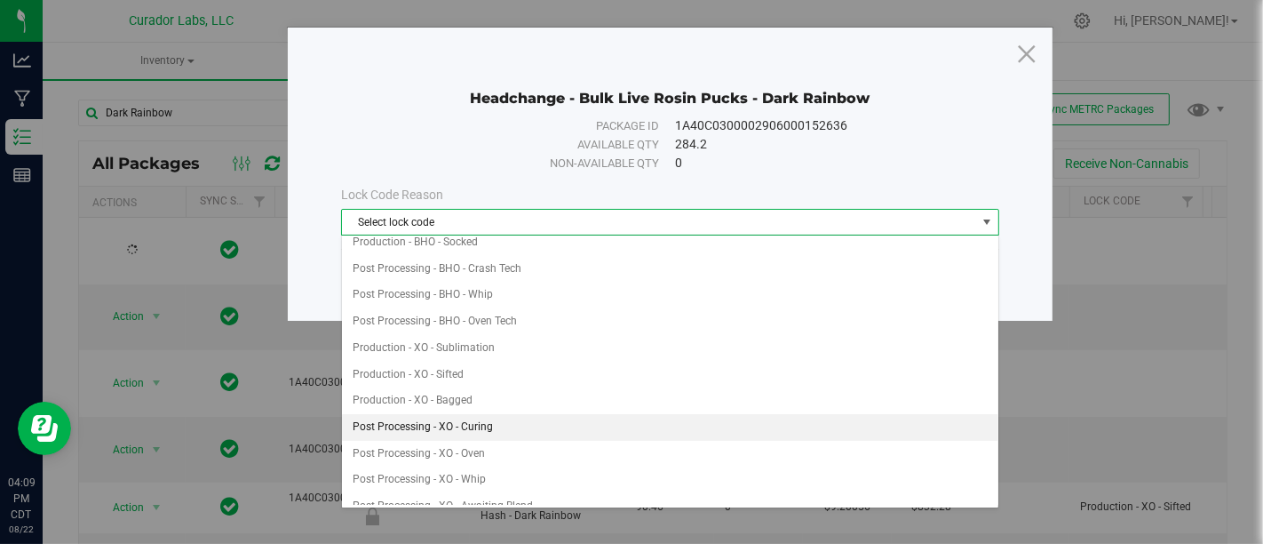
scroll to position [366, 0]
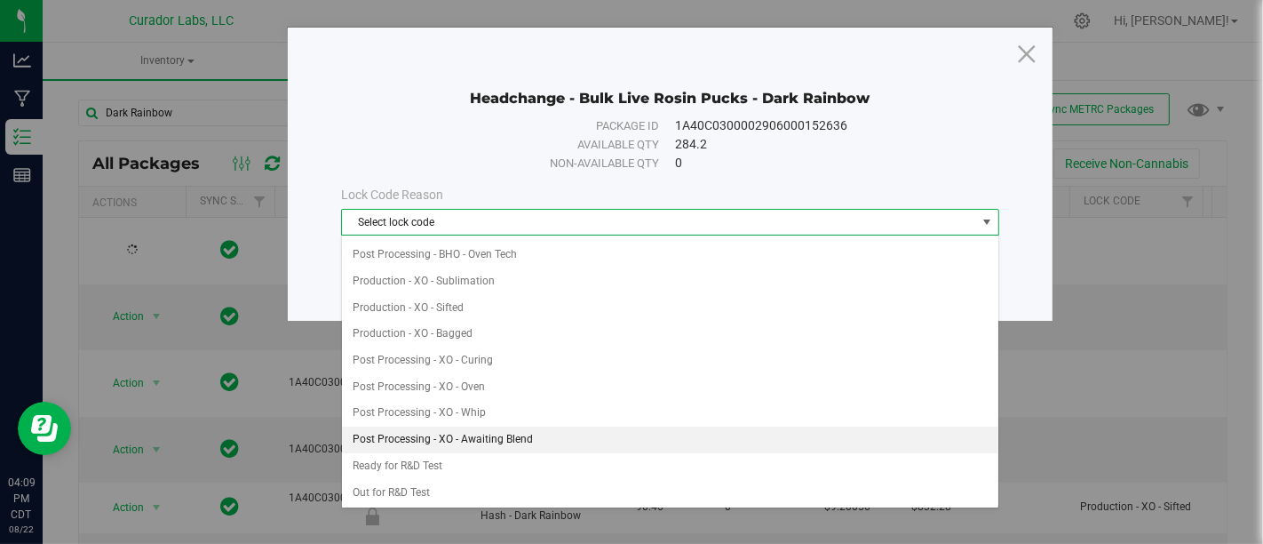
click at [526, 426] on li "Post Processing - XO - Awaiting Blend" at bounding box center [670, 439] width 656 height 27
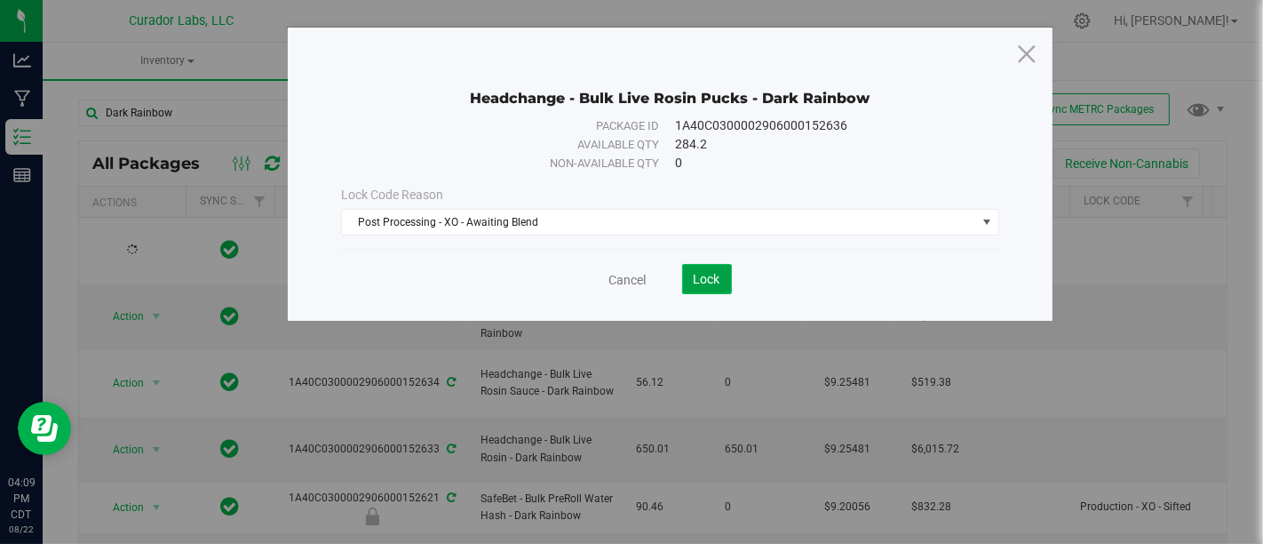
click at [723, 267] on button "Lock" at bounding box center [707, 279] width 50 height 30
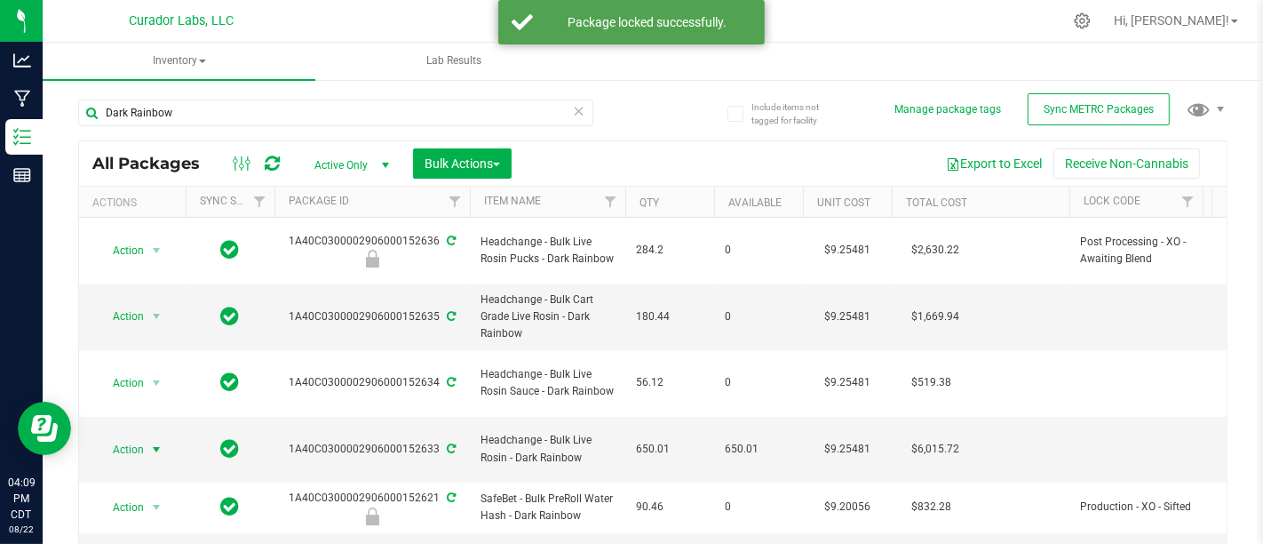
click at [139, 437] on span "Action" at bounding box center [121, 449] width 48 height 25
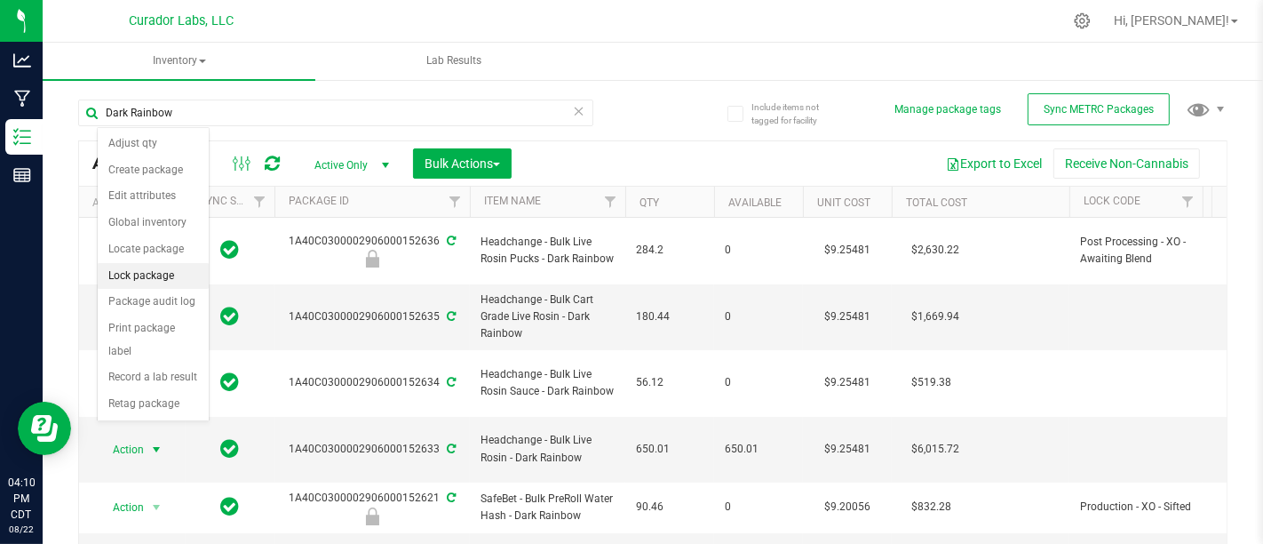
click at [156, 272] on li "Lock package" at bounding box center [153, 276] width 111 height 27
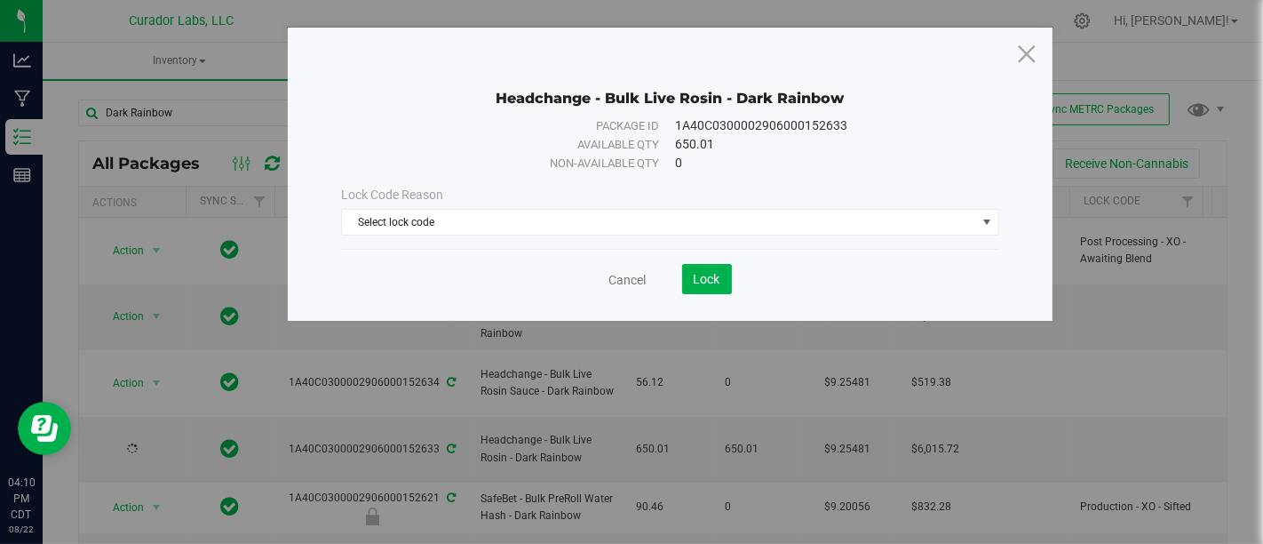
click at [637, 206] on div "Lock Code Reason Select lock code Select lock code Quarantine Lock Ready for Me…" at bounding box center [670, 211] width 684 height 50
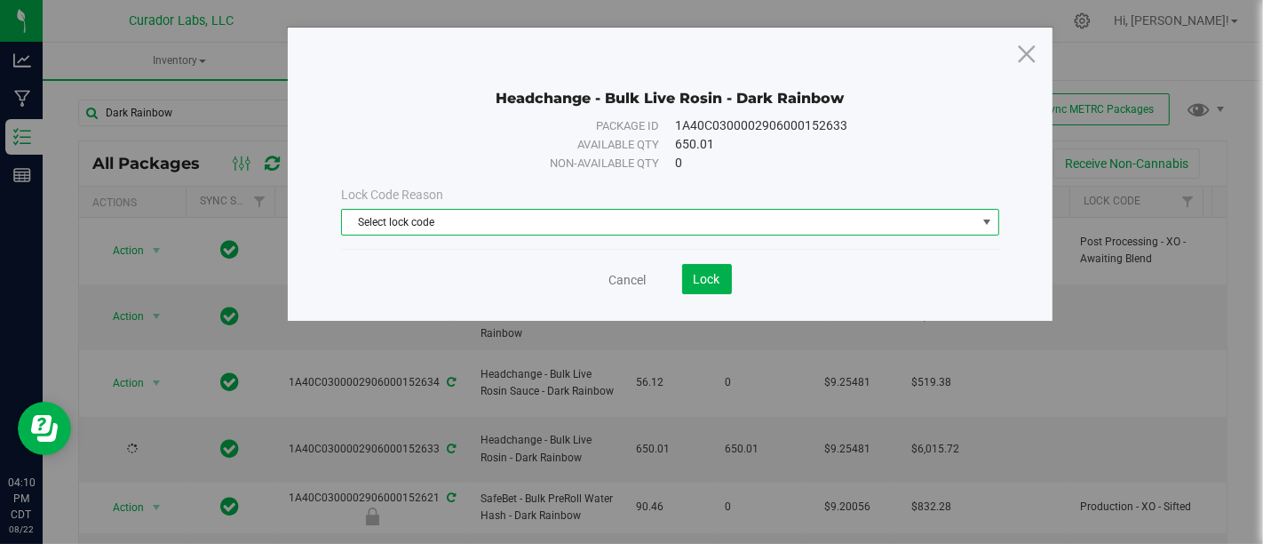
click at [646, 222] on span "Select lock code" at bounding box center [658, 222] width 633 height 25
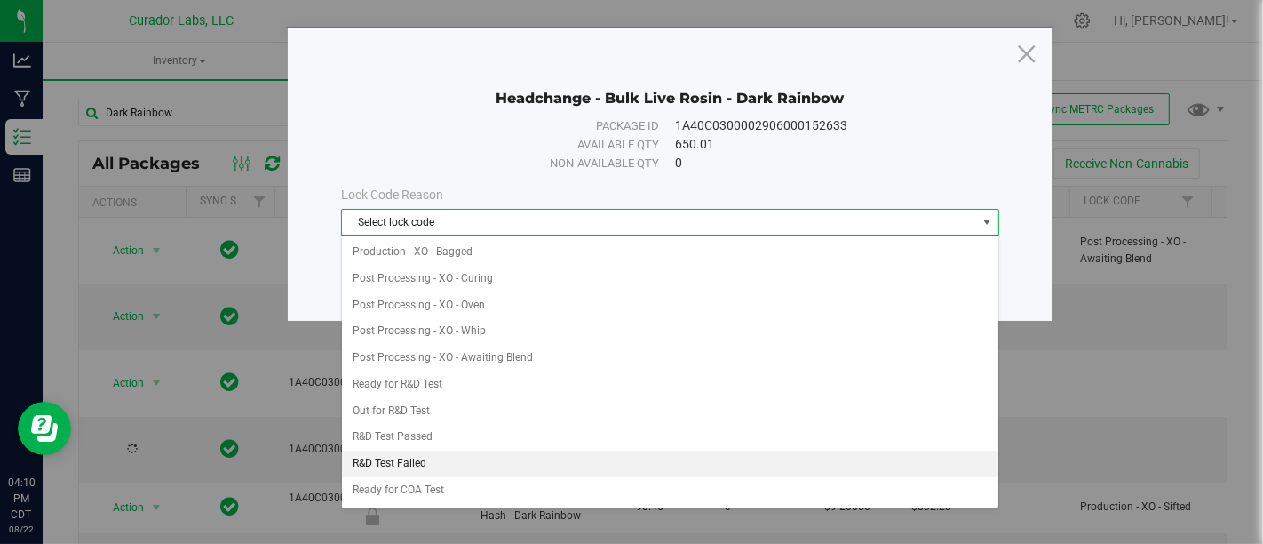
scroll to position [438, 0]
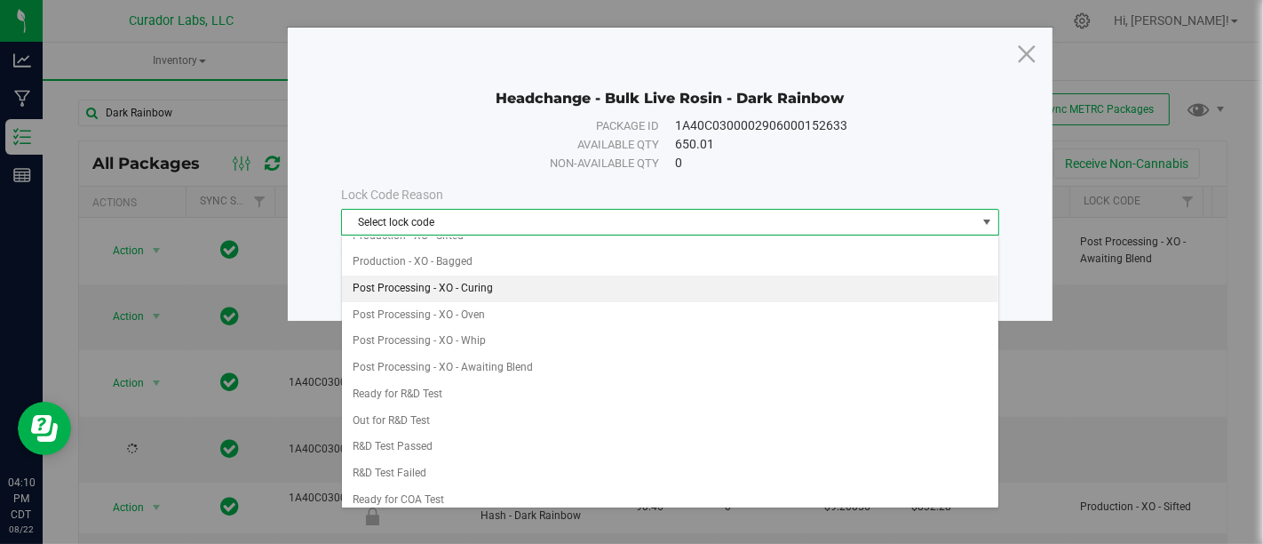
click at [566, 288] on li "Post Processing - XO - Curing" at bounding box center [670, 288] width 656 height 27
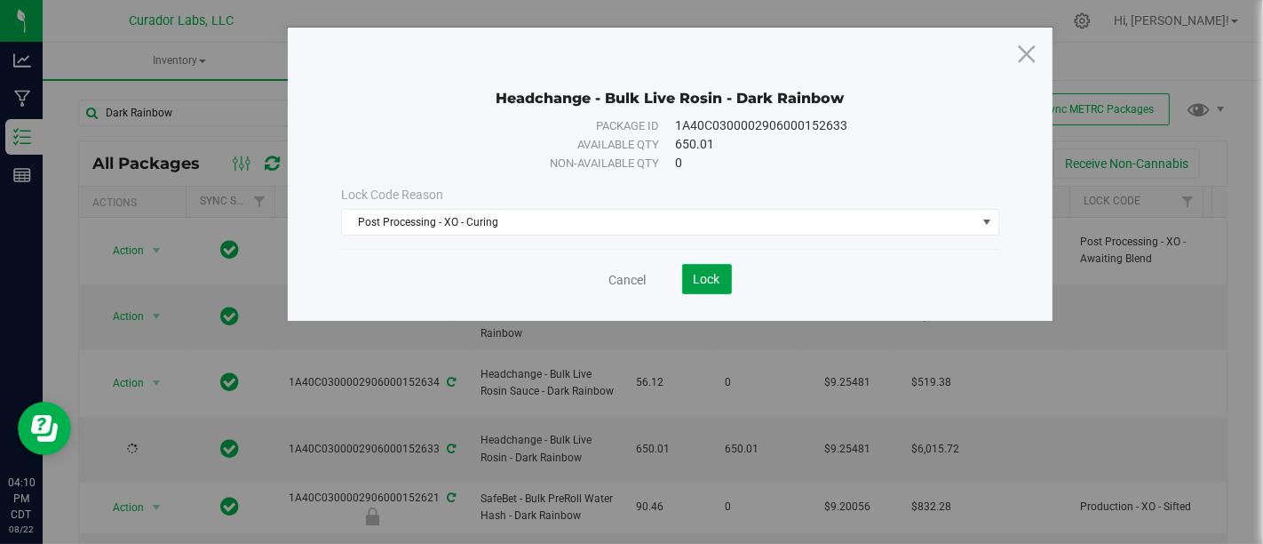
click at [704, 276] on span "Lock" at bounding box center [707, 279] width 27 height 14
